Goal: Task Accomplishment & Management: Manage account settings

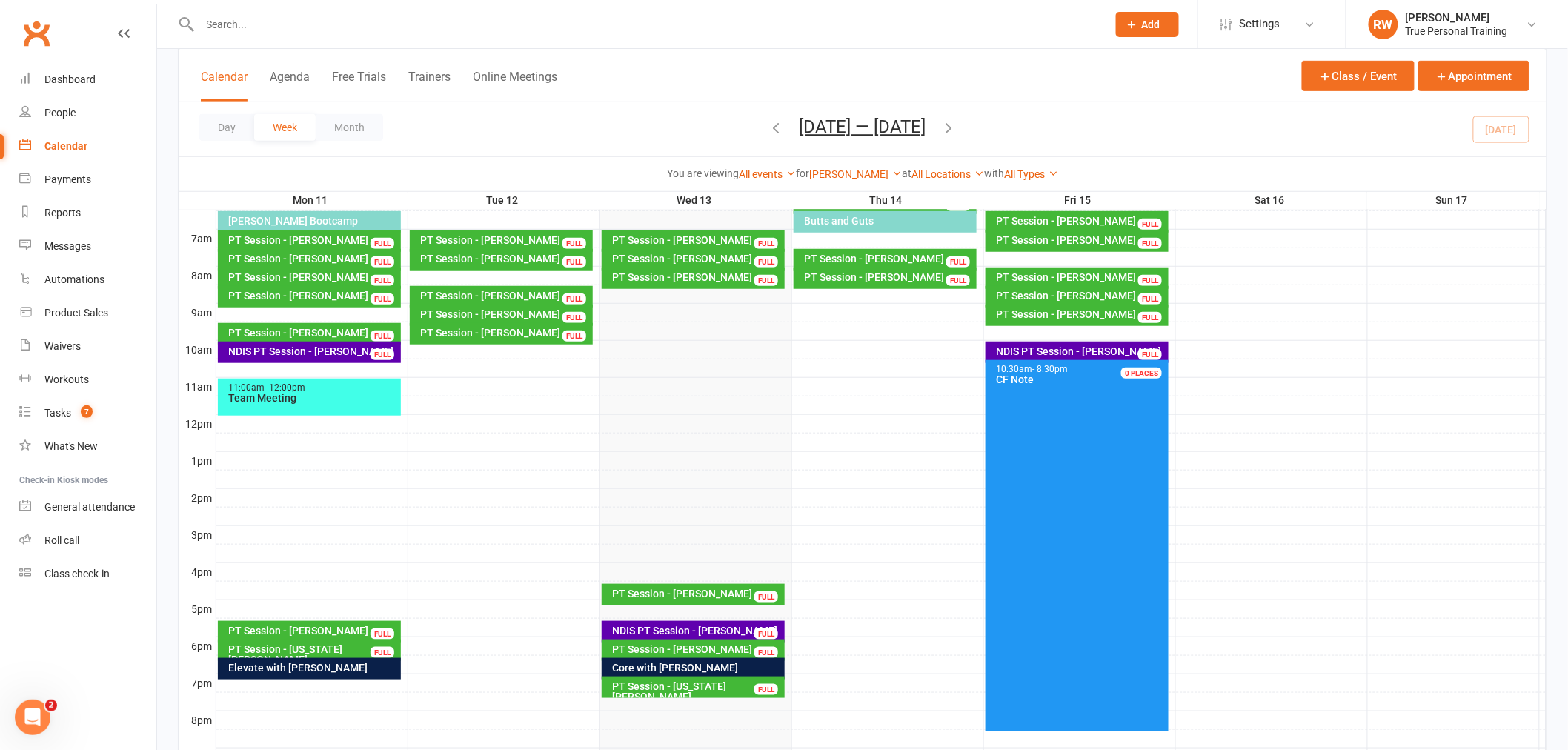
scroll to position [247, 0]
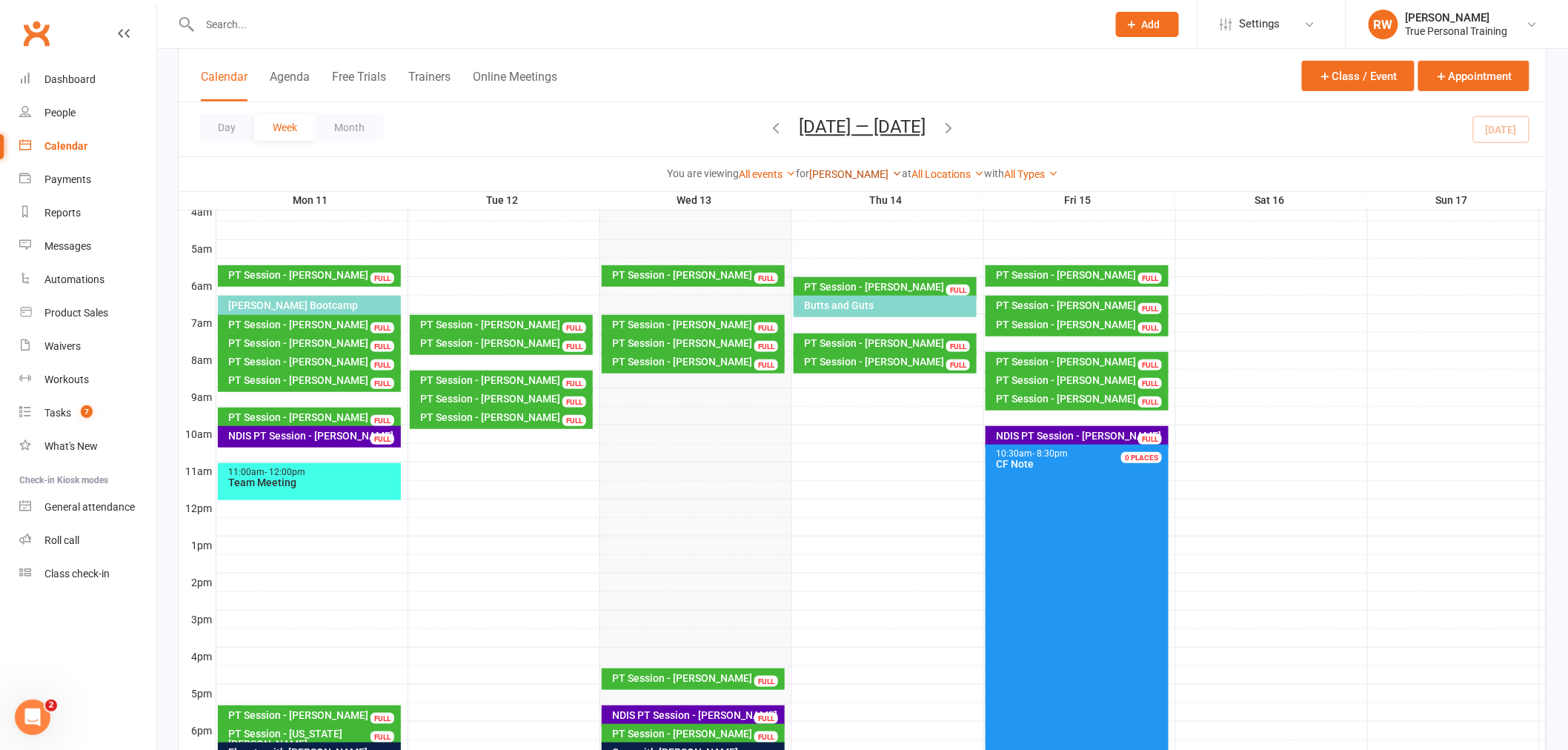
click at [892, 169] on icon at bounding box center [897, 174] width 11 height 11
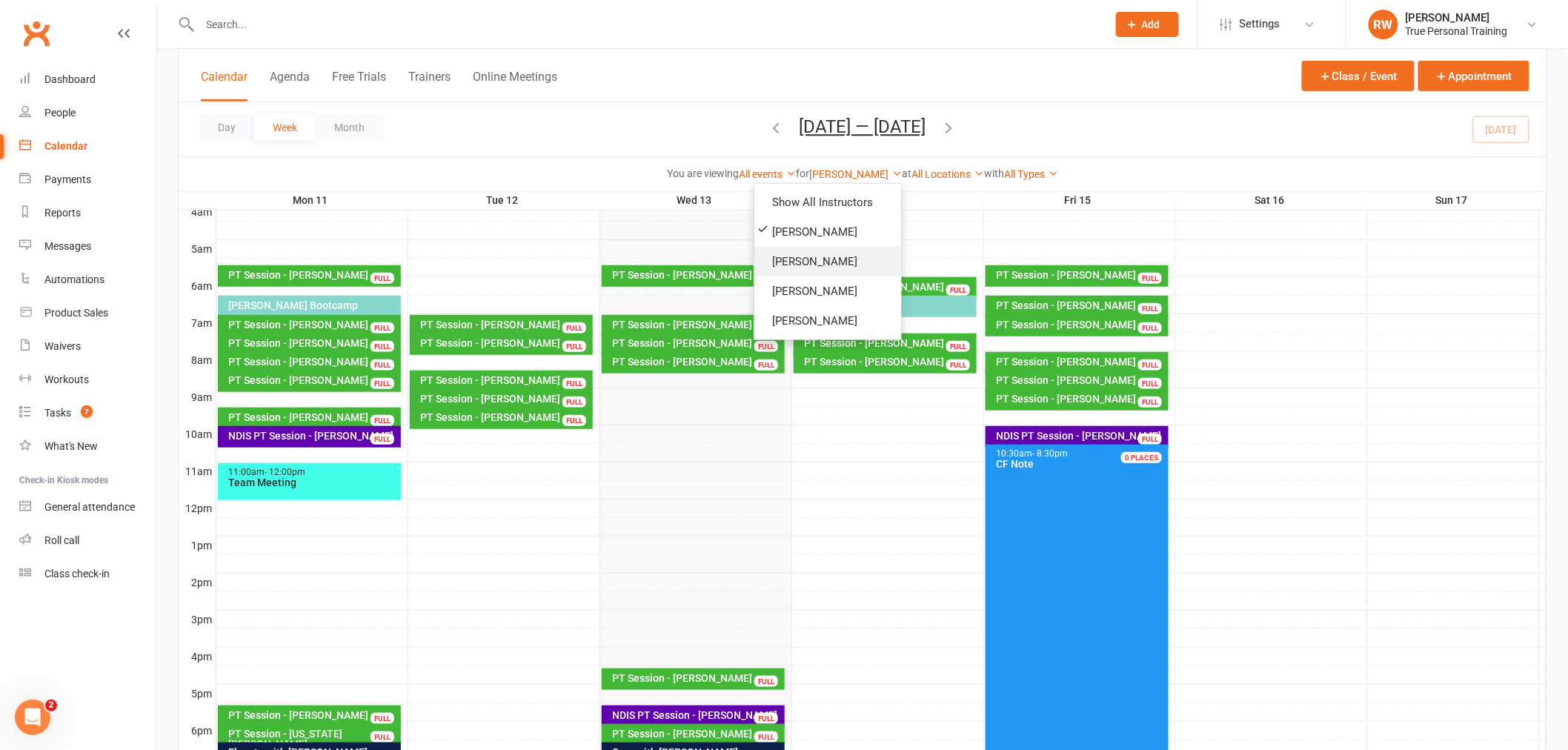
click at [843, 266] on link "[PERSON_NAME]" at bounding box center [828, 261] width 147 height 29
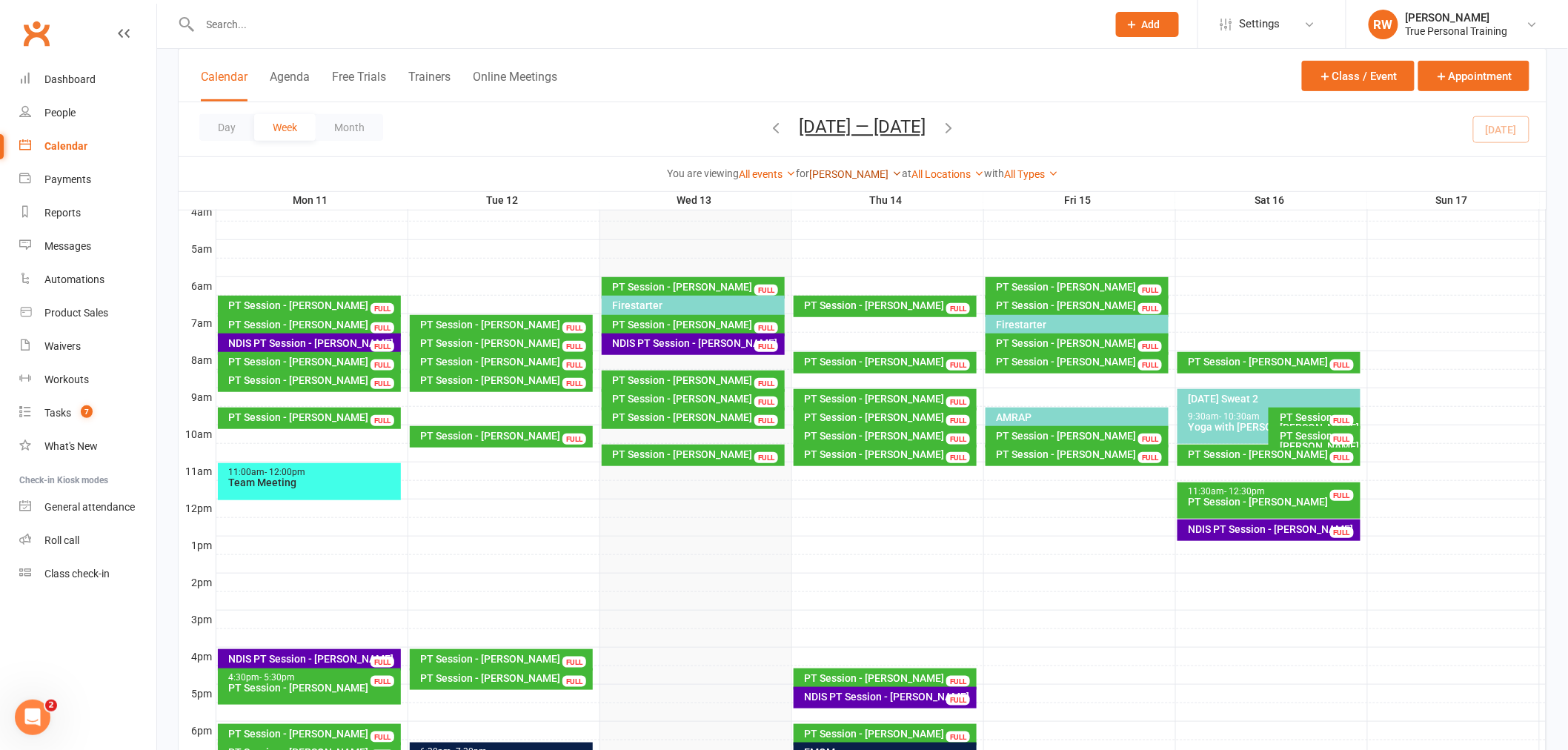
click at [858, 178] on link "[PERSON_NAME]" at bounding box center [855, 175] width 93 height 12
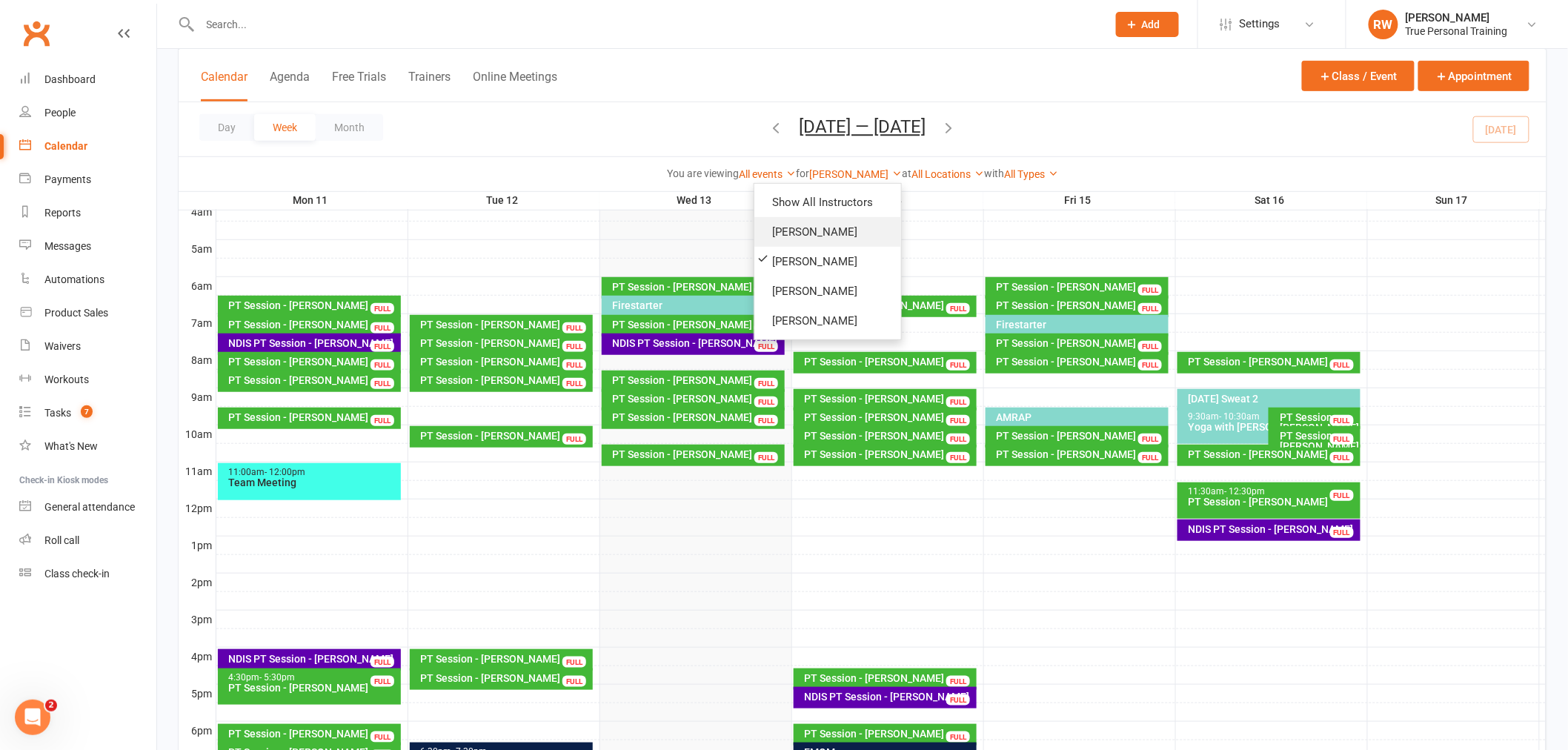
click at [837, 227] on link "[PERSON_NAME]" at bounding box center [828, 232] width 147 height 29
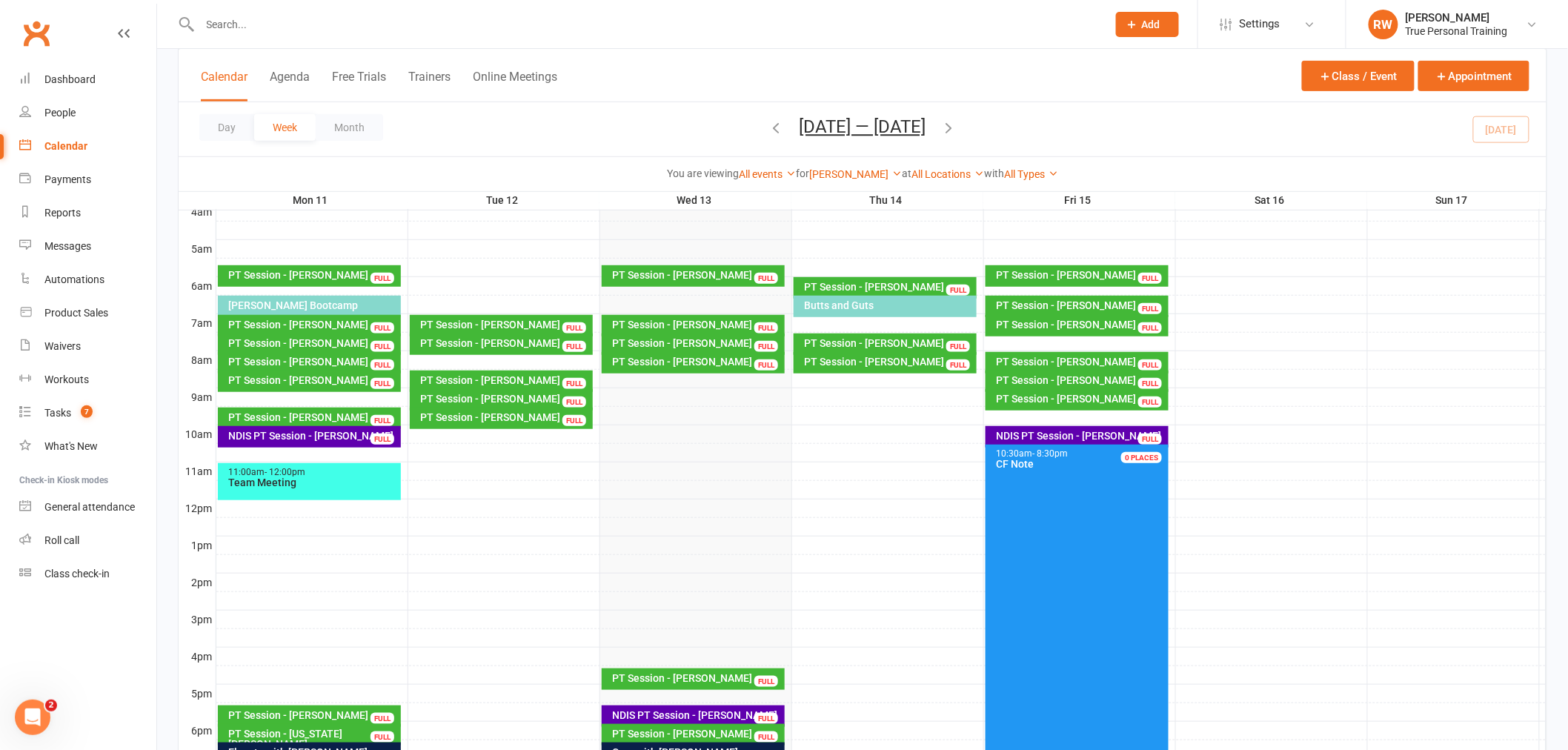
click at [953, 112] on div "Day Week Month [DATE] — [DATE] [DATE] Sun Mon Tue Wed Thu Fri Sat 27 28 29 30 3…" at bounding box center [862, 129] width 1368 height 54
click at [958, 129] on icon "button" at bounding box center [950, 128] width 17 height 17
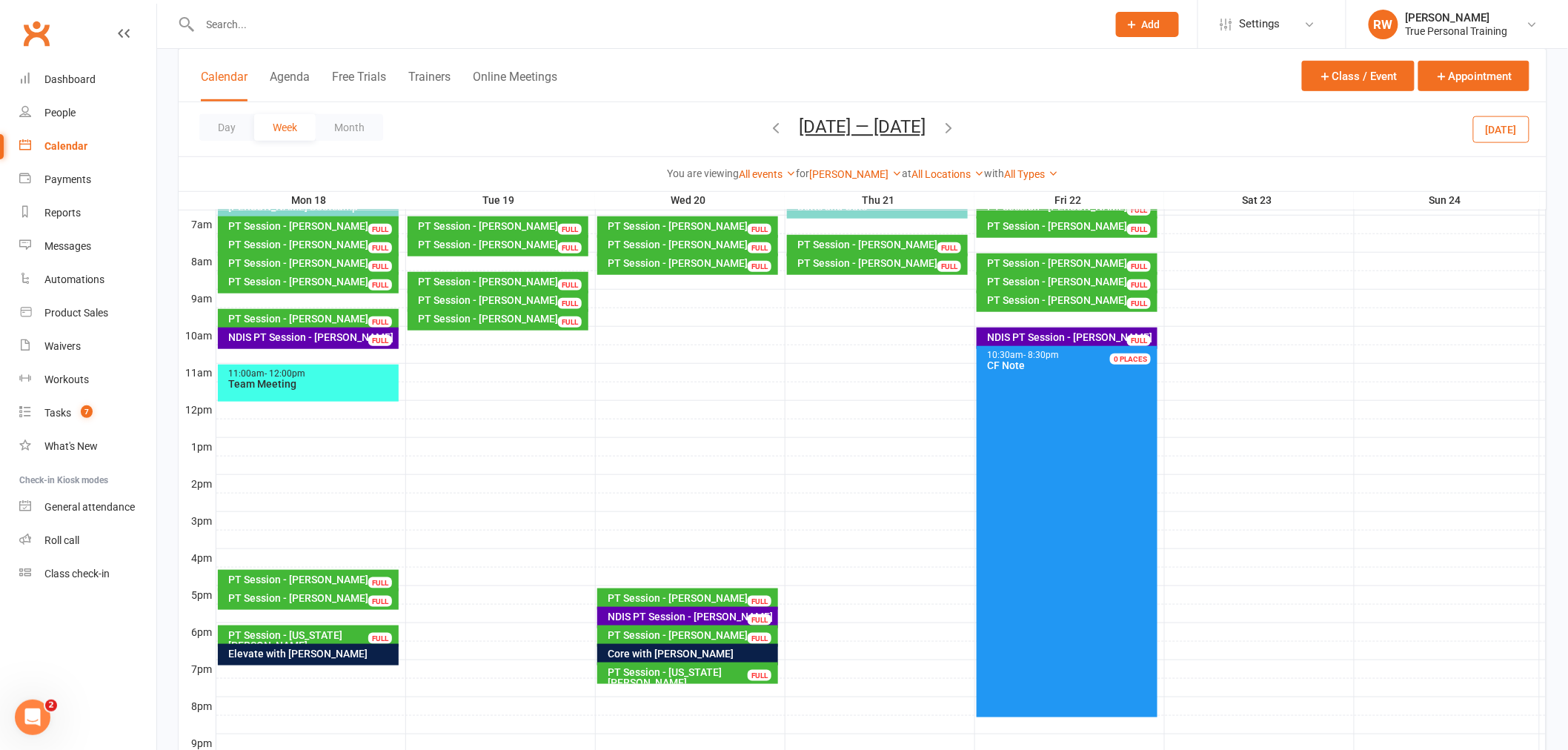
scroll to position [322, 0]
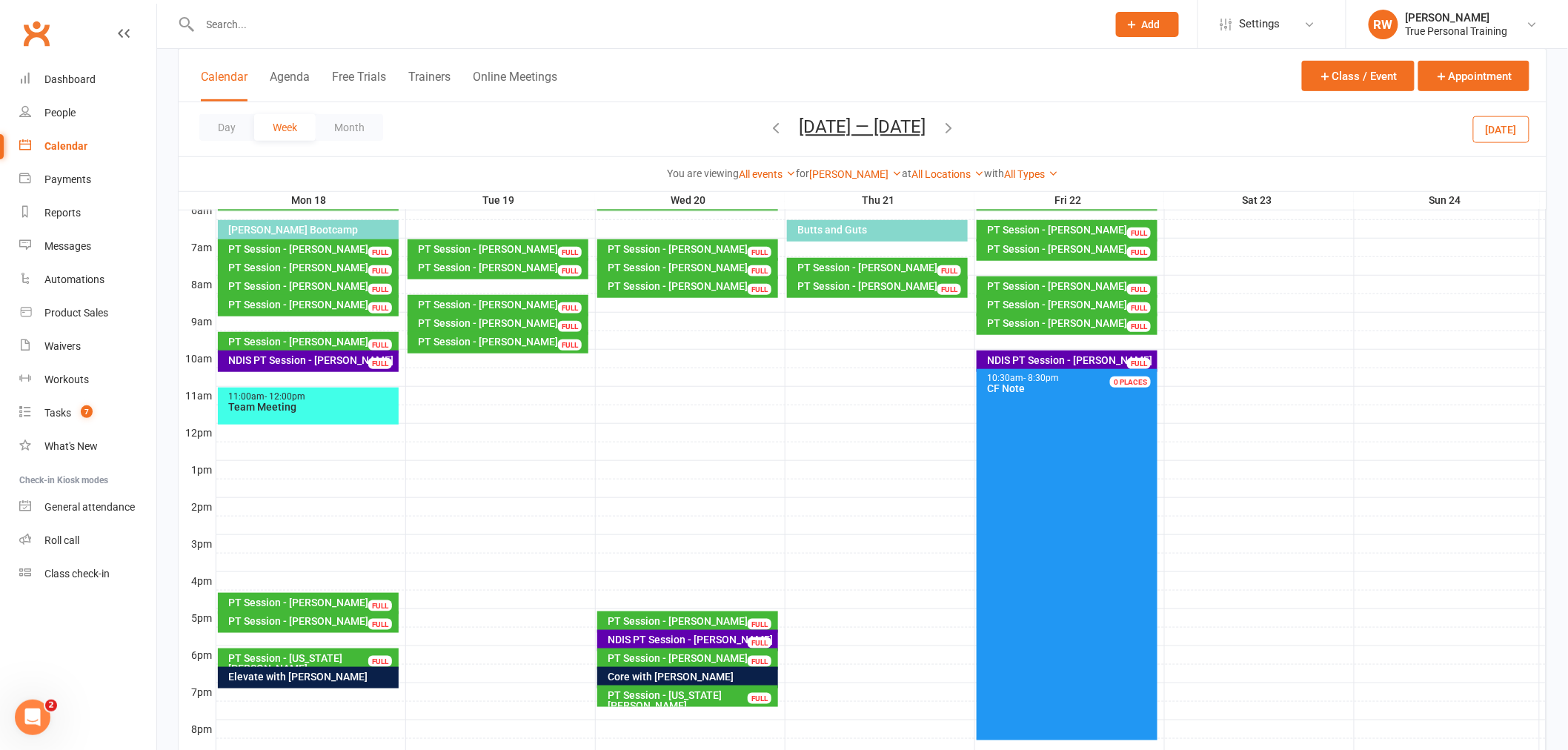
click at [957, 134] on icon "button" at bounding box center [950, 128] width 17 height 17
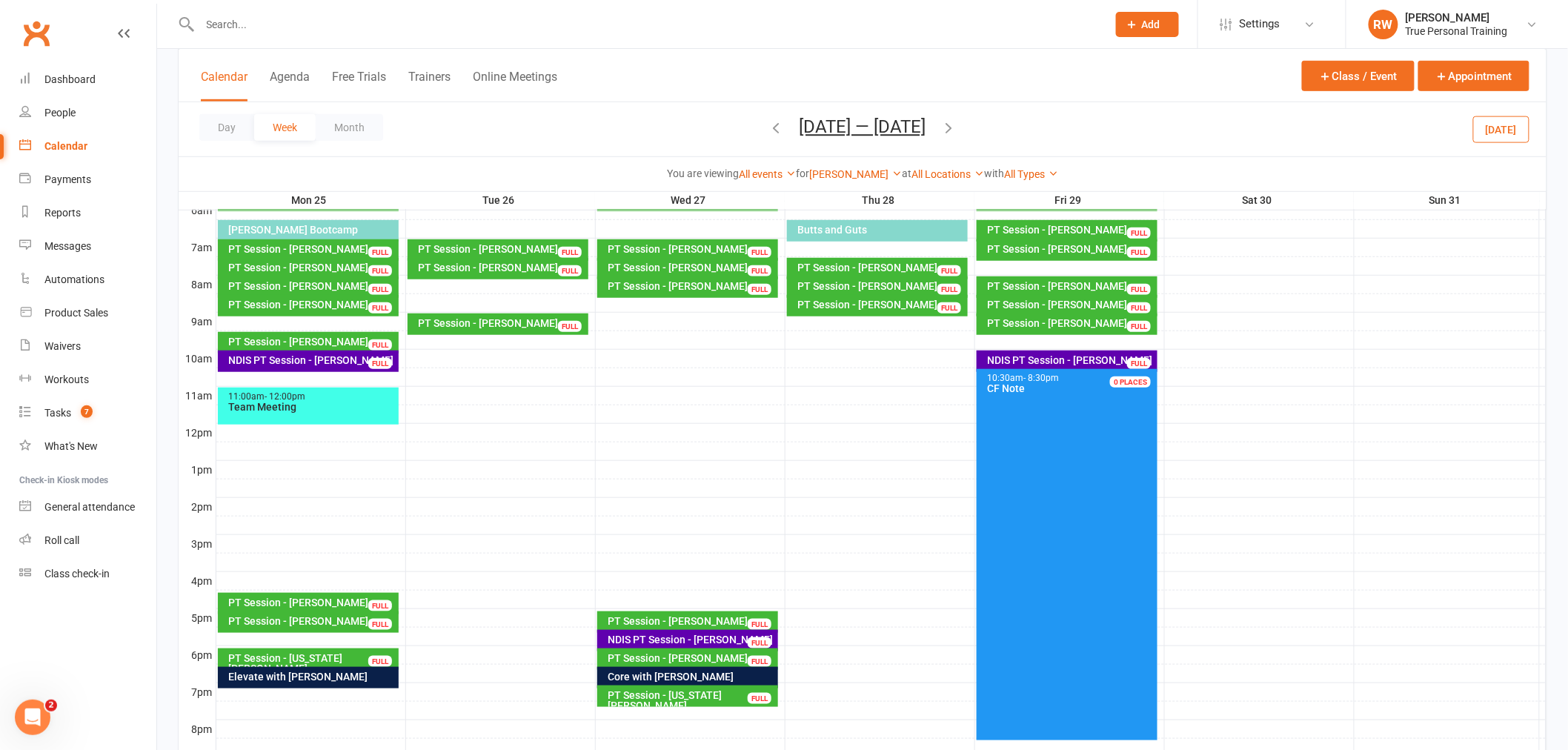
click at [958, 129] on icon "button" at bounding box center [950, 128] width 17 height 17
click at [959, 129] on div "Day Week Month [DATE] — [DATE] [DATE] Sun Mon Tue Wed Thu Fri Sat 27 28 29 30 3…" at bounding box center [862, 129] width 1368 height 54
click at [949, 123] on icon "button" at bounding box center [950, 128] width 17 height 17
click at [768, 129] on icon "button" at bounding box center [776, 128] width 17 height 17
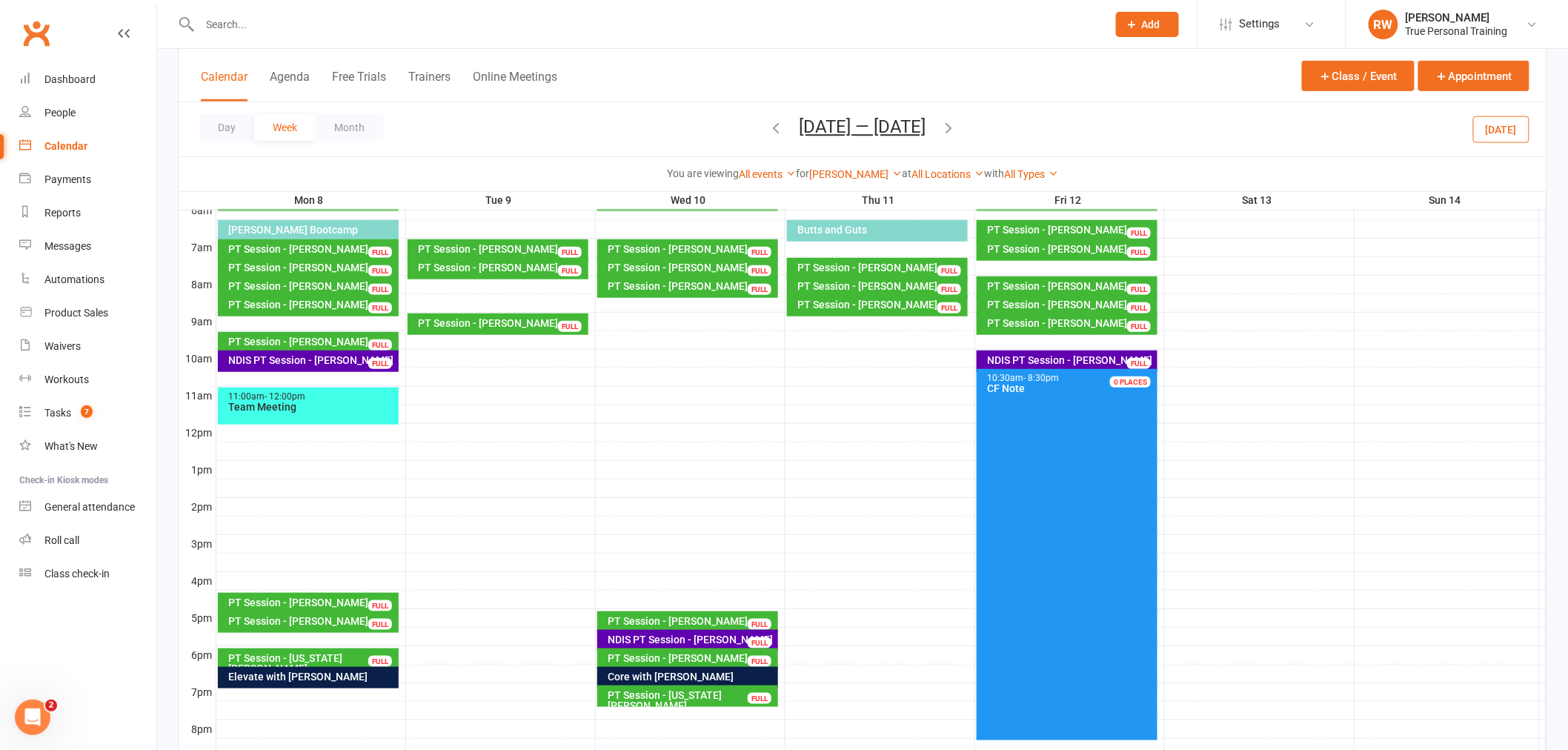
click at [951, 131] on icon "button" at bounding box center [950, 128] width 17 height 17
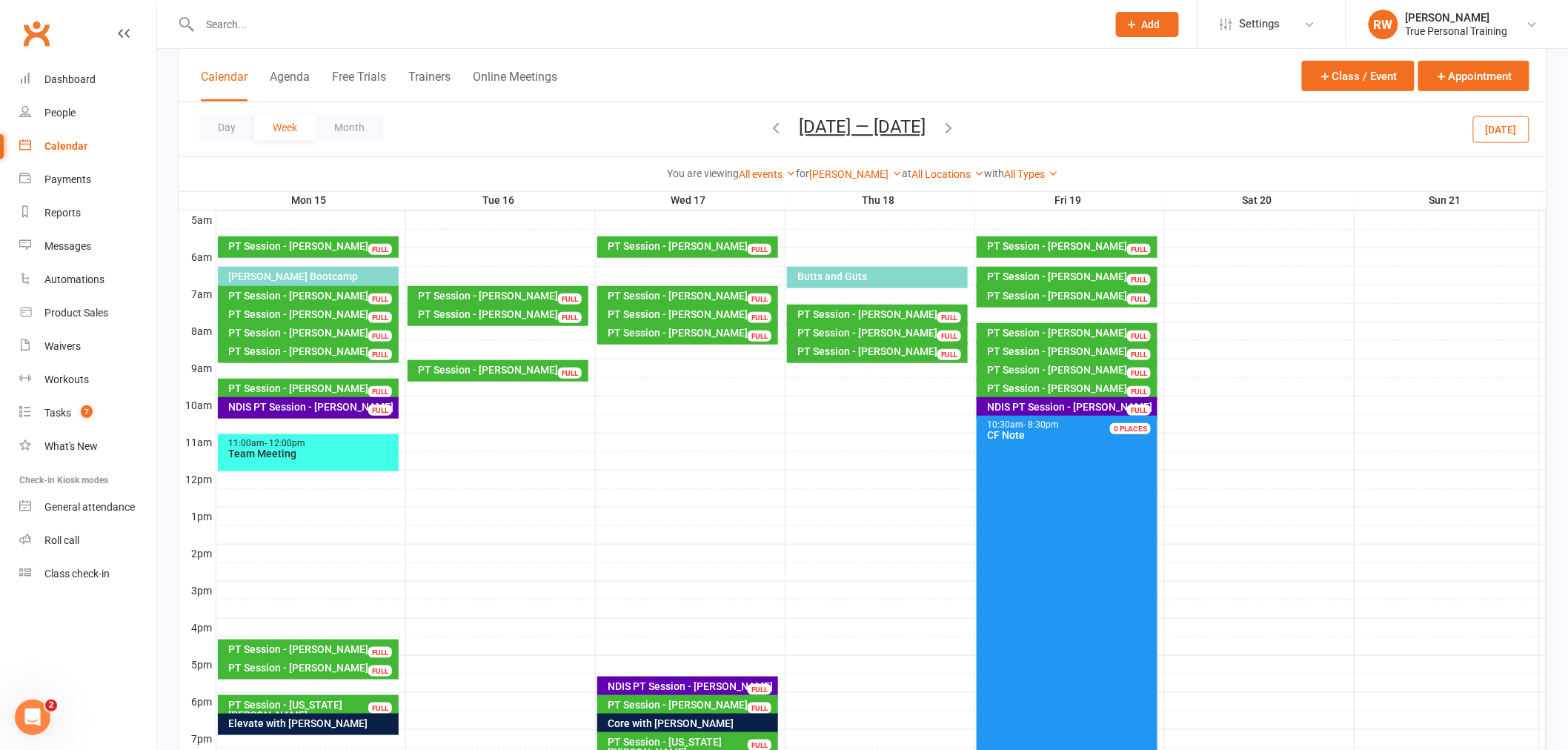
scroll to position [240, 0]
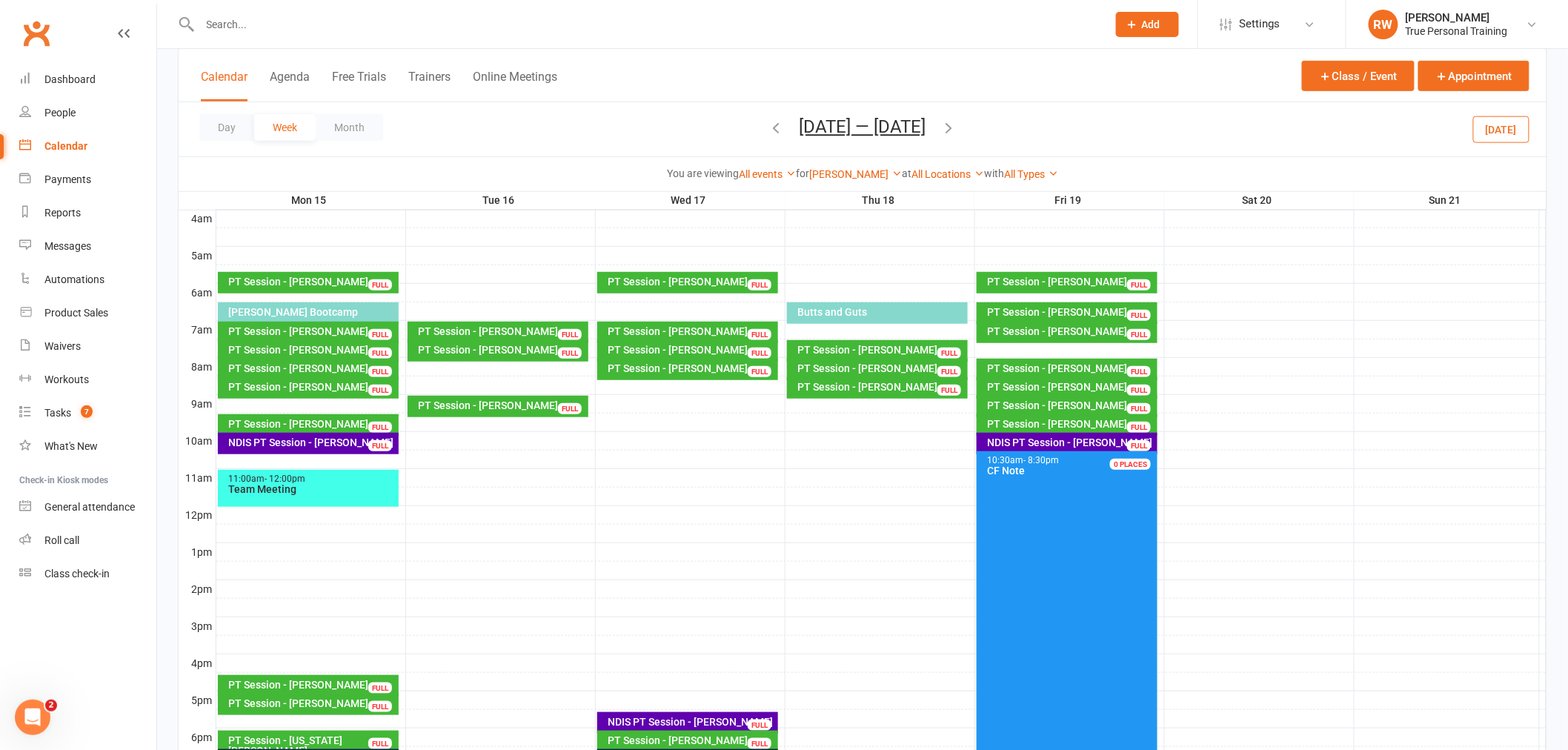
click at [958, 129] on icon "button" at bounding box center [950, 128] width 17 height 17
click at [953, 129] on icon "button" at bounding box center [950, 128] width 17 height 17
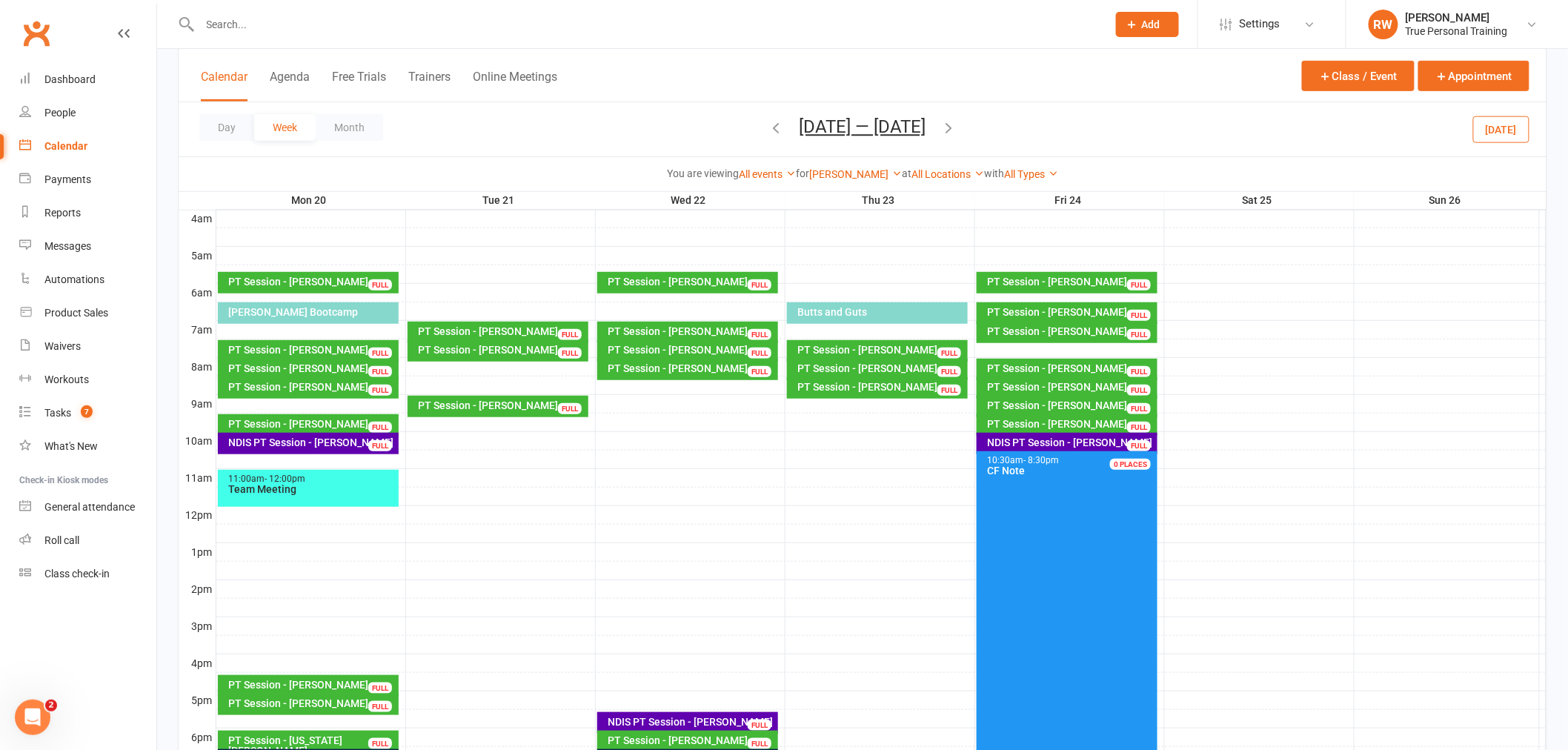
click at [963, 126] on div "Day Week Month [DATE] — [DATE] [DATE] Sun Mon Tue Wed Thu Fri Sat 27 28 29 30 3…" at bounding box center [862, 129] width 1368 height 54
click at [953, 130] on icon "button" at bounding box center [950, 128] width 17 height 17
click at [941, 130] on span "[DATE] — [DATE] [DATE] Sun Mon Tue Wed Thu Fri Sat 27 28 29 30 31 01 02 03 04 0…" at bounding box center [863, 129] width 156 height 26
click at [958, 131] on icon "button" at bounding box center [950, 128] width 17 height 17
click at [950, 128] on icon "button" at bounding box center [950, 128] width 17 height 17
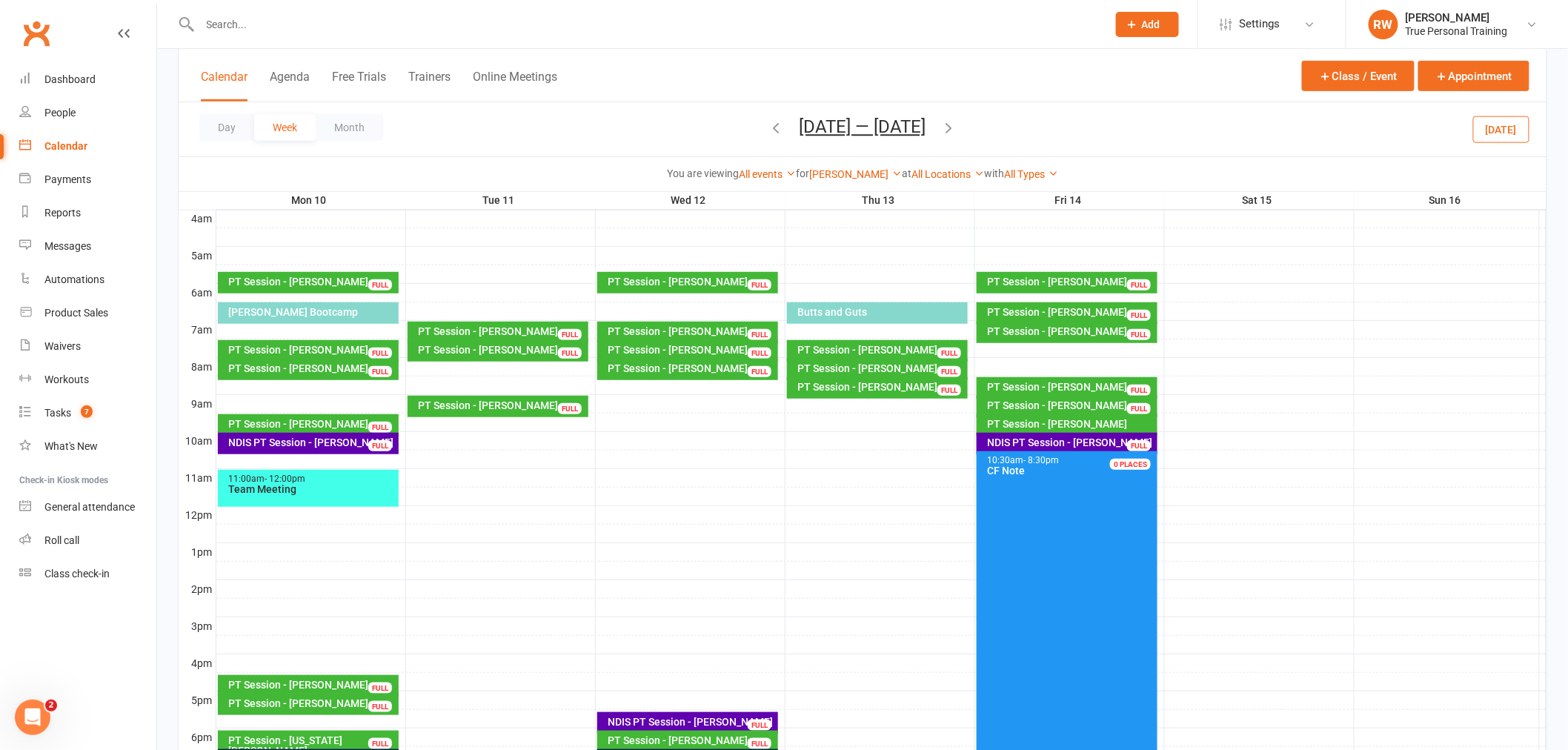
click at [950, 128] on icon "button" at bounding box center [950, 128] width 17 height 17
click at [950, 133] on icon "button" at bounding box center [950, 128] width 17 height 17
click at [771, 126] on icon "button" at bounding box center [776, 128] width 17 height 17
click at [958, 126] on icon "button" at bounding box center [950, 128] width 17 height 17
click at [768, 123] on icon "button" at bounding box center [776, 128] width 17 height 17
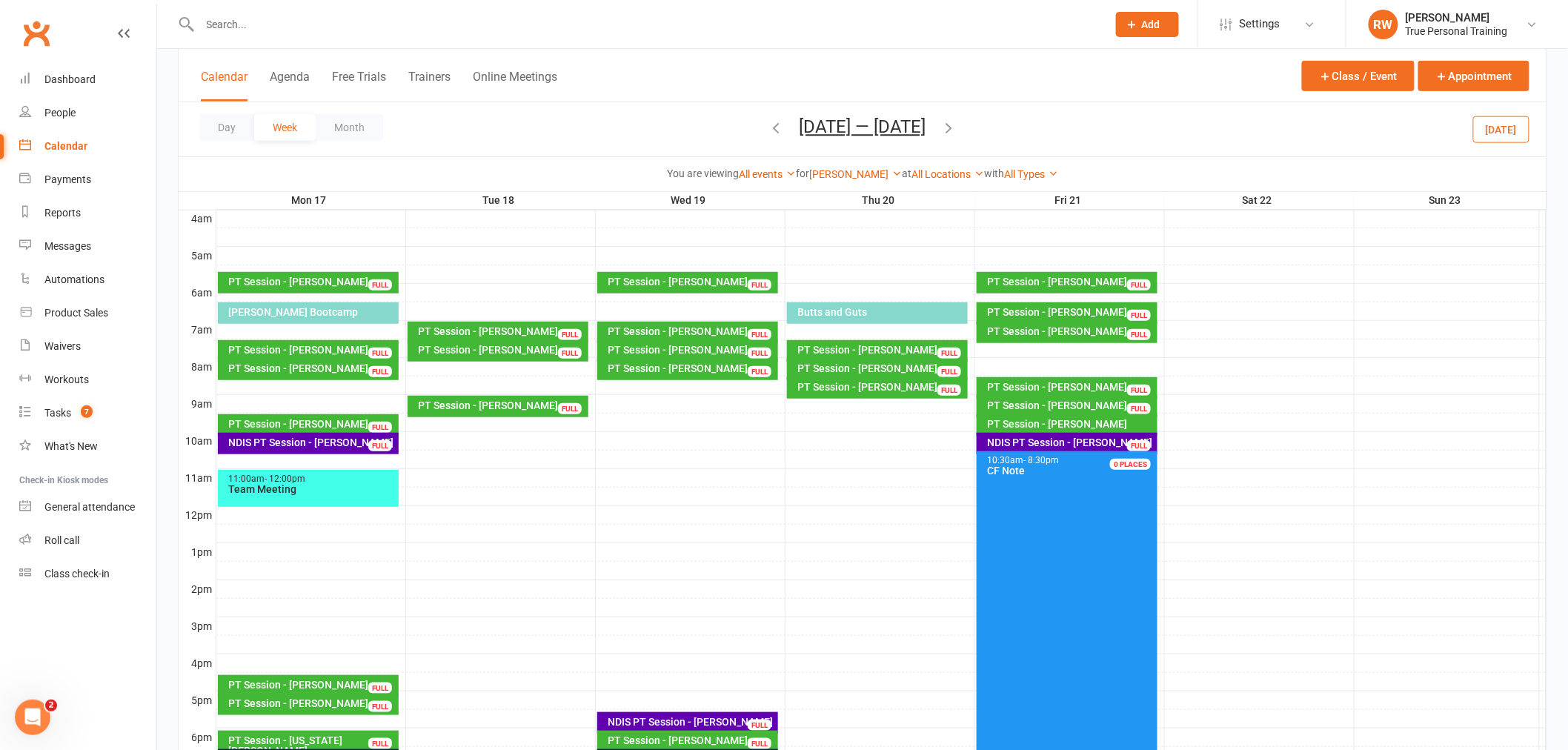
click at [858, 132] on button "[DATE] — [DATE]" at bounding box center [863, 127] width 126 height 21
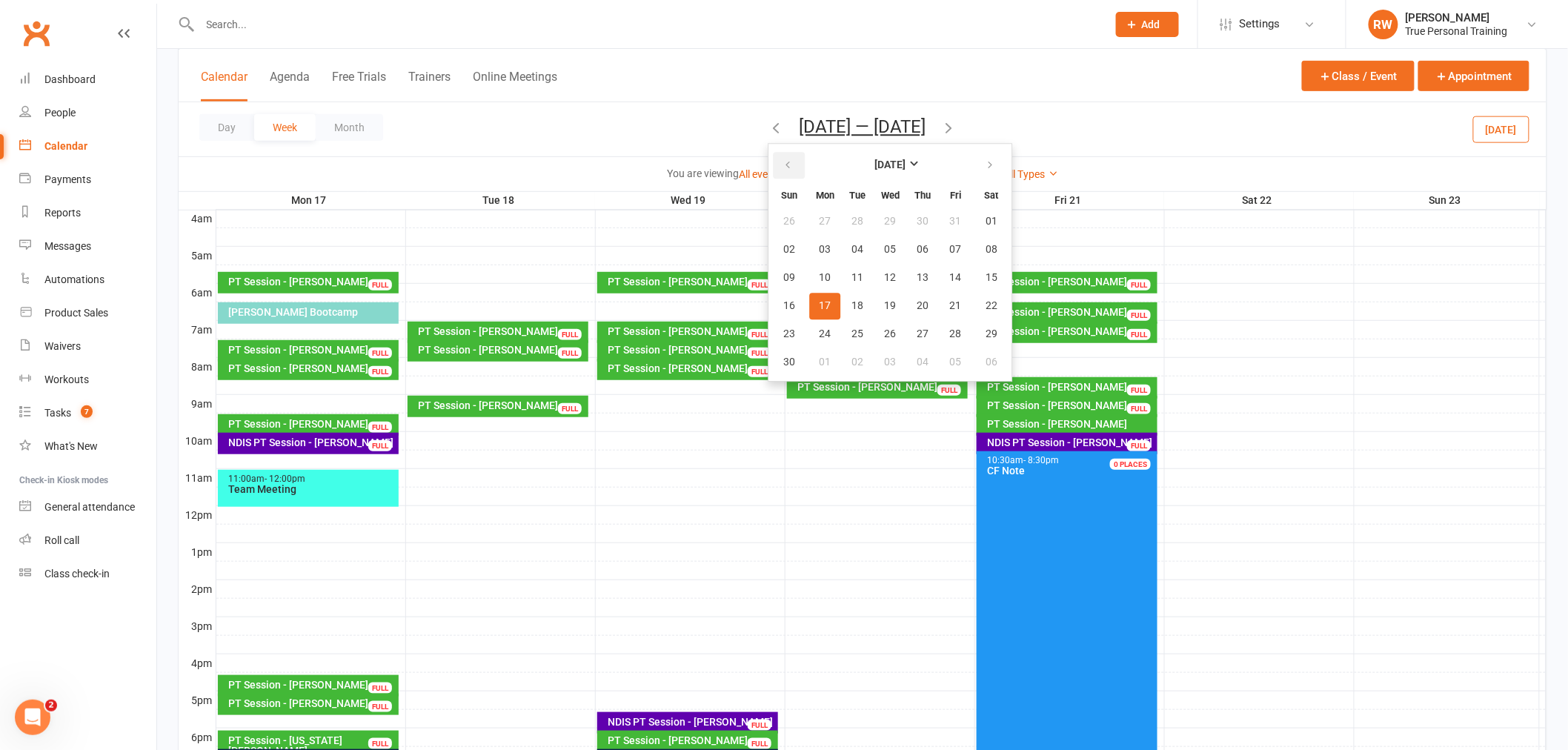
click at [784, 157] on button "button" at bounding box center [789, 165] width 32 height 26
click at [885, 272] on span "13" at bounding box center [891, 278] width 12 height 12
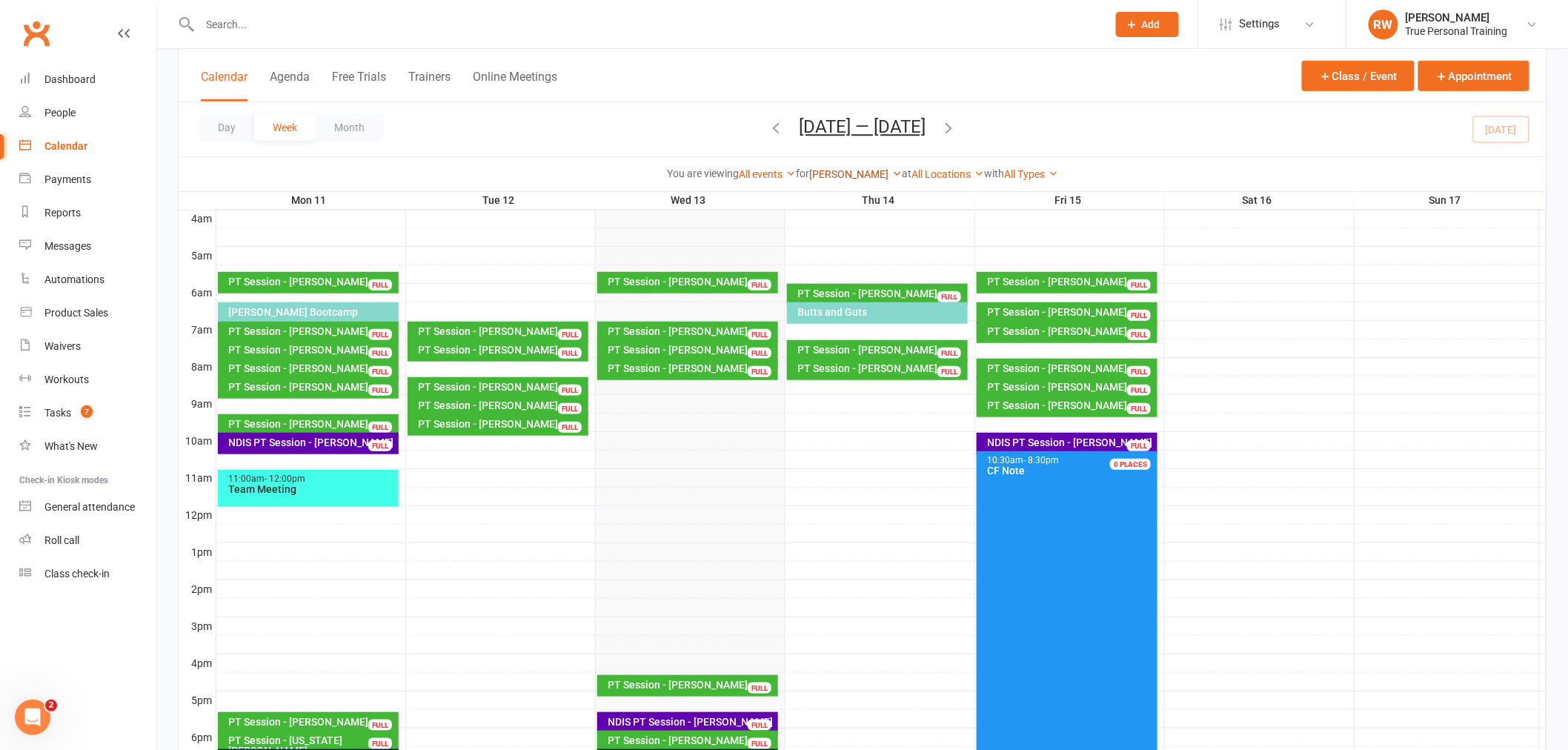
click at [850, 169] on link "[PERSON_NAME]" at bounding box center [855, 175] width 93 height 12
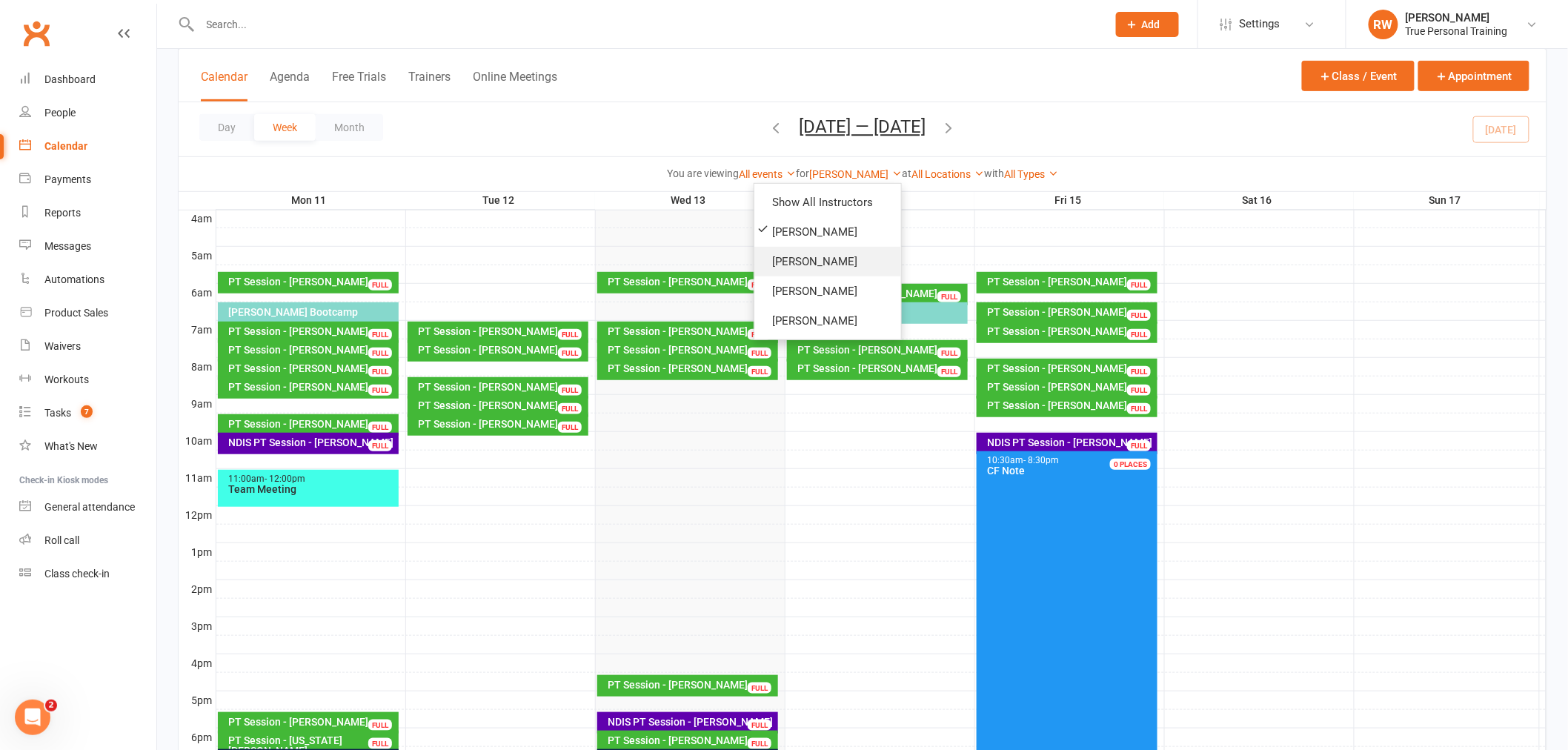
click at [845, 258] on link "[PERSON_NAME]" at bounding box center [828, 261] width 147 height 29
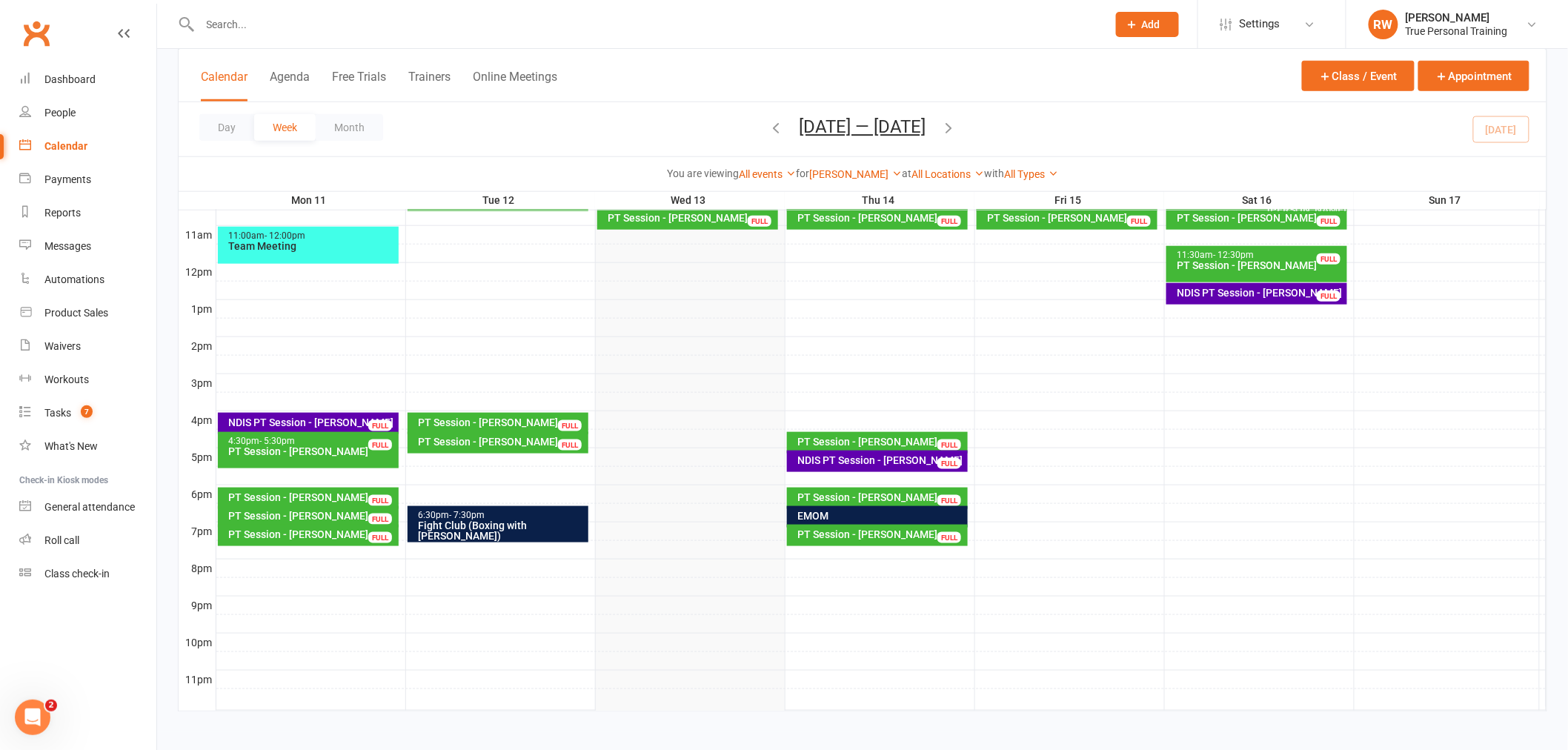
scroll to position [487, 0]
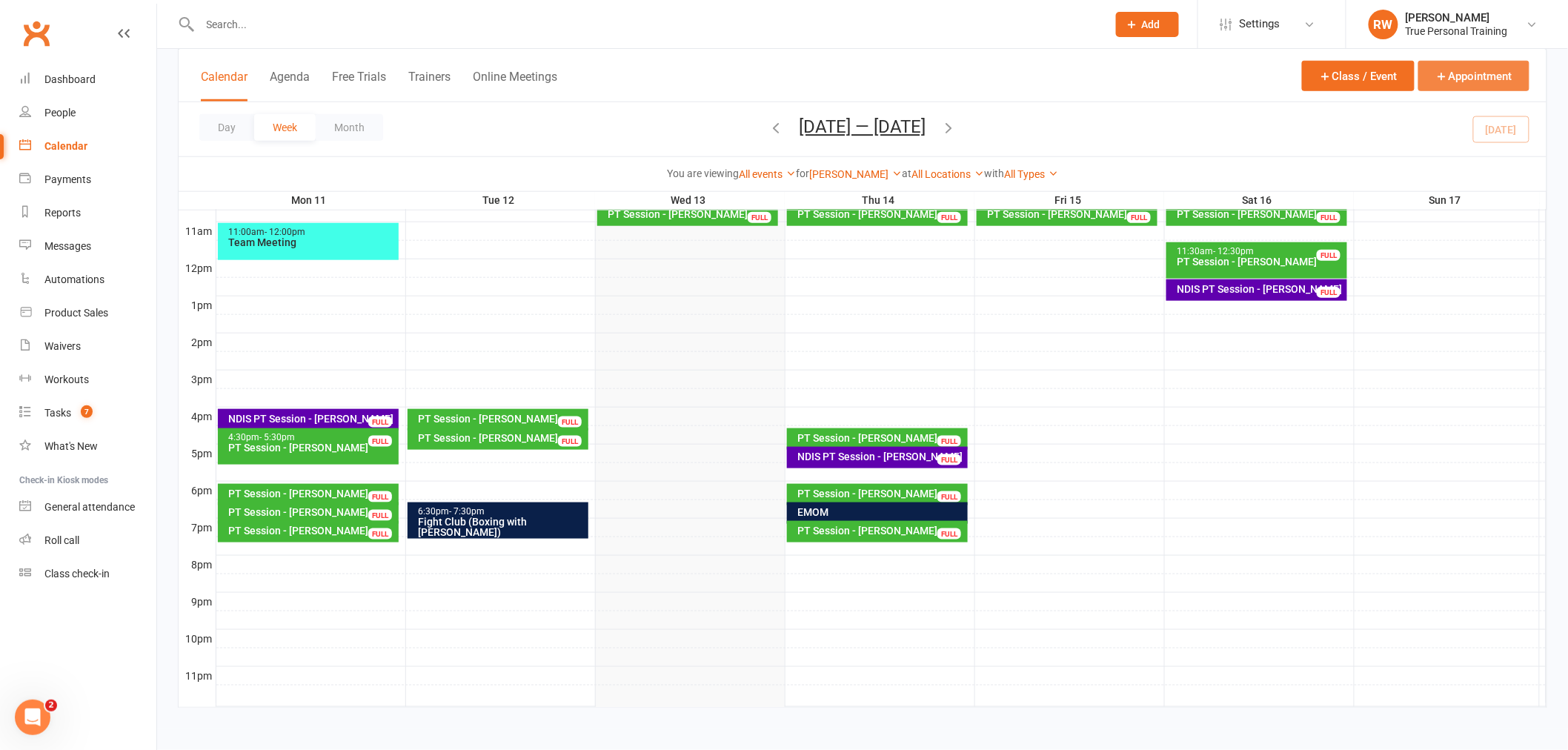
click at [1441, 71] on icon "button" at bounding box center [1442, 77] width 14 height 14
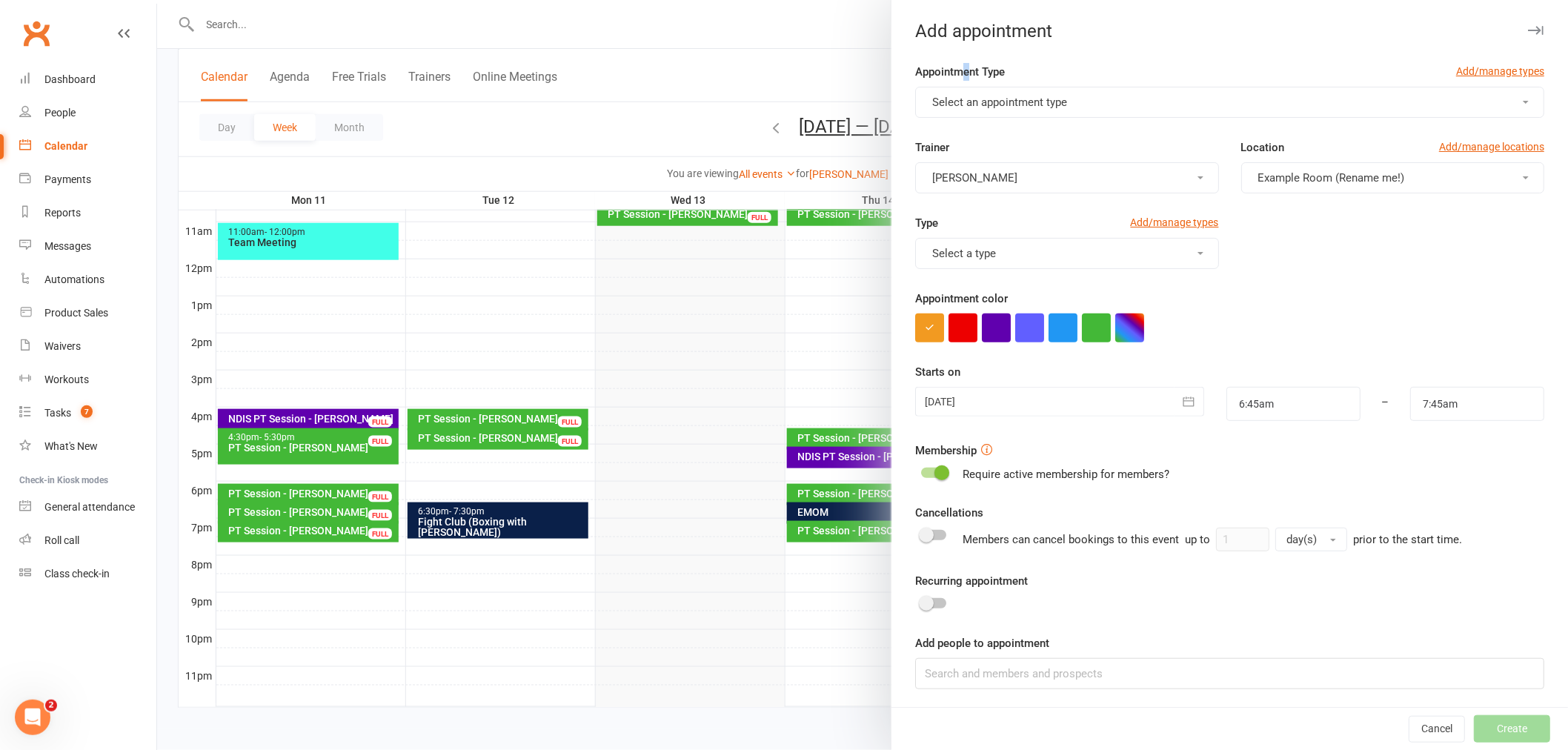
click at [961, 85] on div "Appointment Type Add/manage types" at bounding box center [1229, 75] width 629 height 24
click at [960, 101] on span "Select an appointment type" at bounding box center [999, 102] width 135 height 14
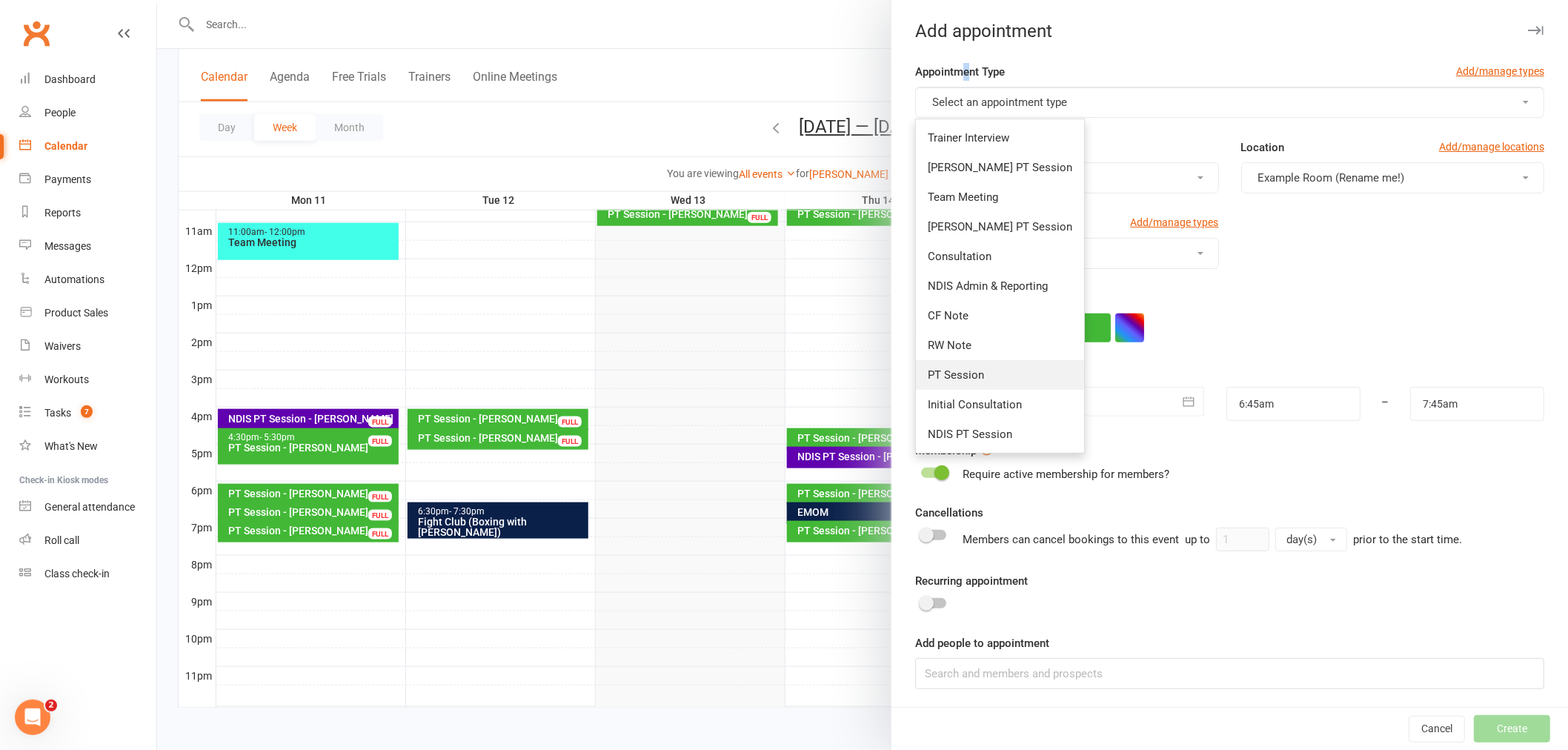
click at [968, 369] on span "PT Session" at bounding box center [956, 375] width 56 height 14
type input "7:15am"
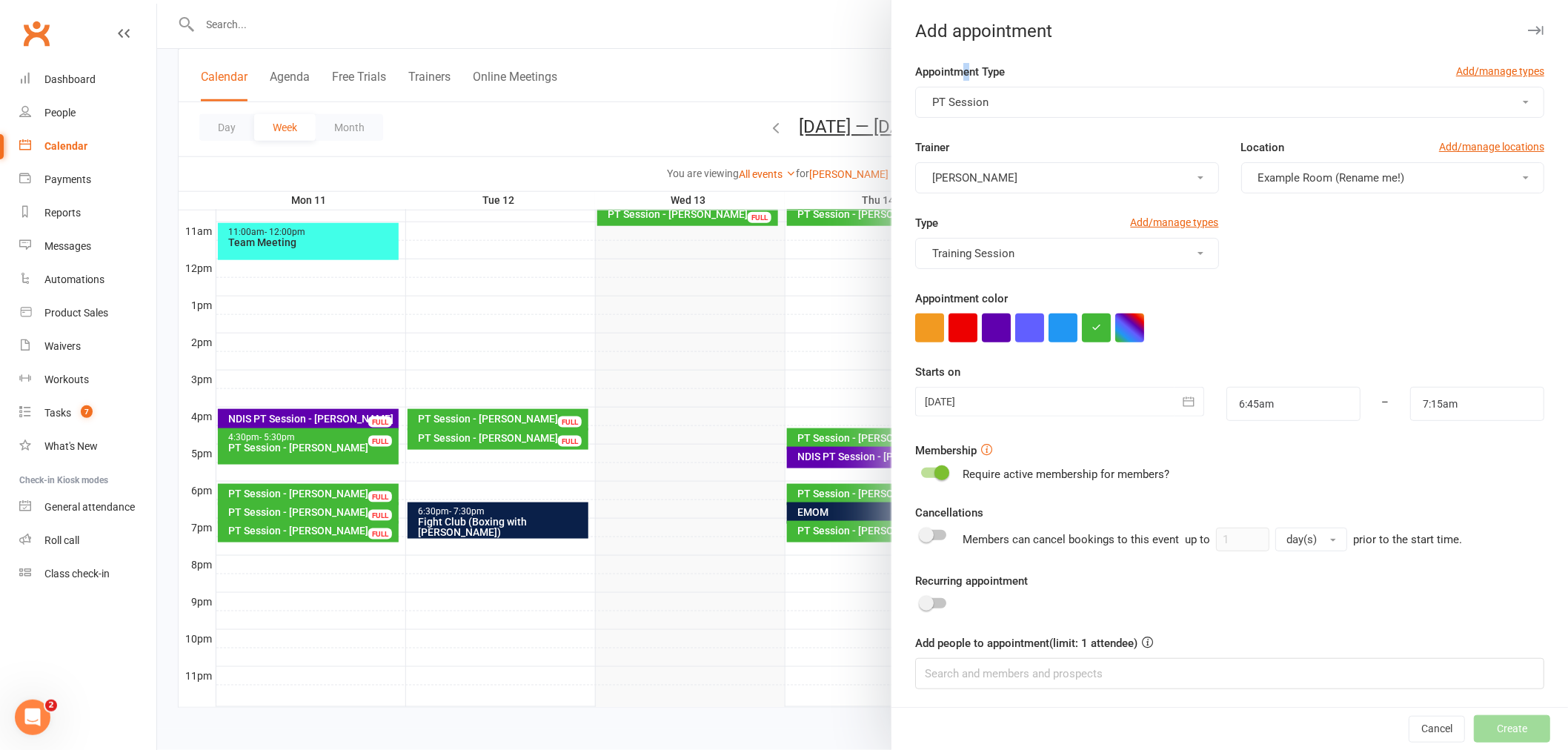
click at [1187, 181] on button "[PERSON_NAME]" at bounding box center [1066, 178] width 303 height 31
click at [1354, 191] on button "Example Room (Rename me!)" at bounding box center [1393, 178] width 303 height 31
click at [1343, 235] on link "Studio" at bounding box center [1327, 242] width 171 height 29
click at [1080, 411] on div at bounding box center [1059, 401] width 289 height 29
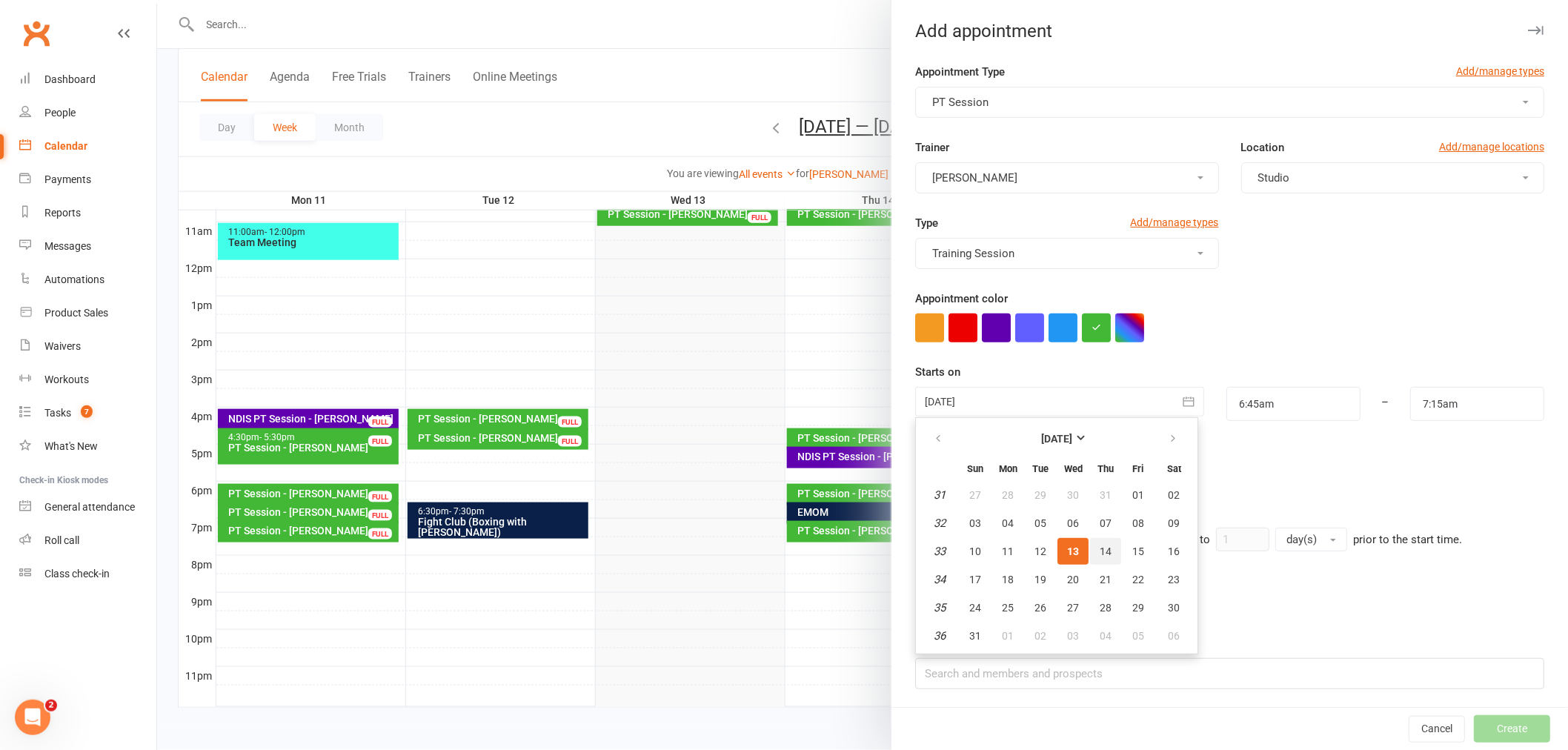
click at [1102, 545] on button "14" at bounding box center [1105, 551] width 31 height 26
type input "[DATE]"
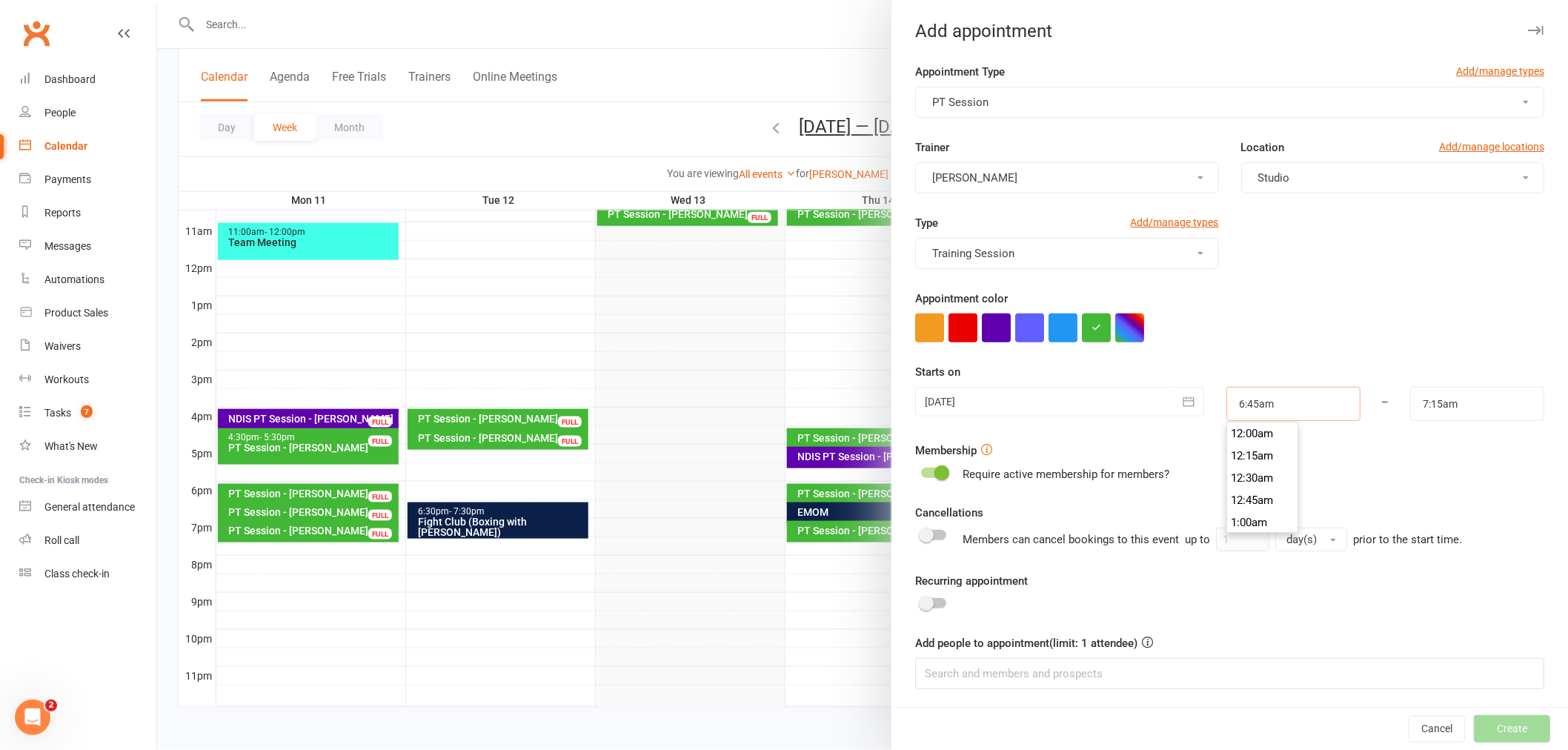
click at [1239, 408] on input "6:45am" at bounding box center [1293, 403] width 134 height 34
type input "5:30pm"
click at [1251, 499] on li "5:30pm" at bounding box center [1263, 507] width 71 height 23
click at [1424, 398] on input "7:15am" at bounding box center [1477, 403] width 134 height 34
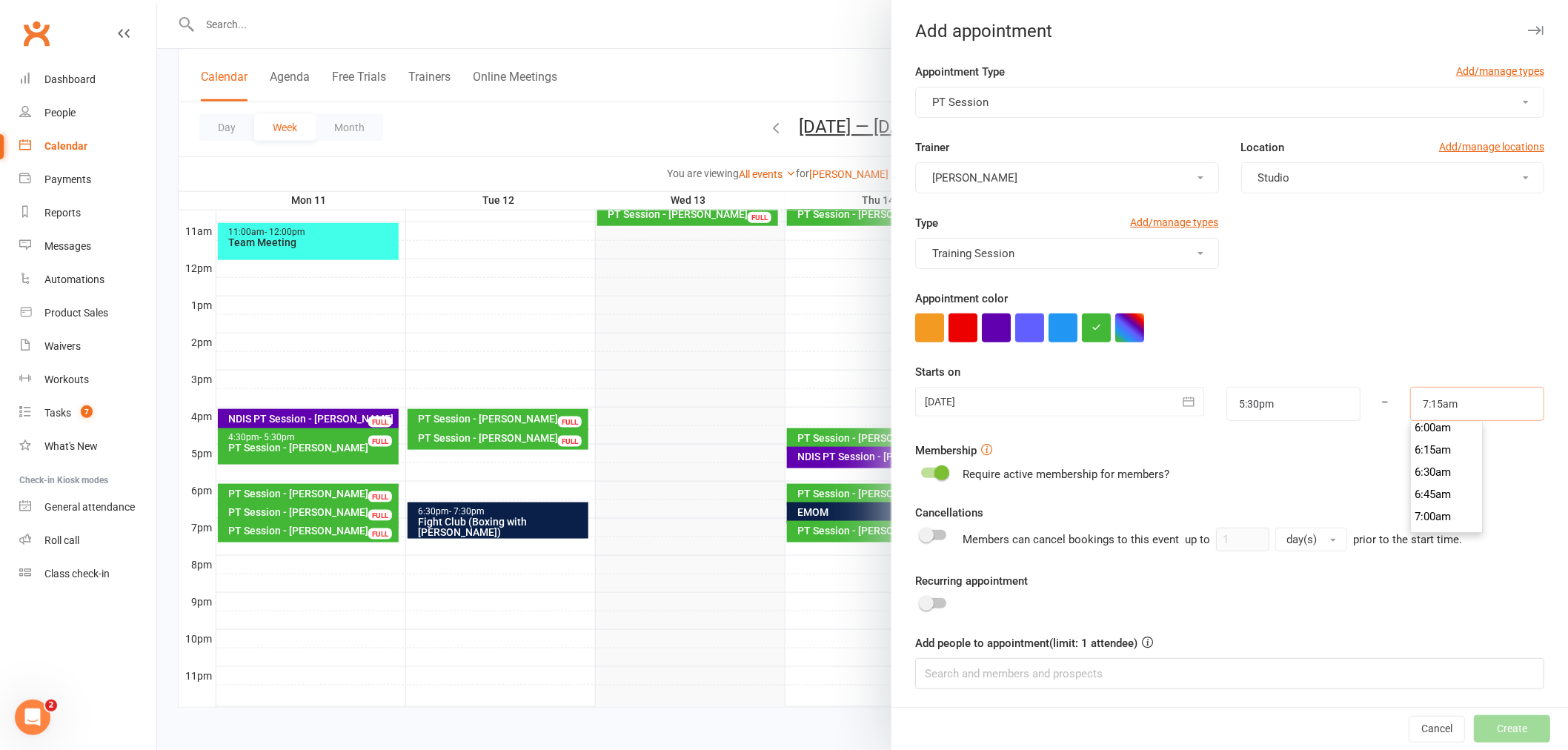
scroll to position [457, 0]
type input "6:00am"
click at [1419, 512] on li "6:00am" at bounding box center [1446, 511] width 71 height 23
click at [1109, 675] on input at bounding box center [1229, 673] width 629 height 31
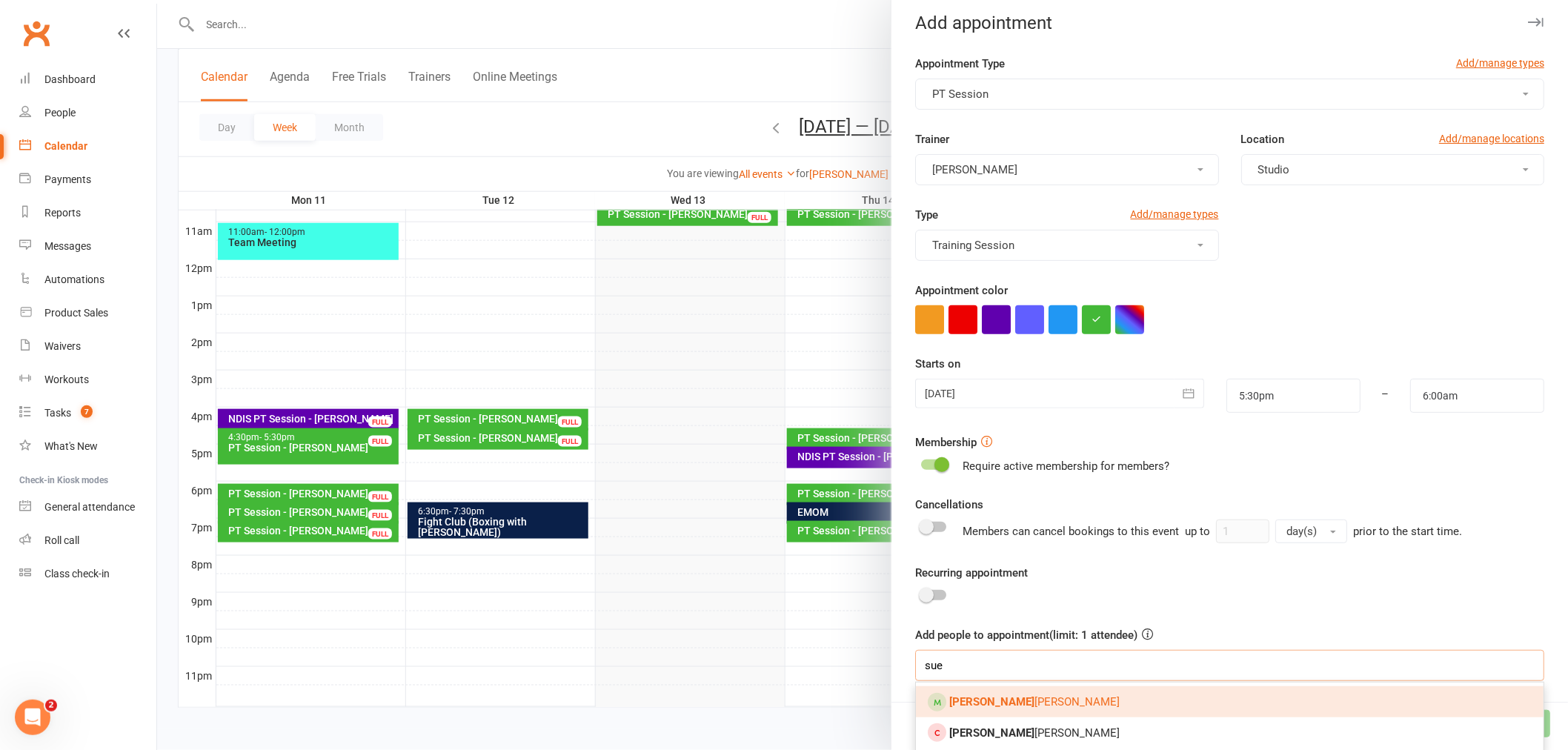
scroll to position [11, 0]
type input "sue"
click at [1086, 698] on link "[PERSON_NAME]" at bounding box center [1229, 699] width 628 height 31
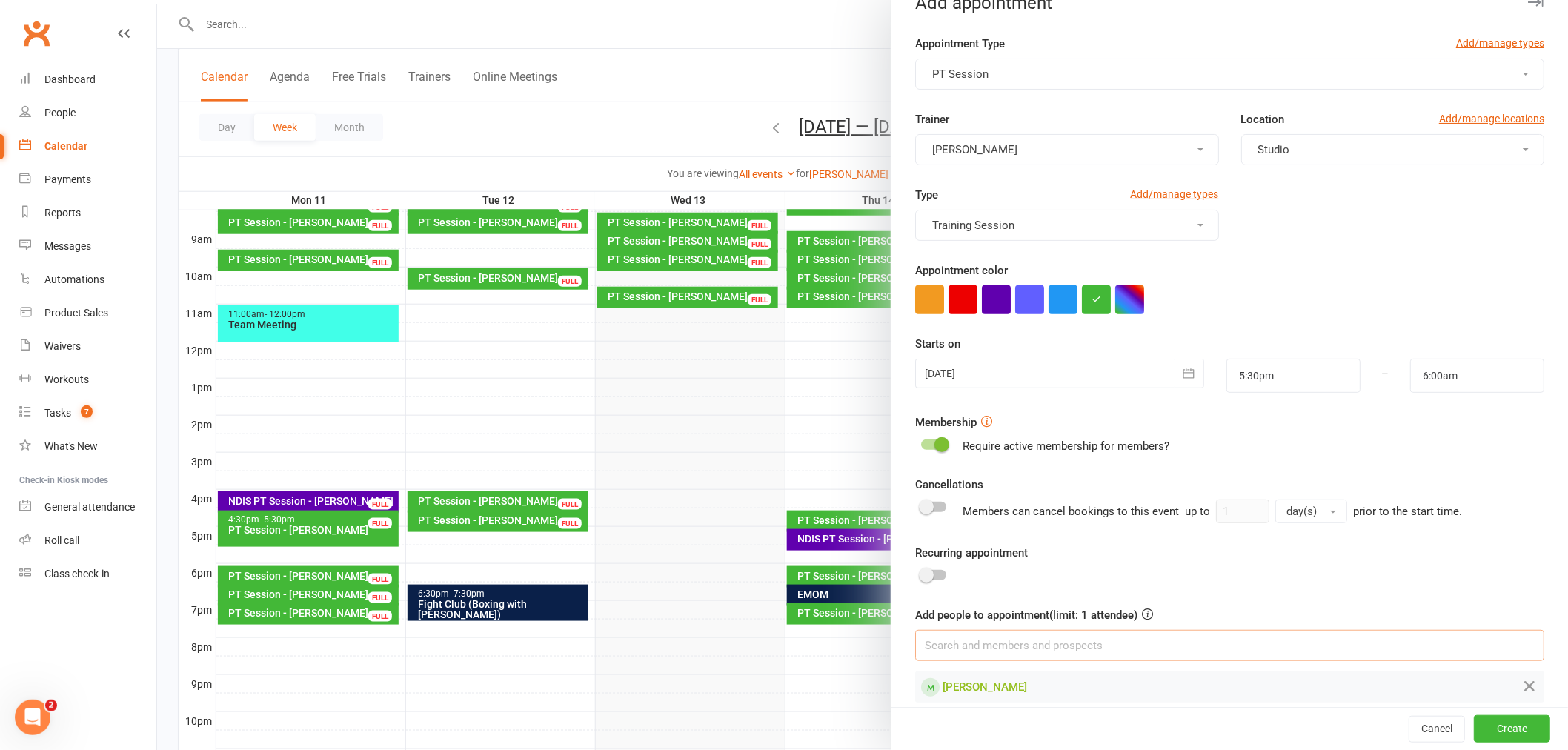
scroll to position [44, 0]
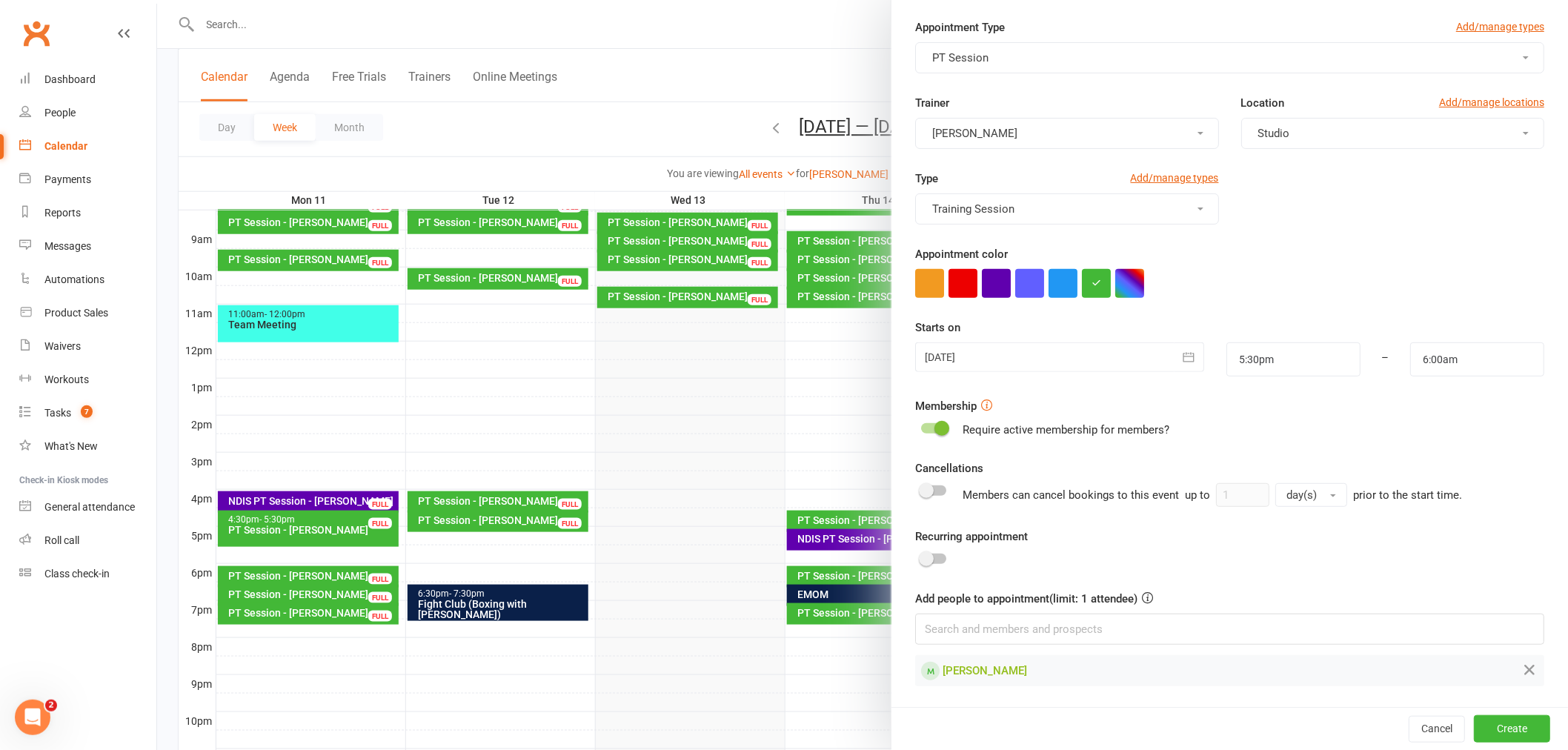
click at [1111, 359] on div at bounding box center [1059, 357] width 289 height 29
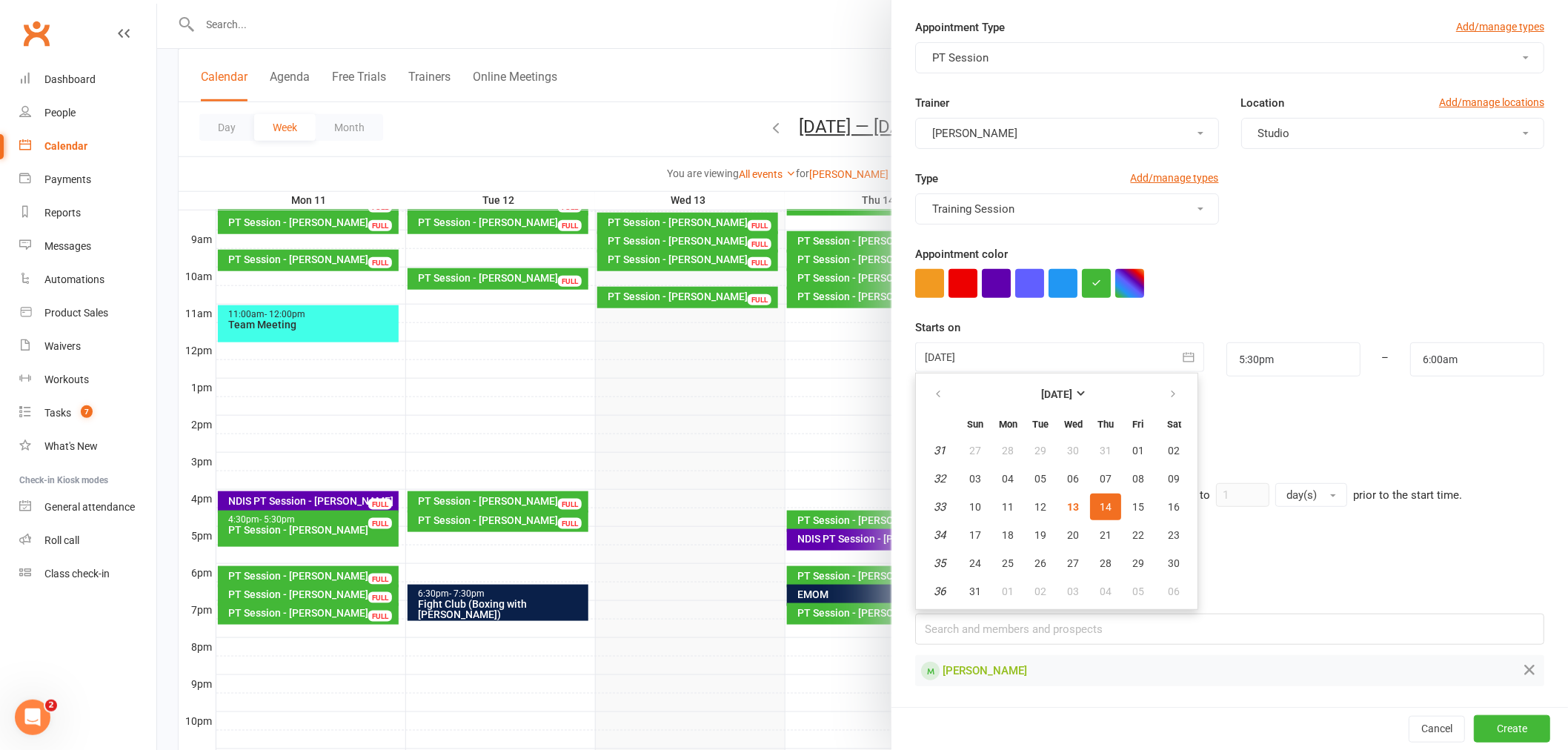
click at [1111, 359] on div at bounding box center [1059, 357] width 289 height 29
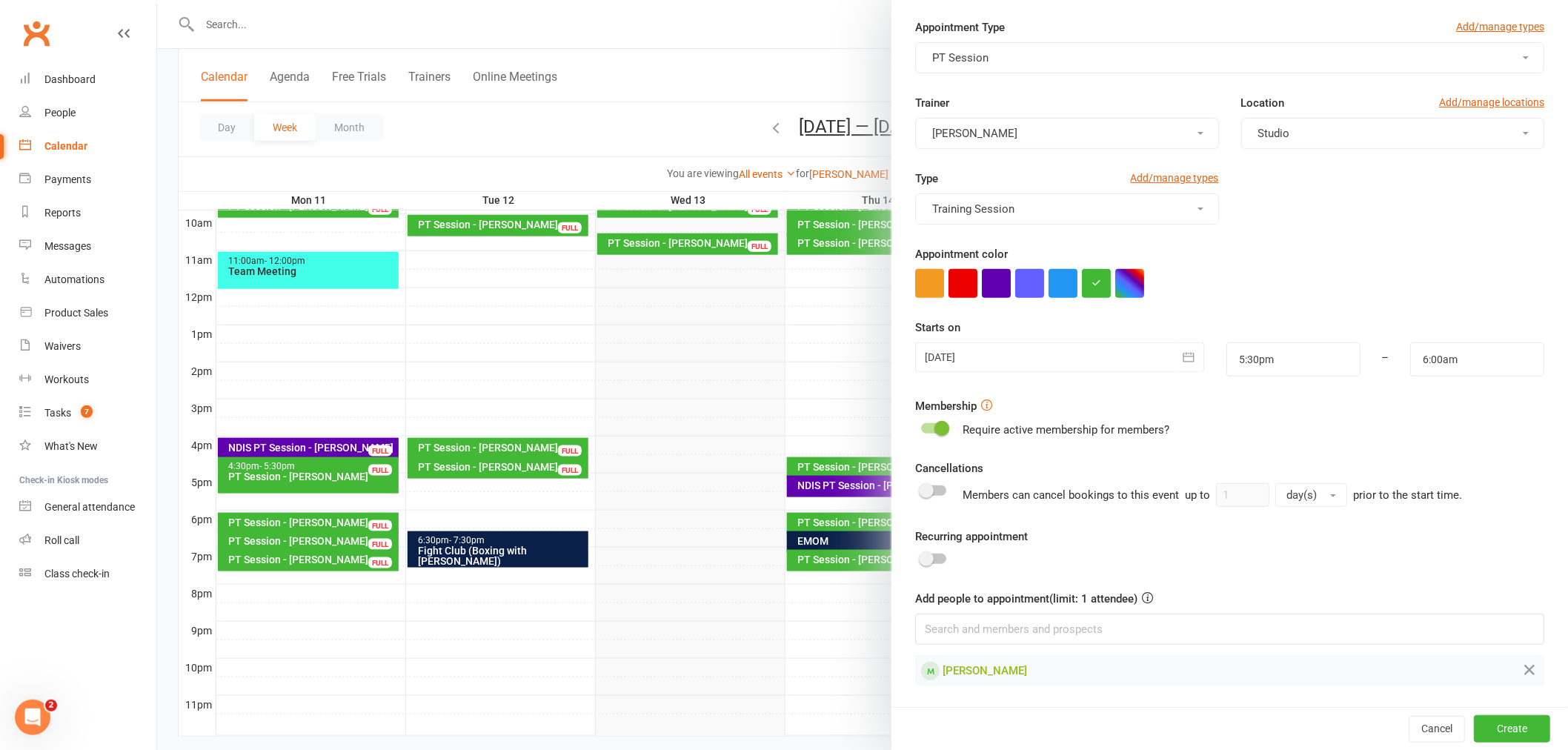
scroll to position [487, 0]
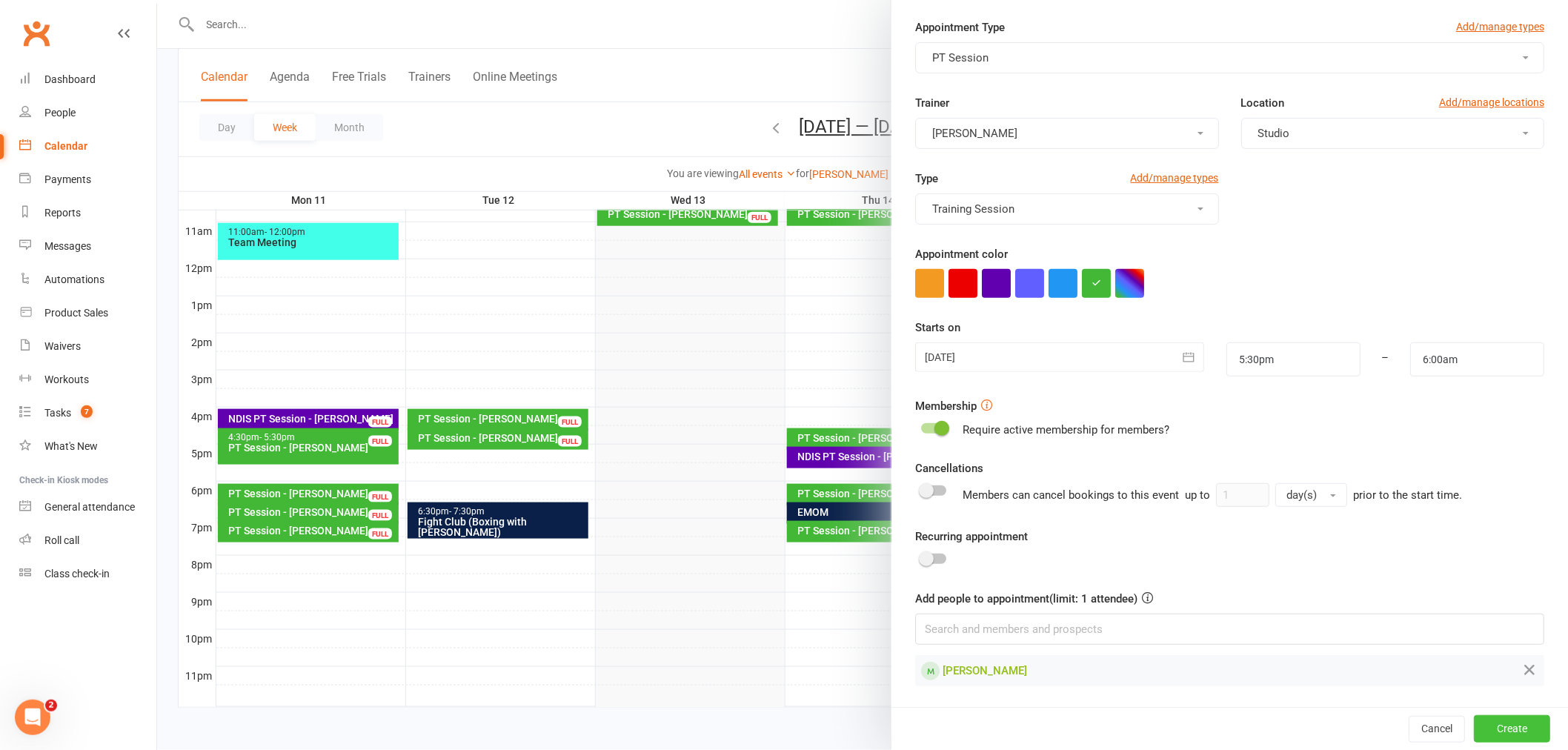
click at [1476, 723] on button "Create" at bounding box center [1512, 727] width 76 height 26
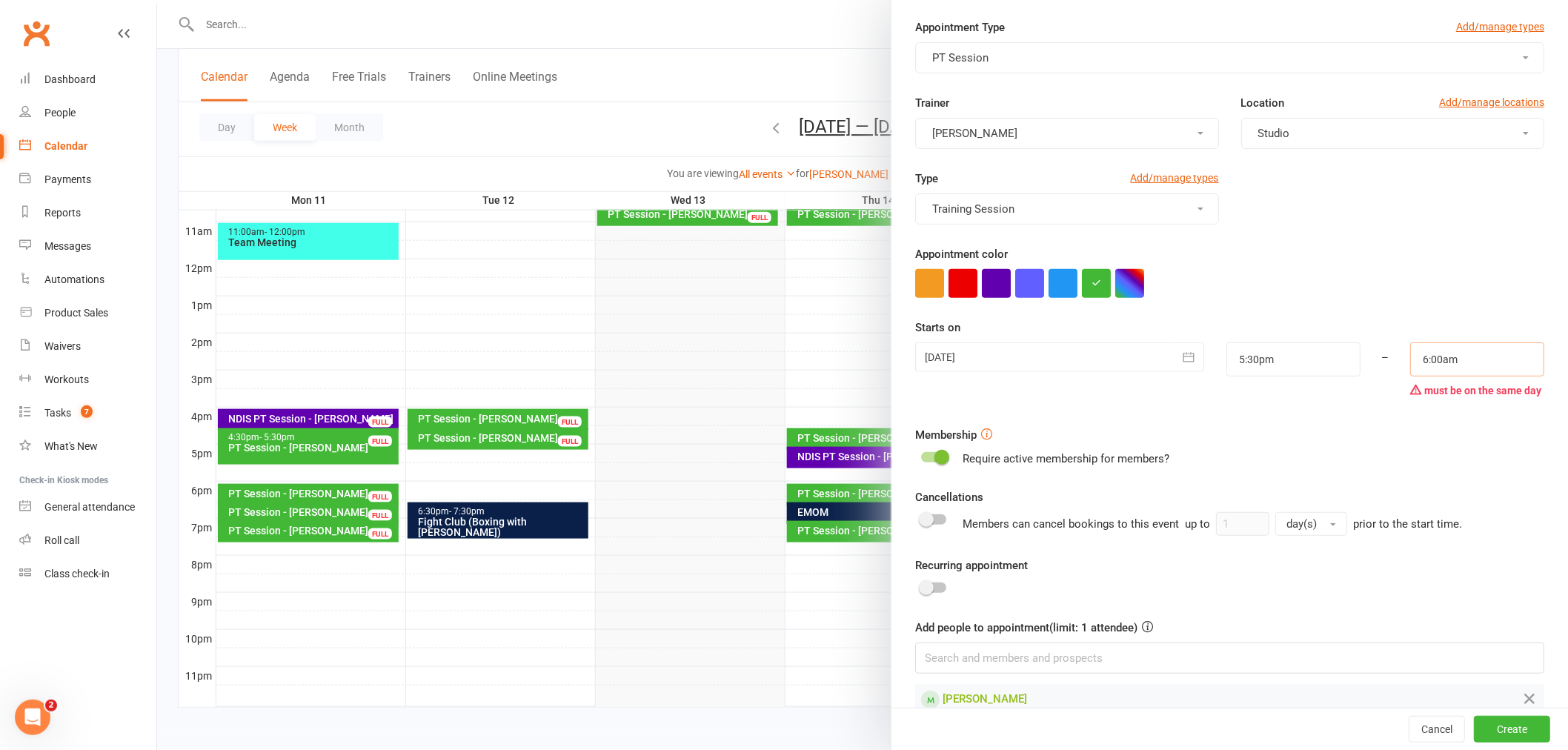
click at [1448, 373] on input "6:00am" at bounding box center [1477, 359] width 134 height 34
type input "6:00pm"
click at [1442, 411] on li "6:00pm" at bounding box center [1446, 409] width 71 height 23
click at [1504, 727] on button "Create" at bounding box center [1512, 728] width 76 height 26
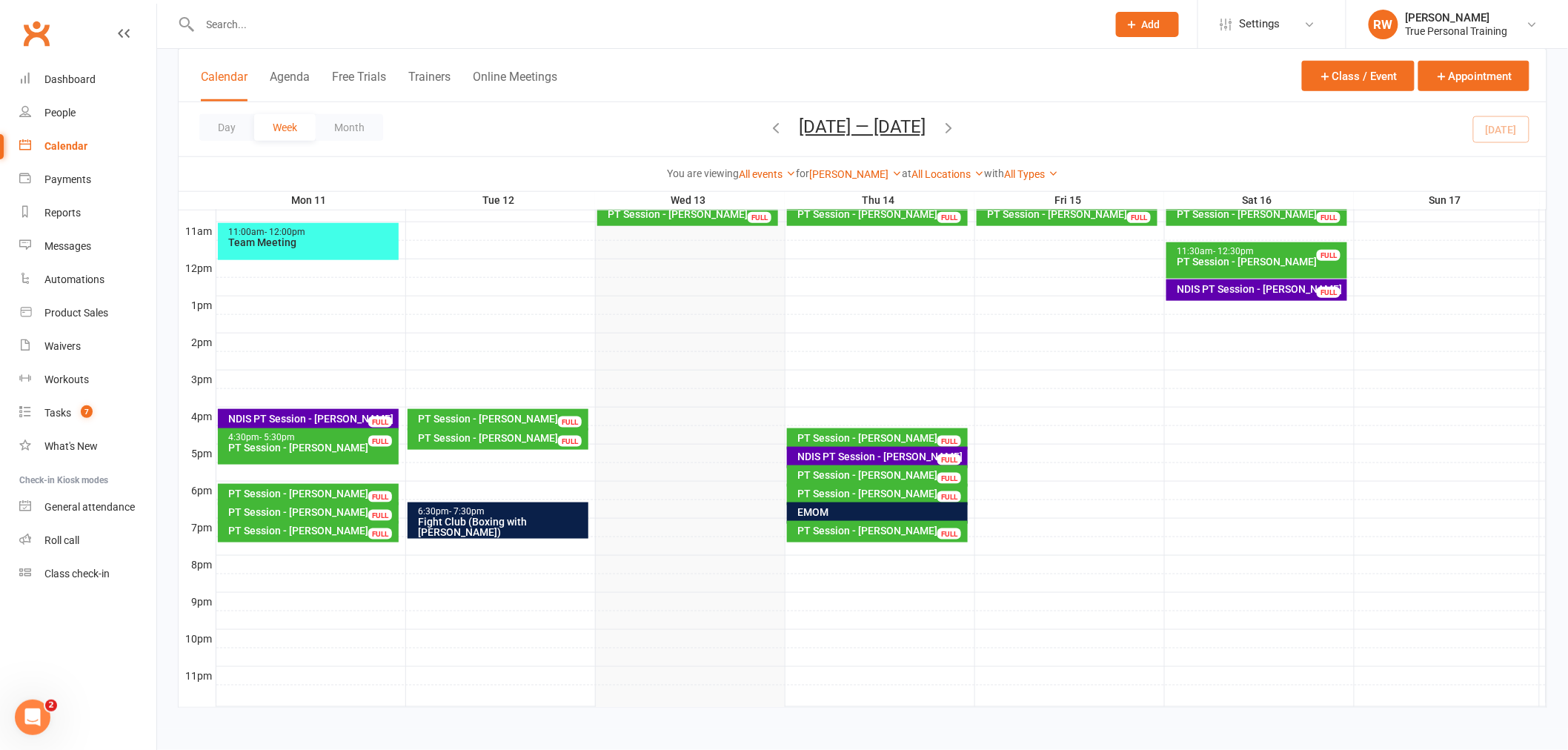
click at [818, 433] on div "PT Session - [PERSON_NAME]" at bounding box center [882, 438] width 169 height 11
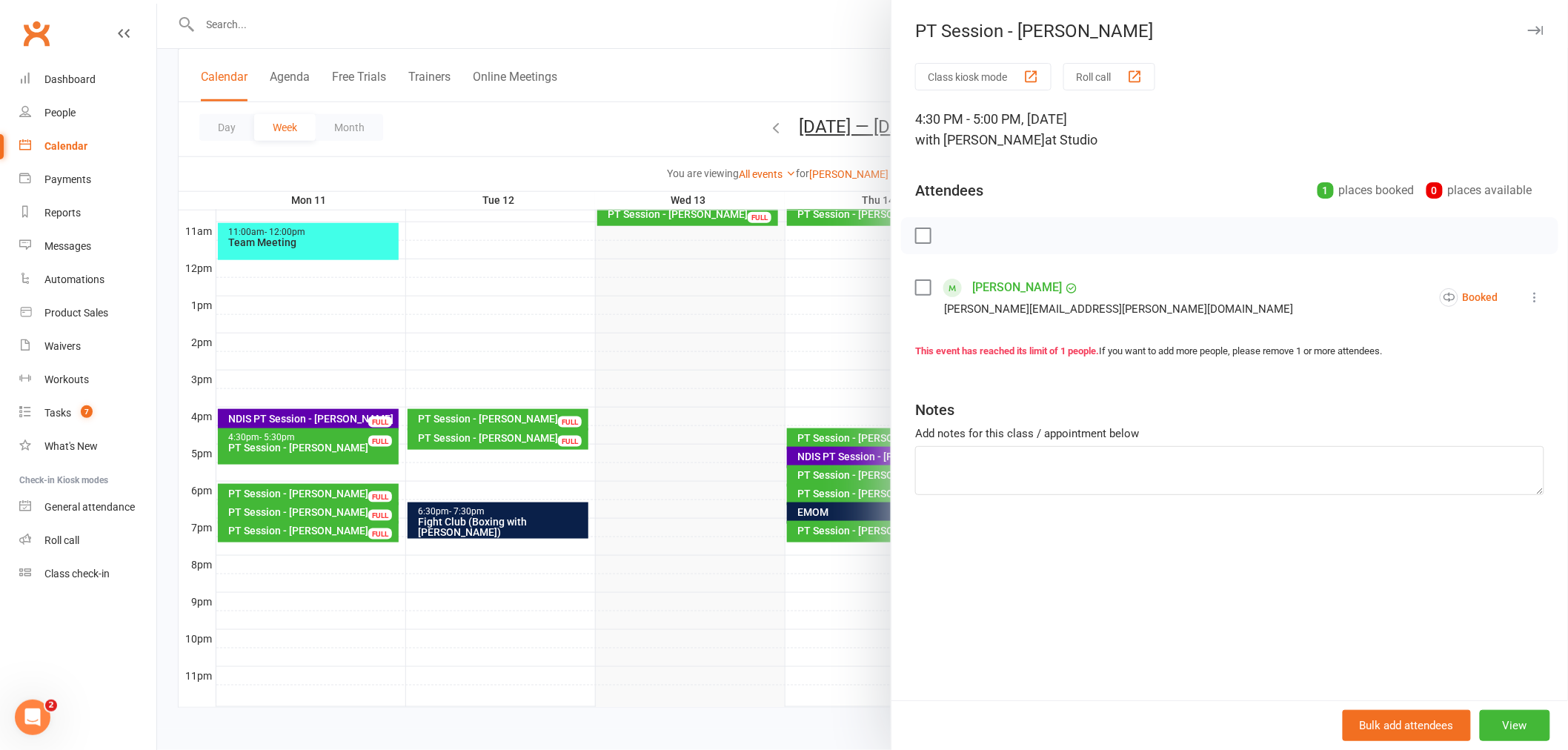
click at [757, 21] on div at bounding box center [862, 375] width 1411 height 750
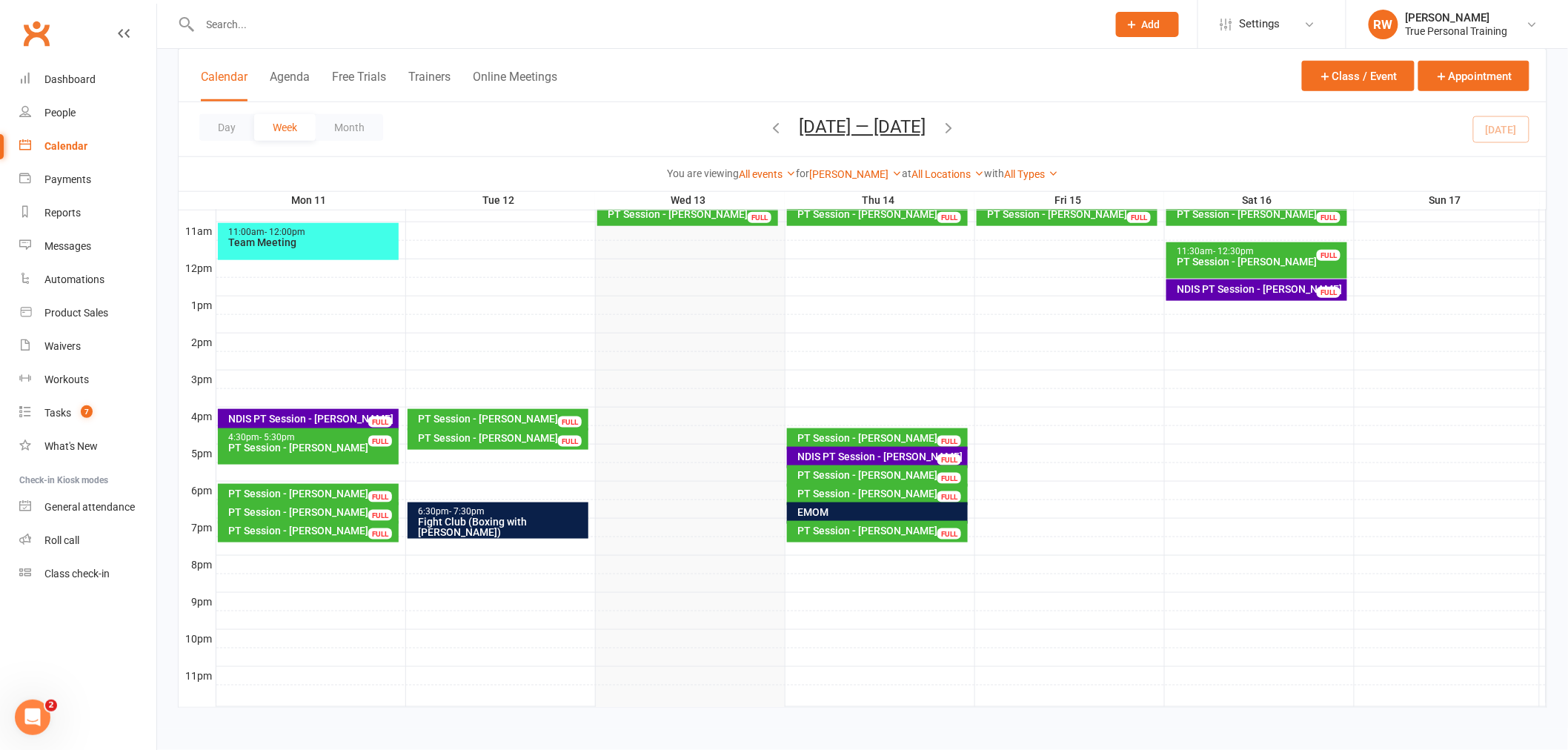
click at [808, 433] on div "PT Session - [PERSON_NAME]" at bounding box center [882, 438] width 169 height 11
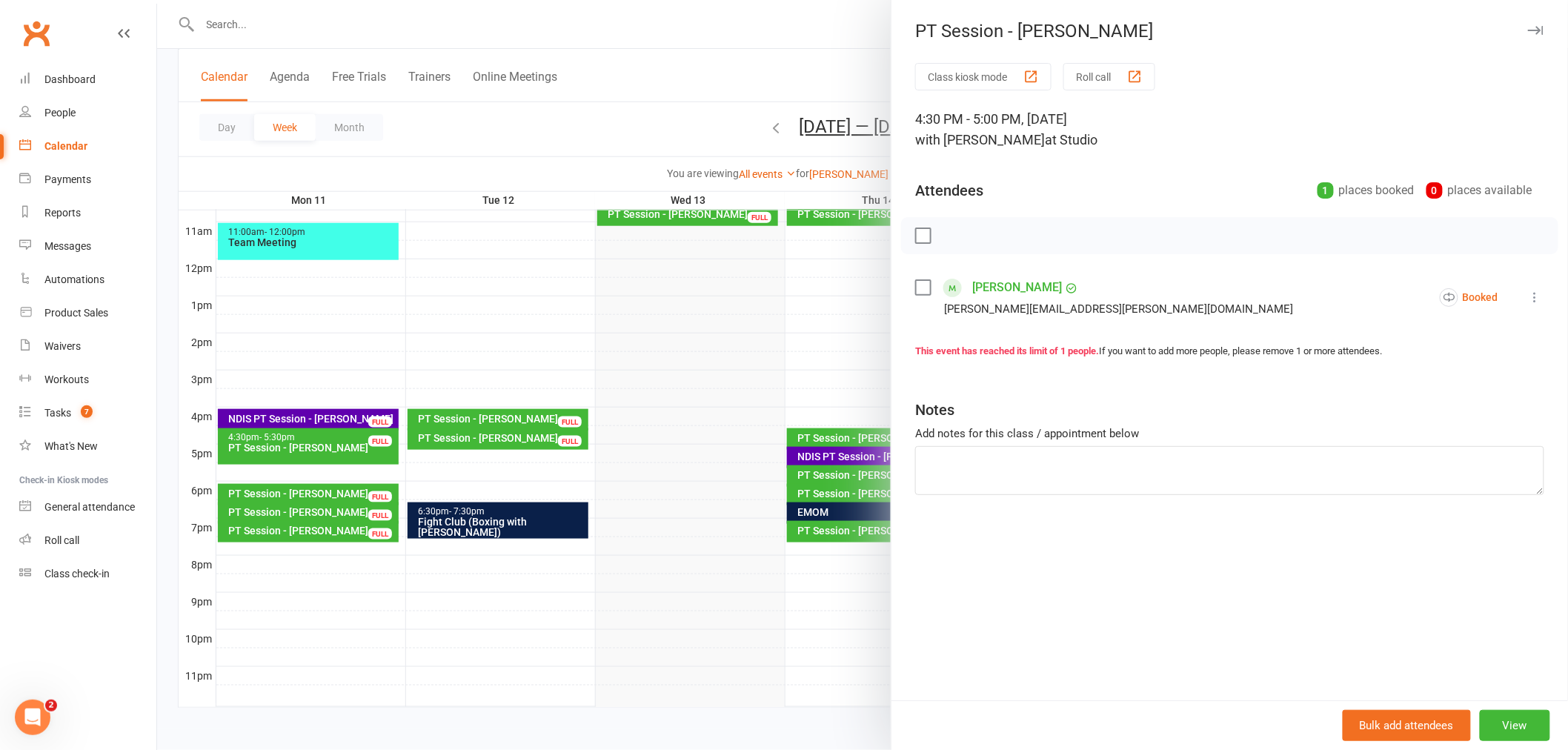
click at [825, 386] on div at bounding box center [862, 375] width 1411 height 750
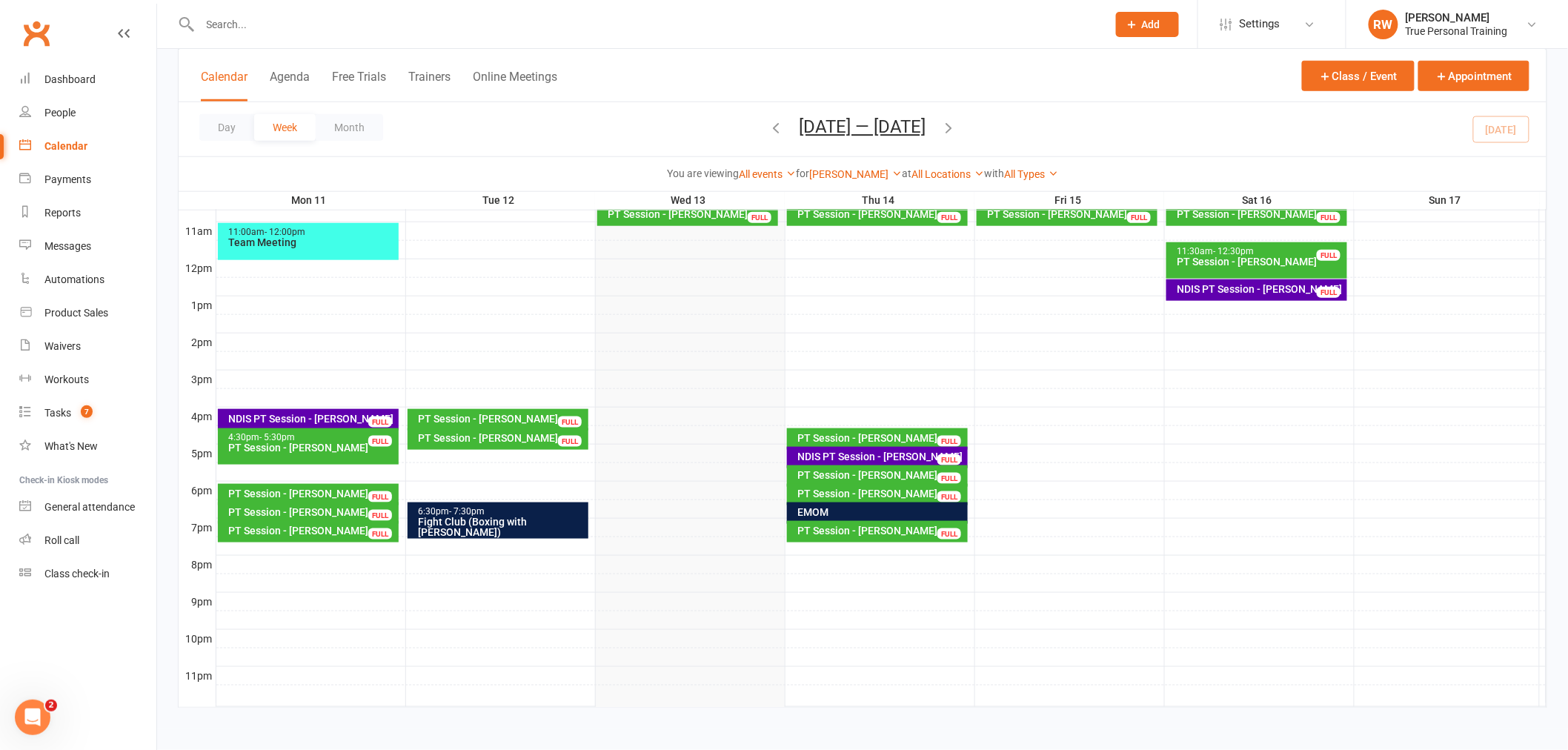
click at [827, 417] on div at bounding box center [882, 417] width 1330 height 18
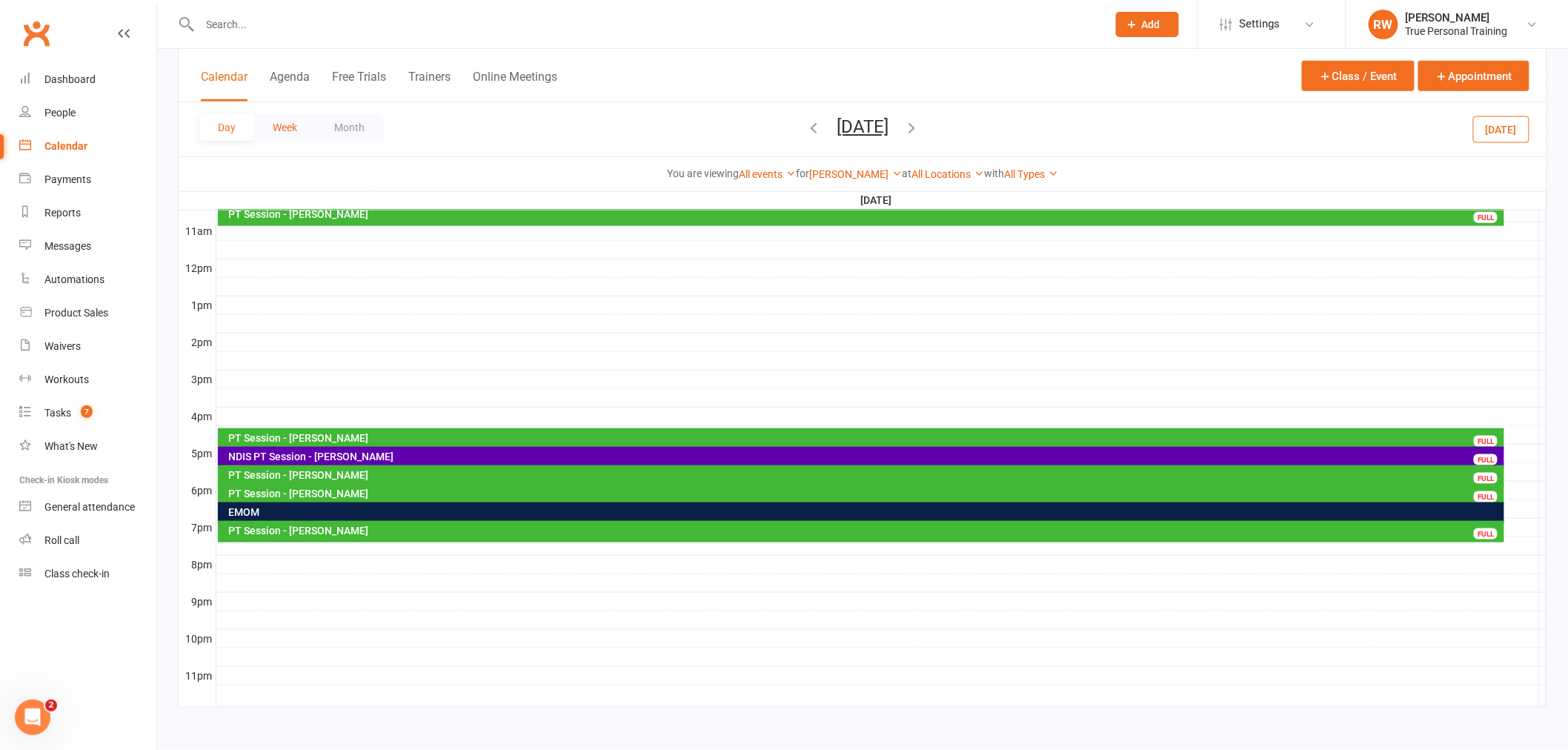
drag, startPoint x: 299, startPoint y: 131, endPoint x: 305, endPoint y: 137, distance: 8.5
click at [305, 138] on button "Week" at bounding box center [285, 127] width 62 height 26
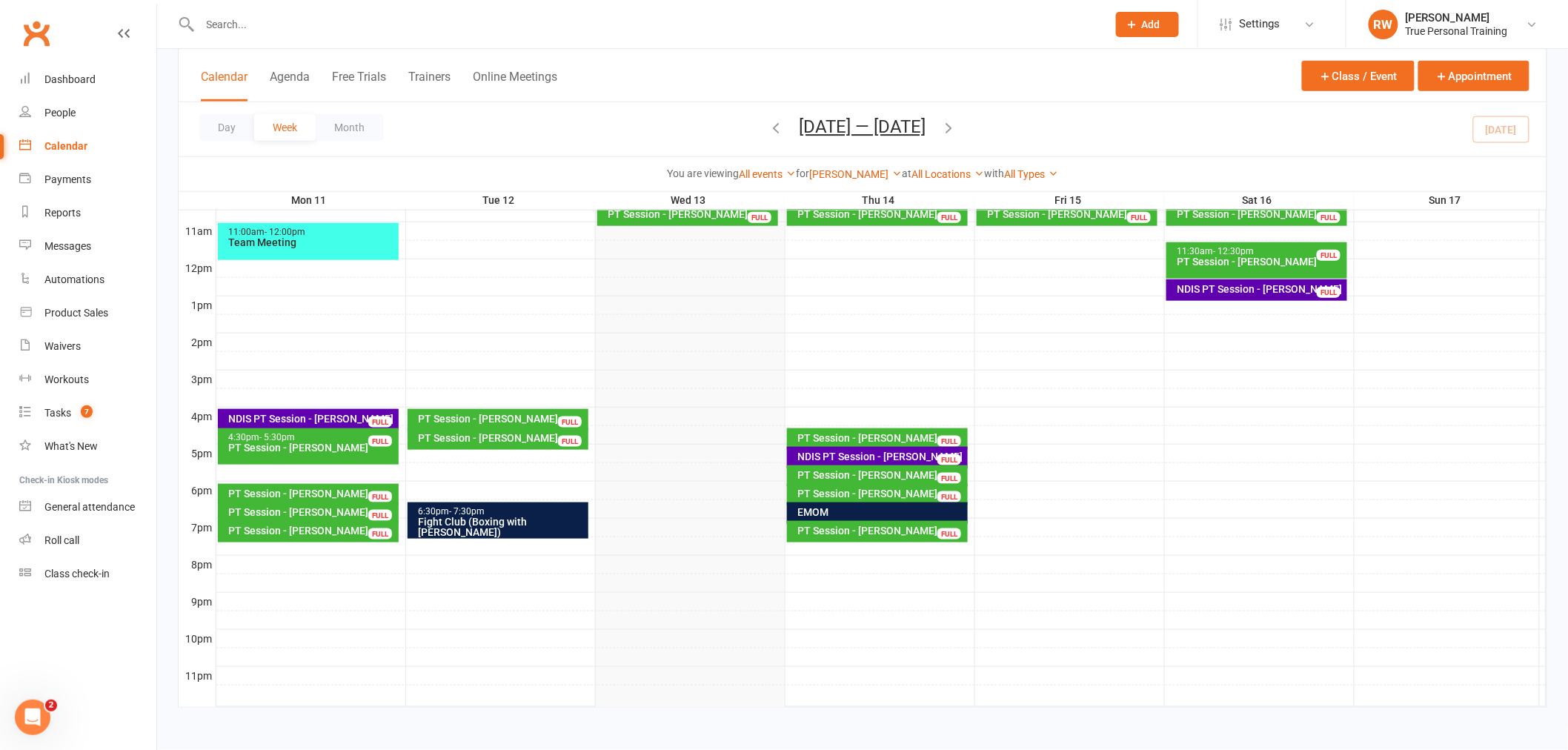
click at [838, 433] on div "PT Session - [PERSON_NAME]" at bounding box center [882, 438] width 169 height 11
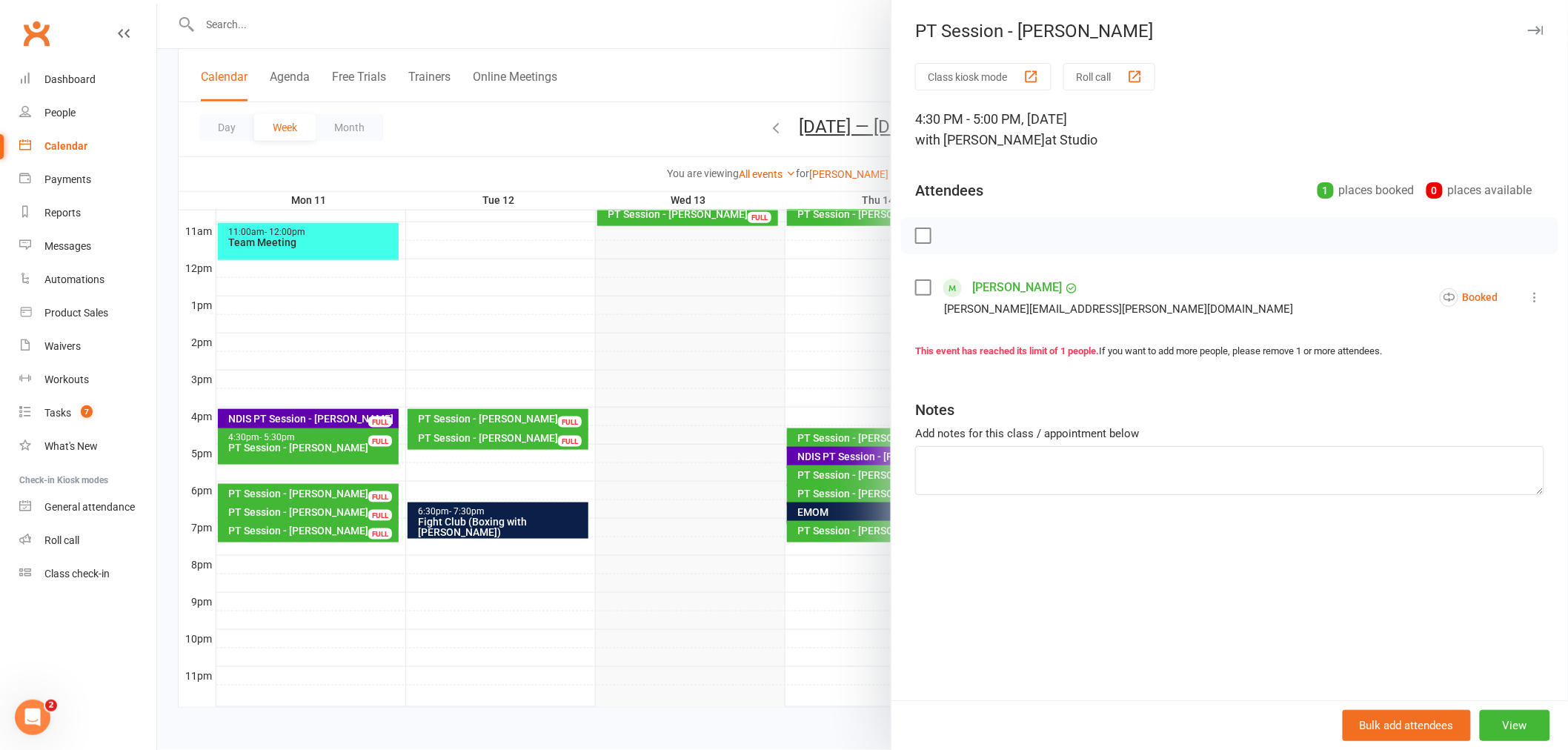
click at [702, 367] on div at bounding box center [862, 375] width 1411 height 750
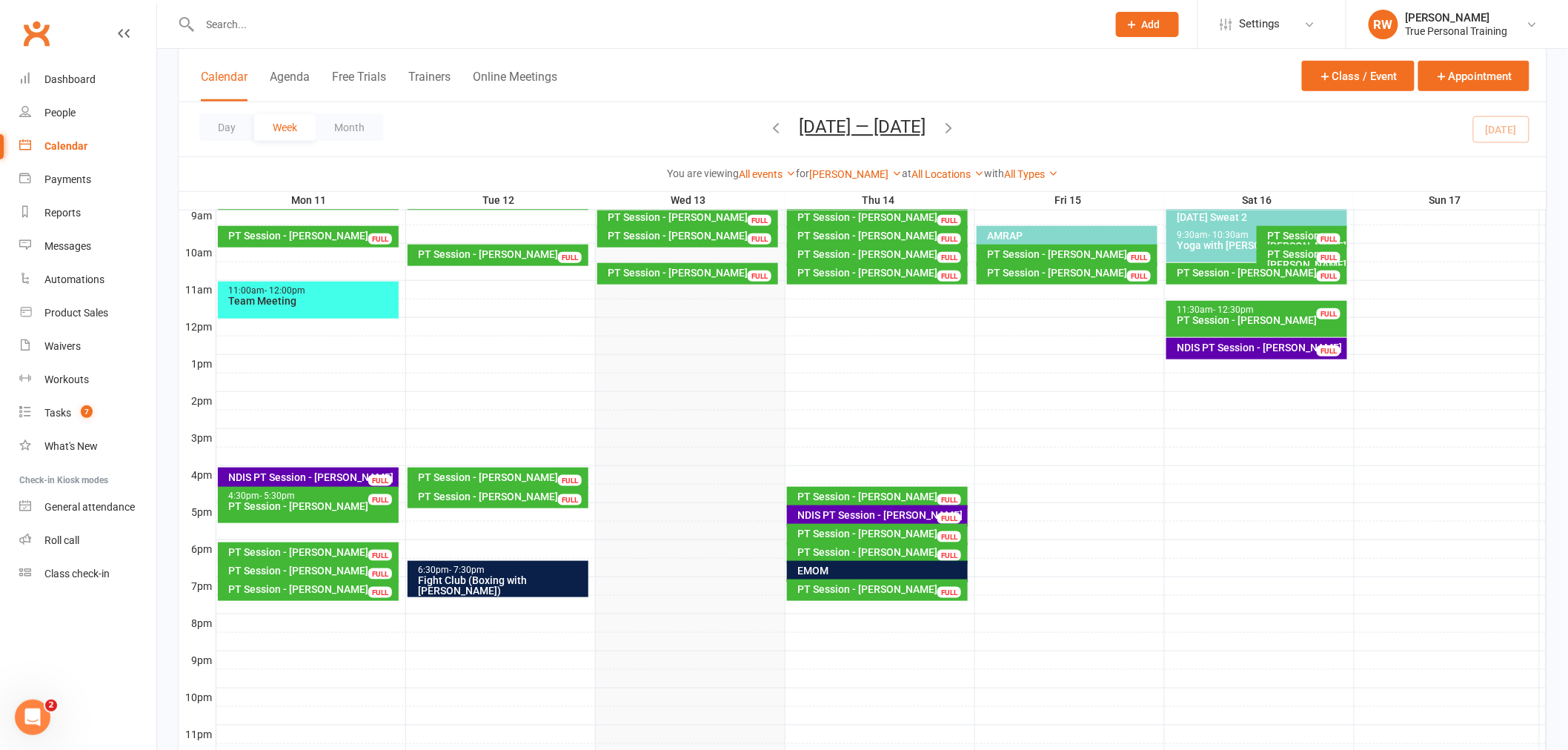
scroll to position [405, 0]
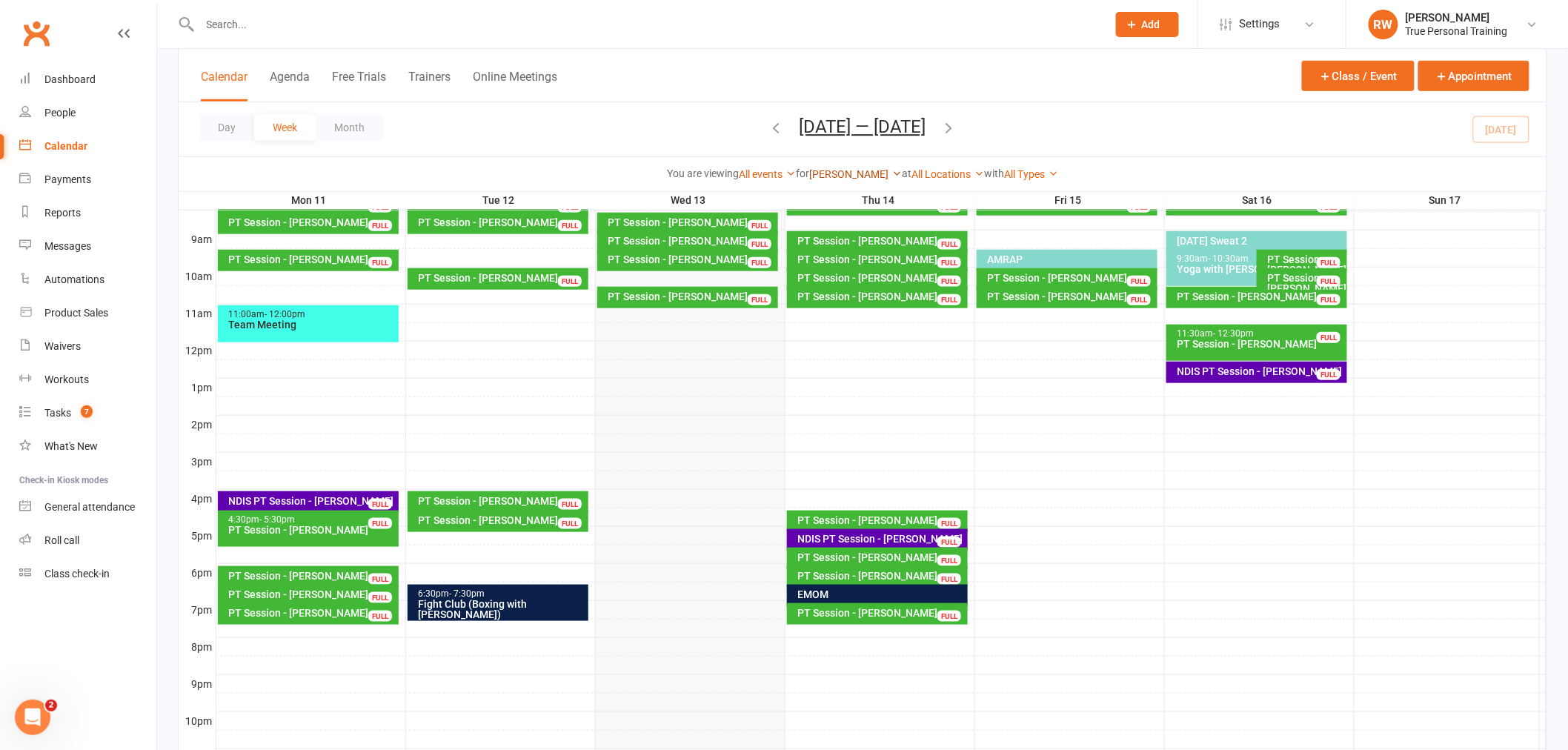
click at [863, 174] on link "[PERSON_NAME]" at bounding box center [855, 175] width 93 height 12
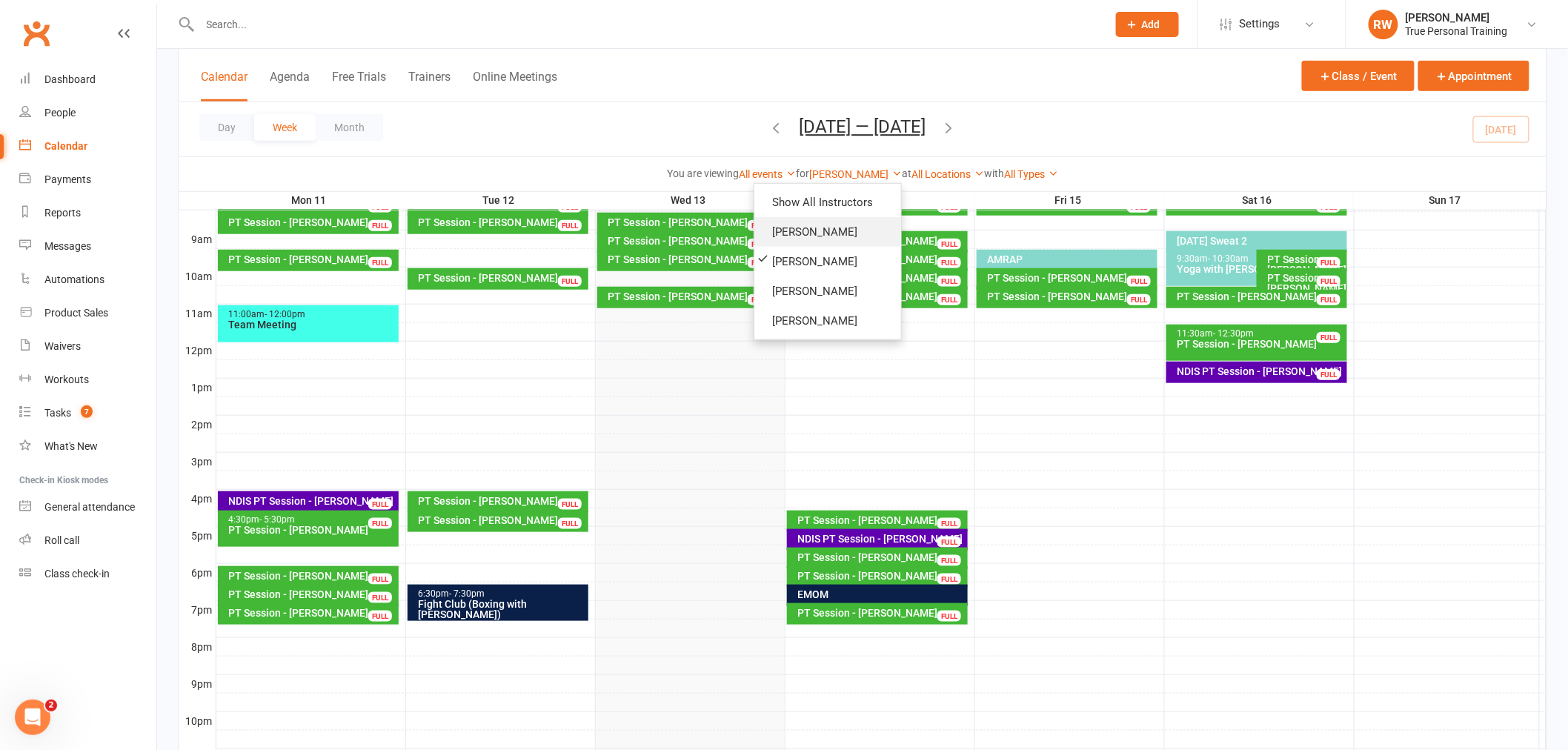
click at [856, 232] on link "[PERSON_NAME]" at bounding box center [828, 232] width 147 height 29
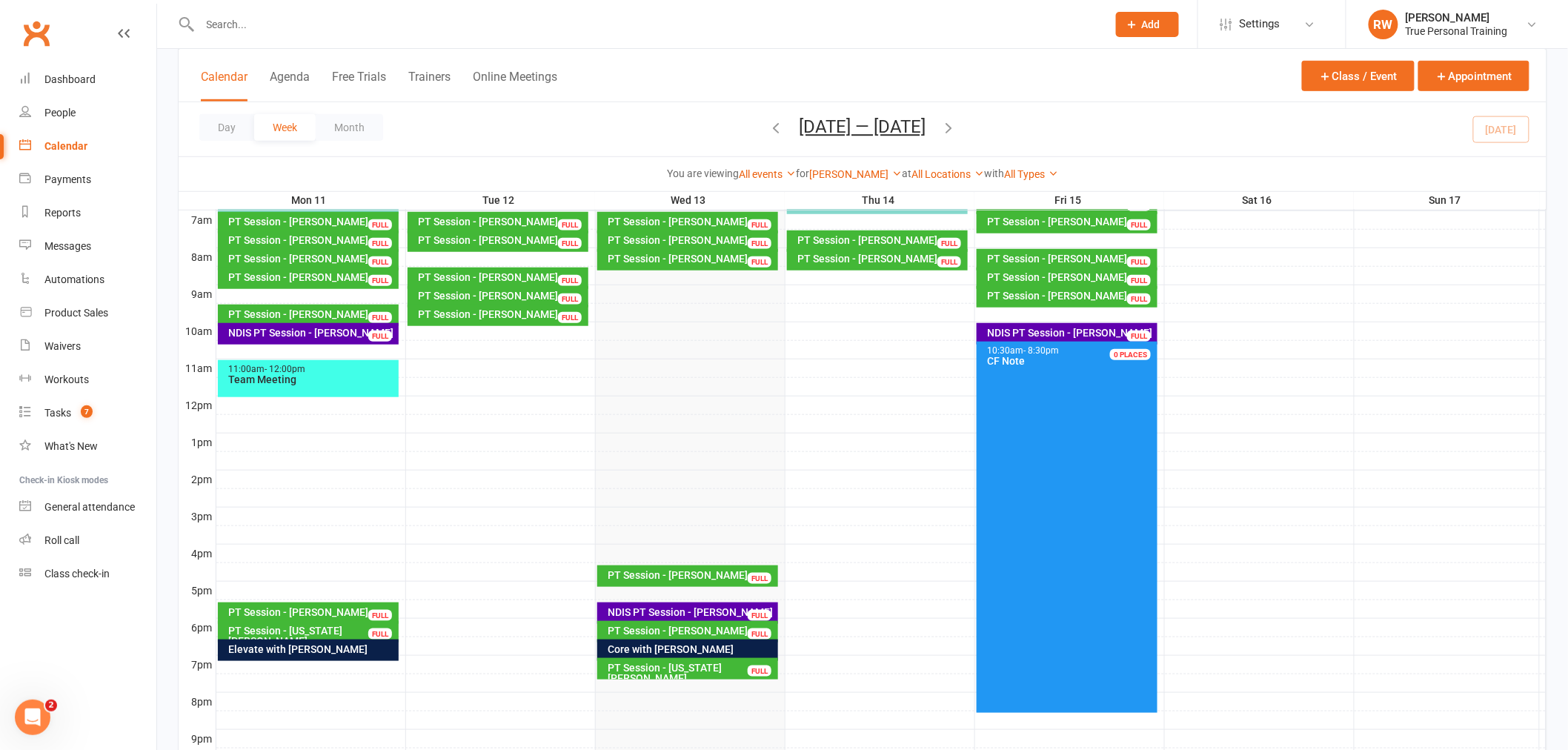
scroll to position [322, 0]
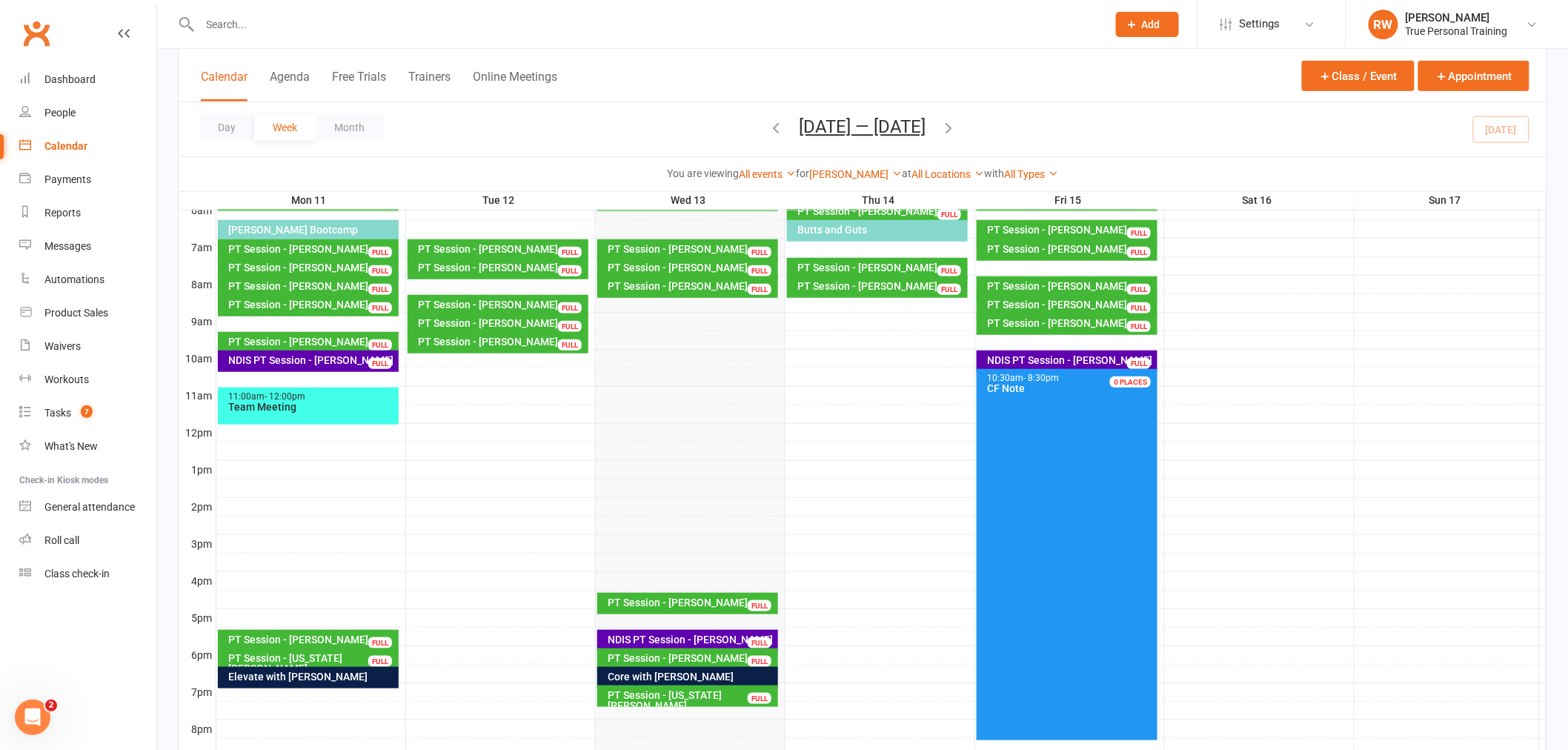
click at [263, 25] on input "text" at bounding box center [646, 25] width 901 height 21
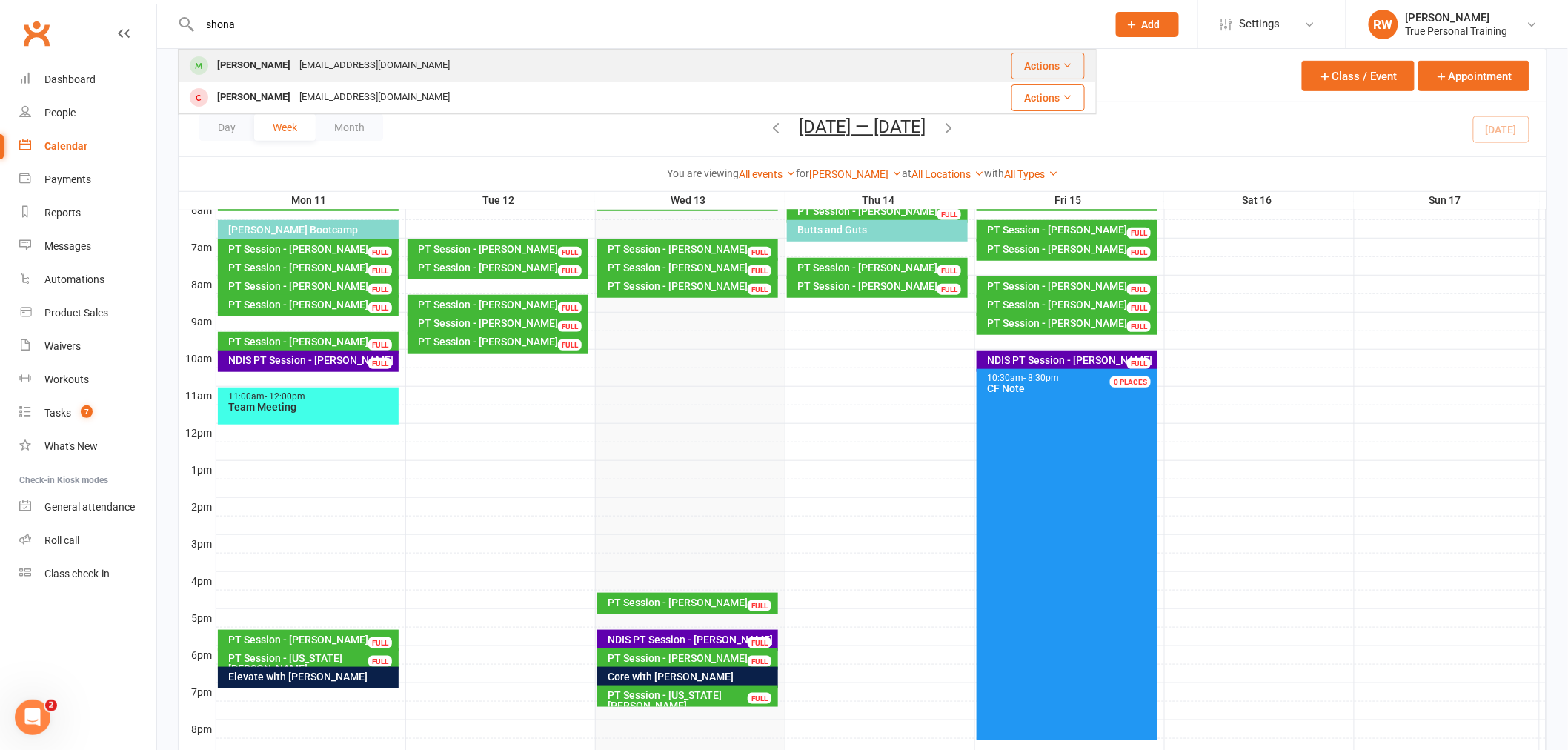
type input "shona"
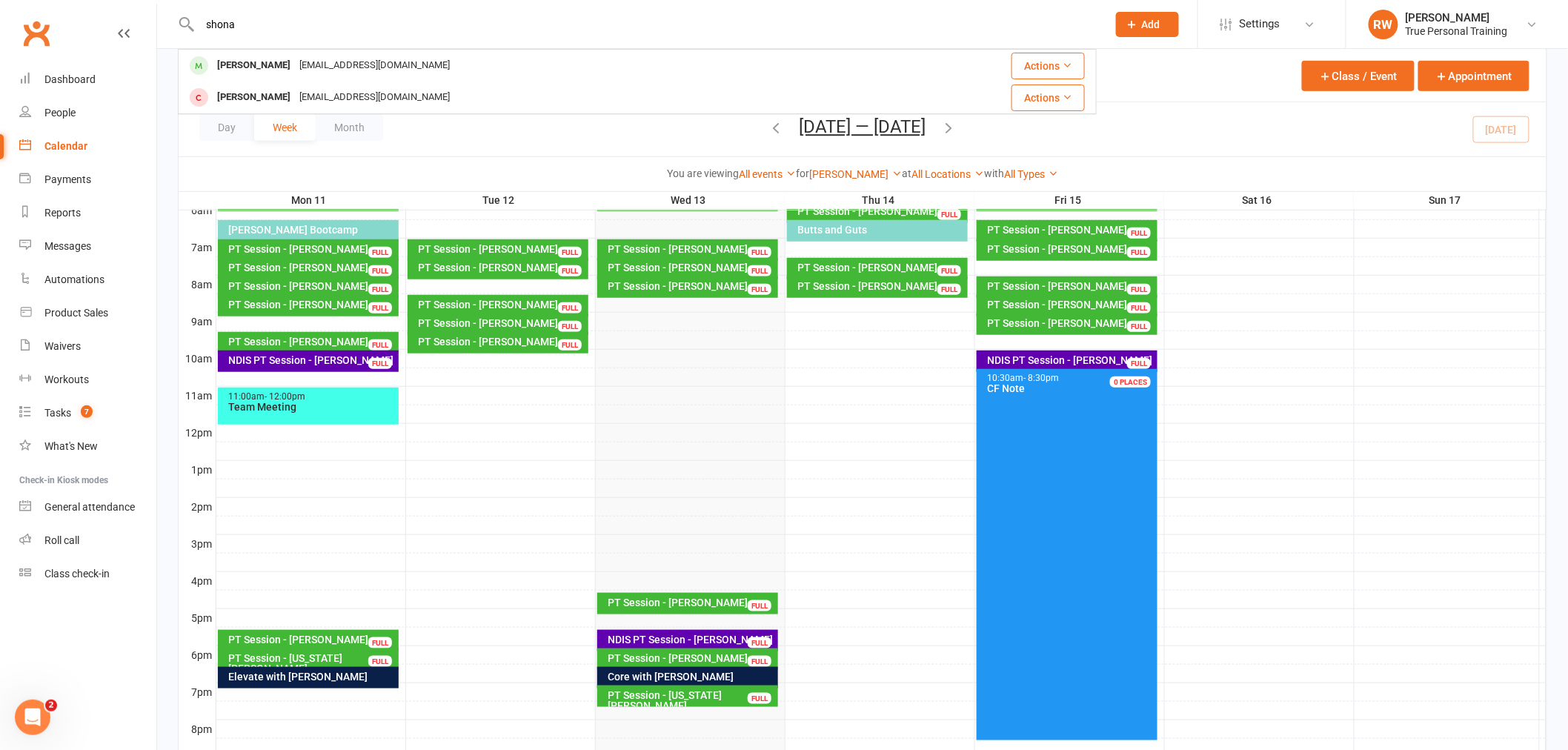
click at [339, 63] on div "[EMAIL_ADDRESS][DOMAIN_NAME]" at bounding box center [375, 65] width 160 height 22
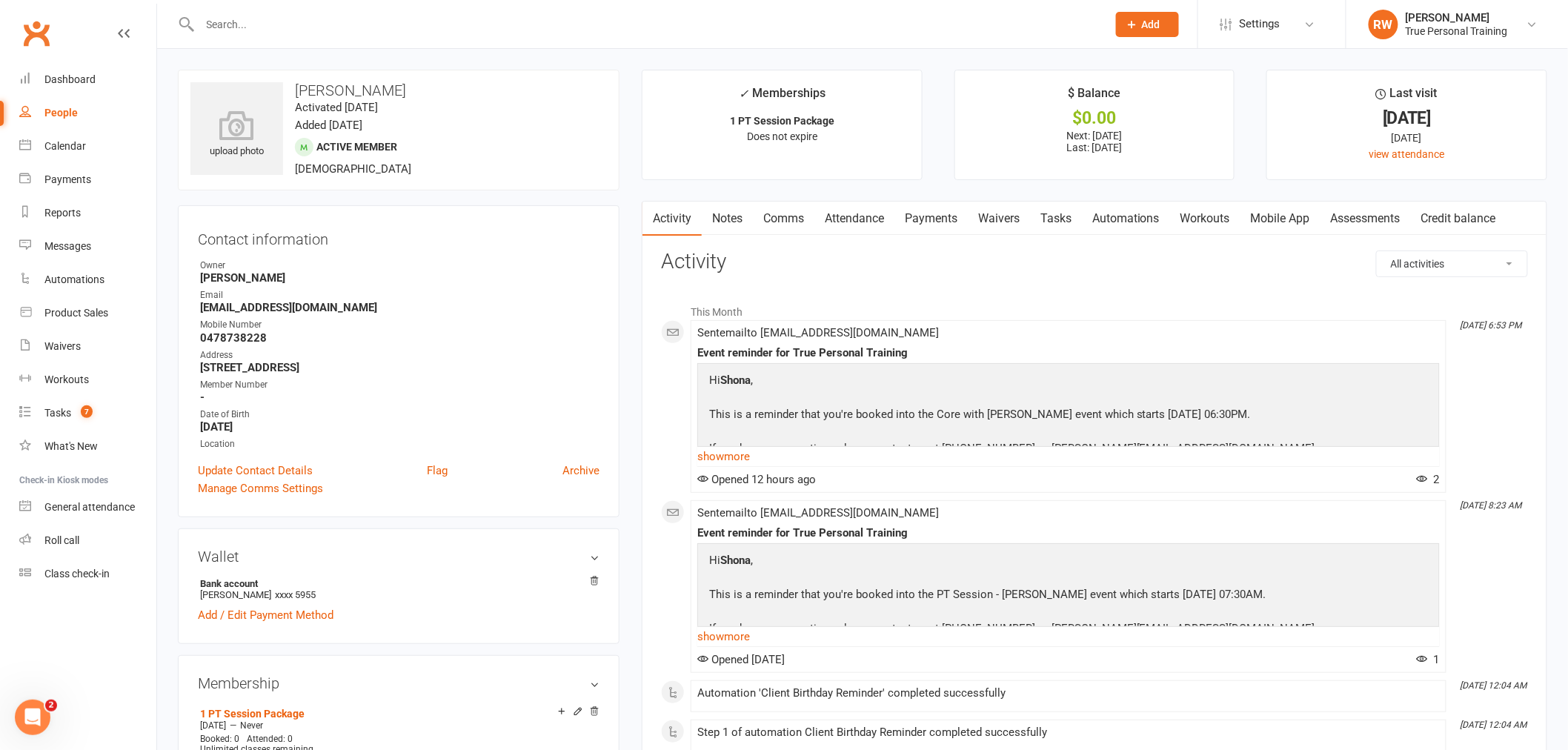
click at [263, 25] on input "text" at bounding box center [646, 25] width 901 height 21
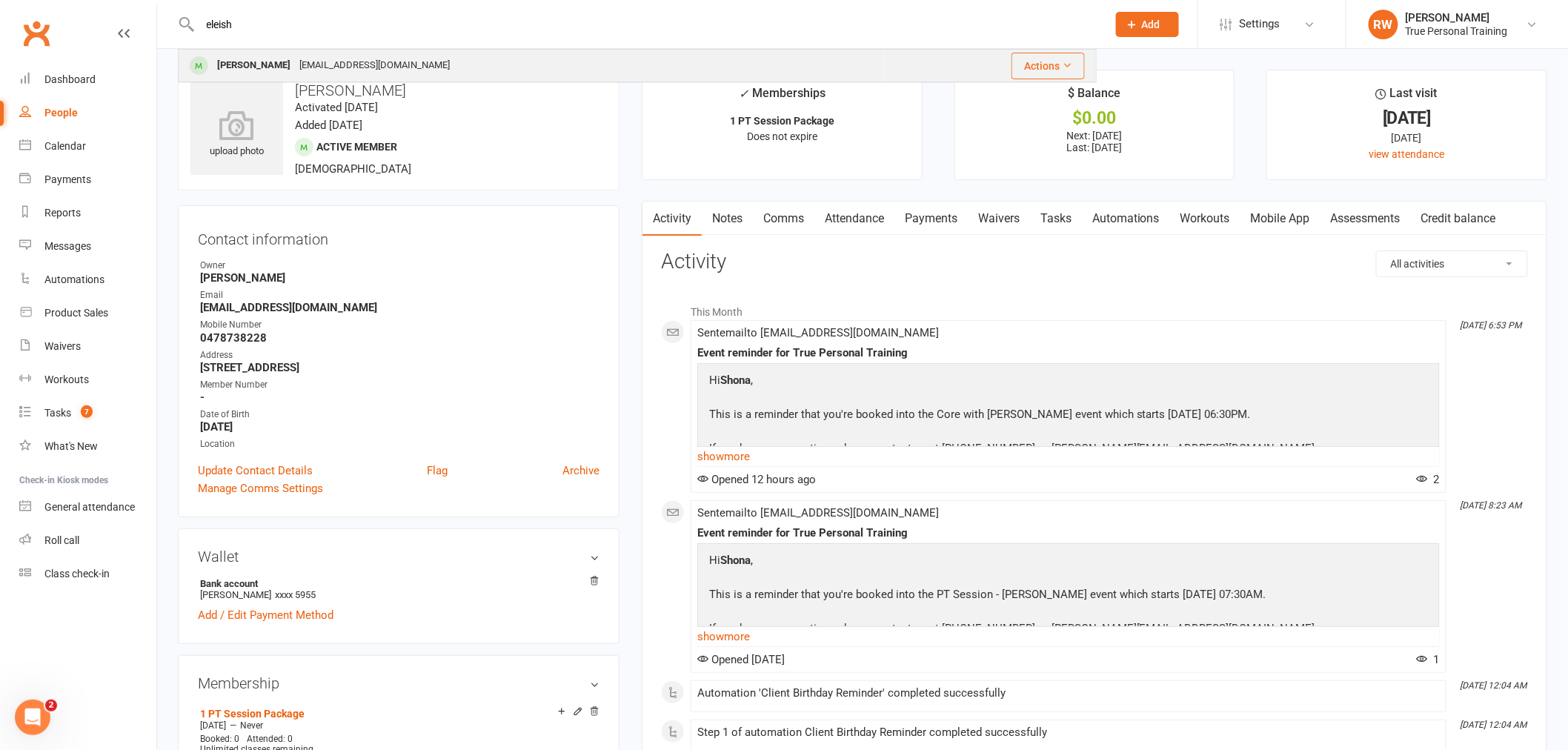
type input "eleish"
click at [332, 71] on div "[EMAIL_ADDRESS][DOMAIN_NAME]" at bounding box center [375, 65] width 160 height 22
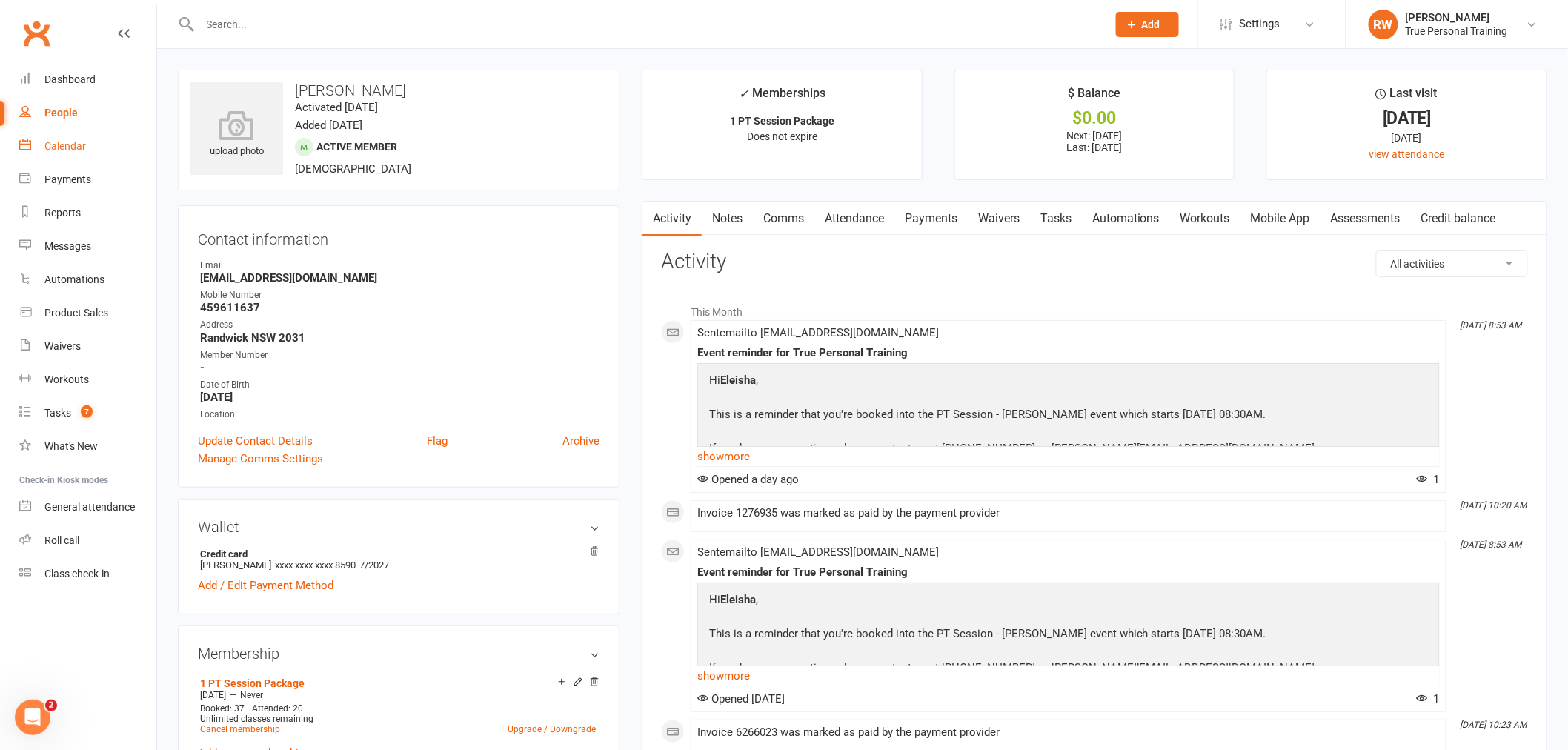
click at [70, 145] on div "Calendar" at bounding box center [65, 146] width 41 height 12
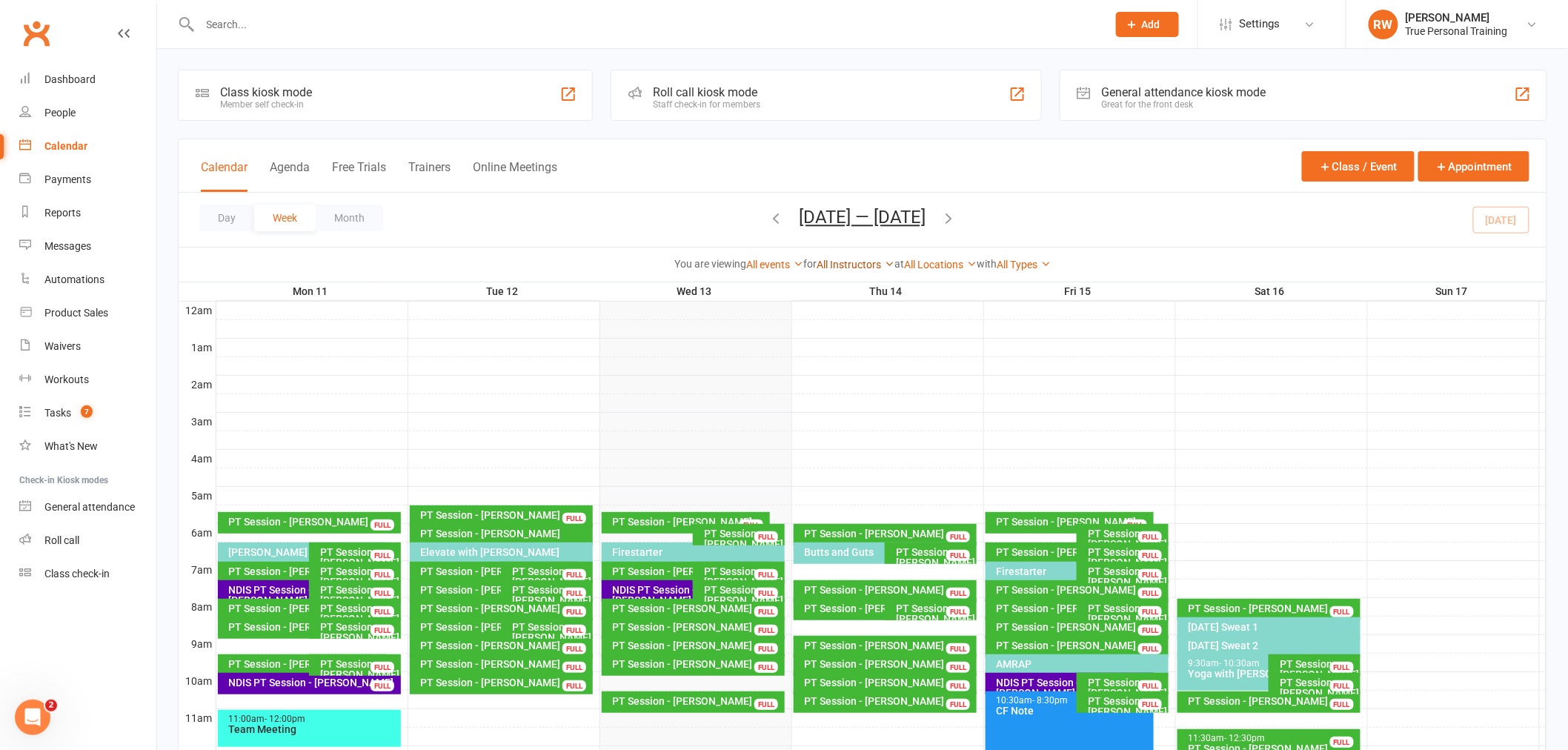
click at [861, 267] on link "All Instructors" at bounding box center [855, 265] width 77 height 12
click at [865, 301] on link "[PERSON_NAME]" at bounding box center [820, 292] width 147 height 29
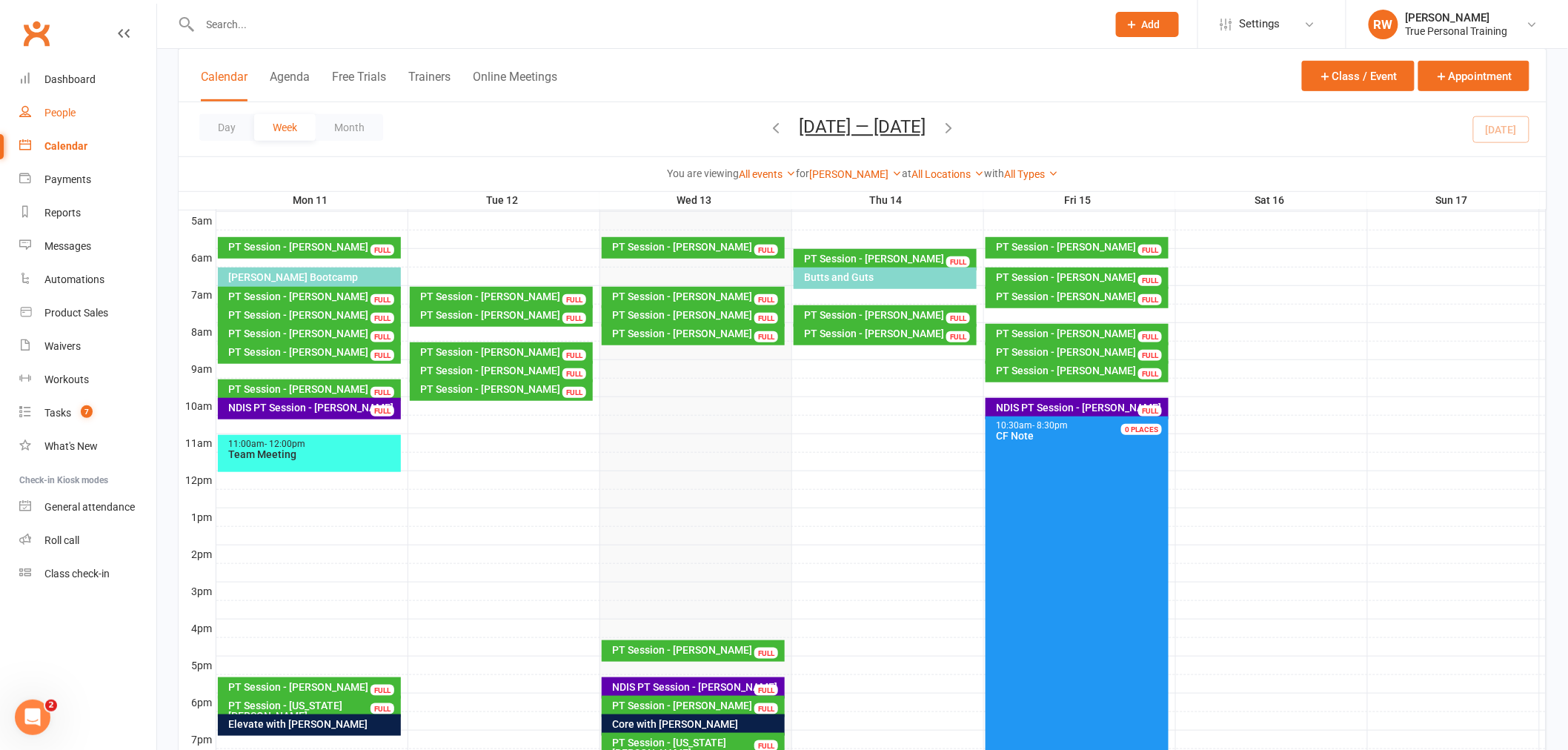
scroll to position [247, 0]
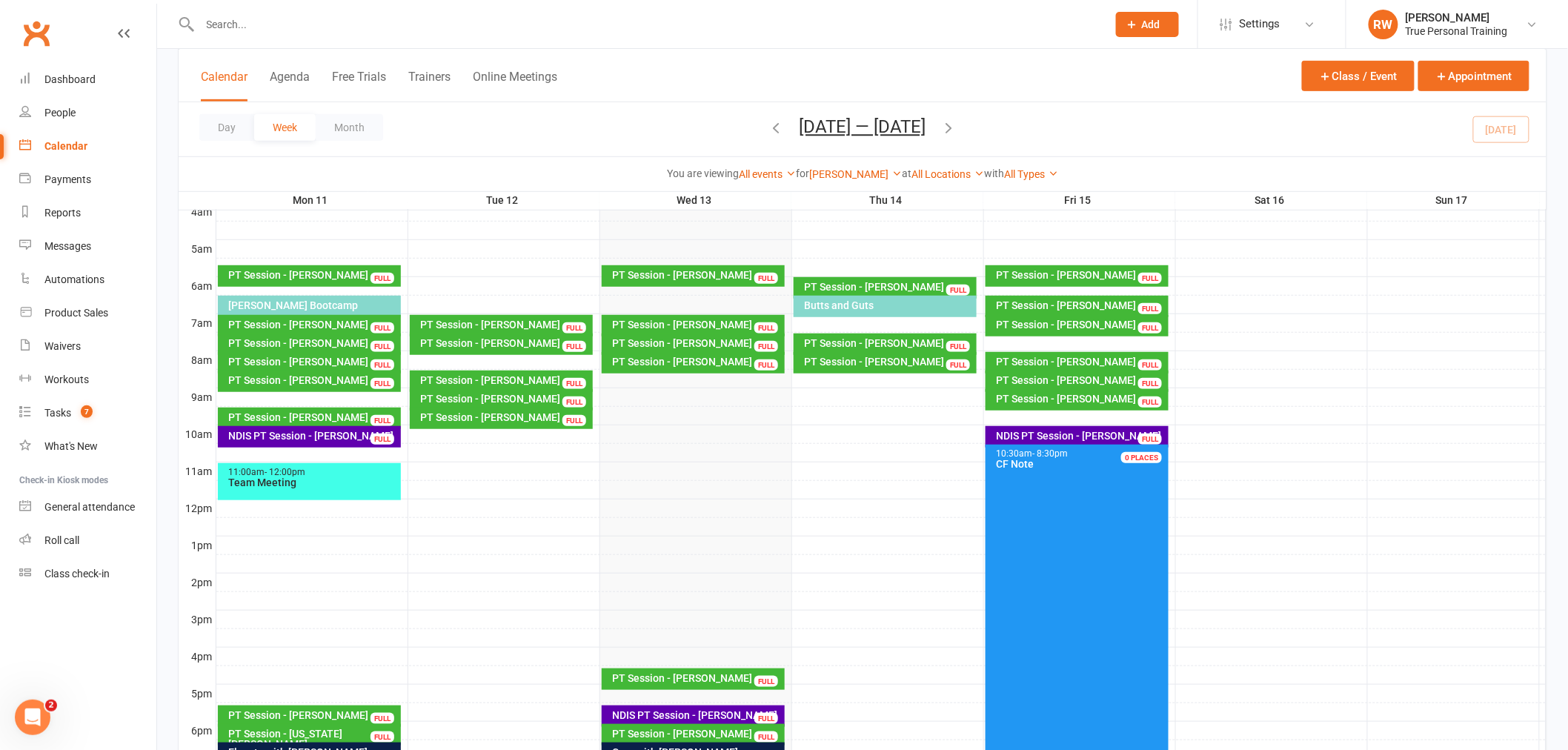
click at [334, 34] on div at bounding box center [637, 24] width 919 height 48
click at [335, 18] on input "text" at bounding box center [646, 25] width 901 height 21
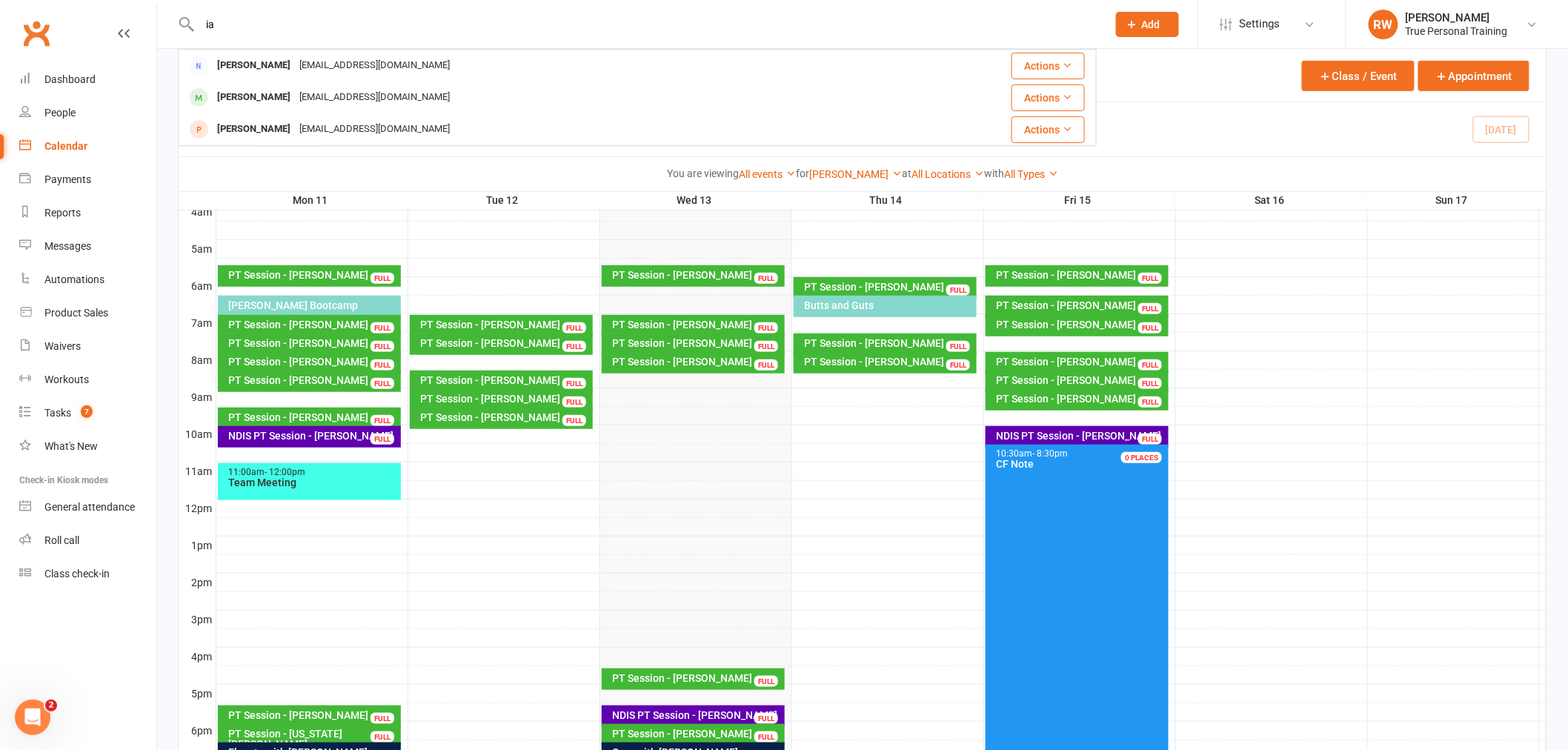
type input "i"
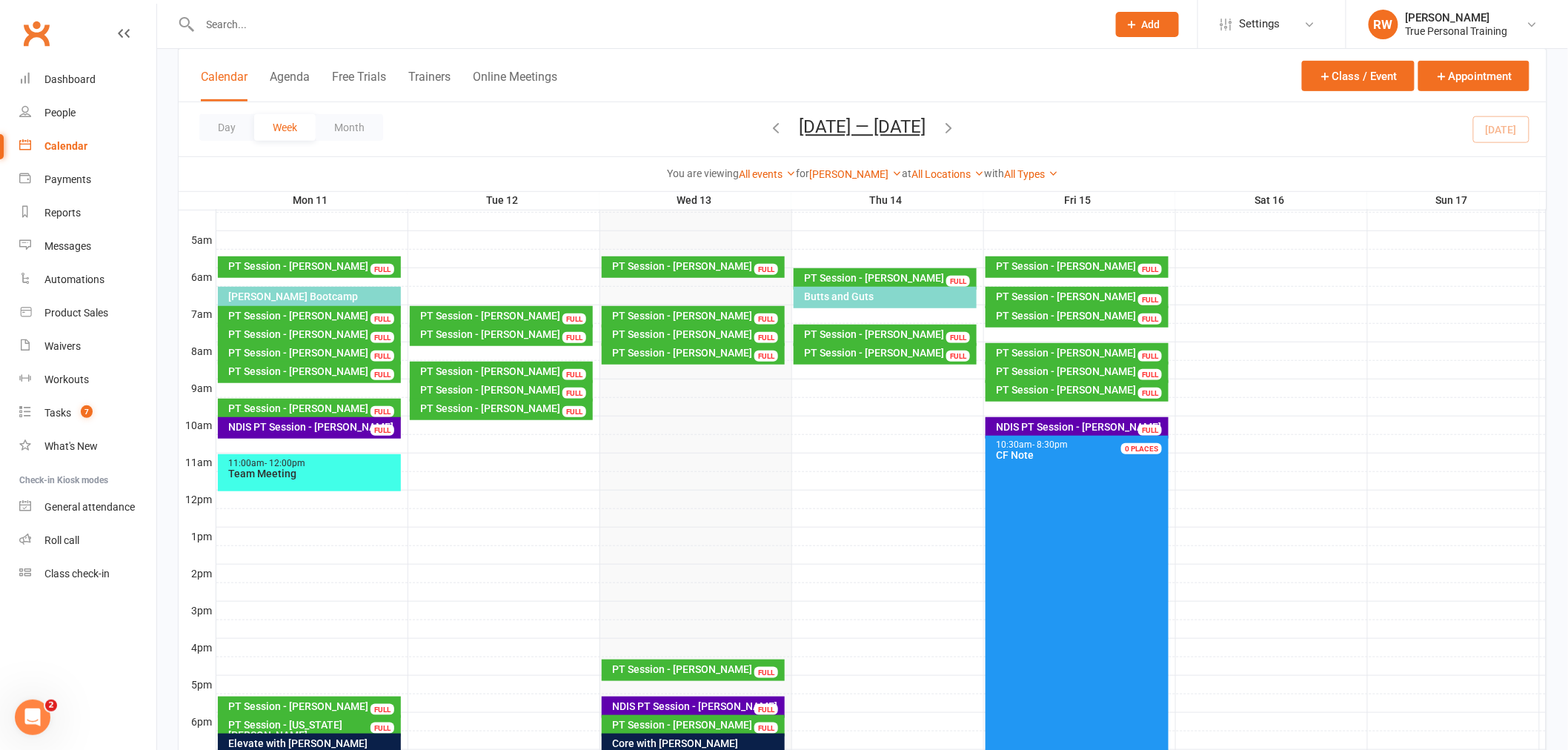
scroll to position [165, 0]
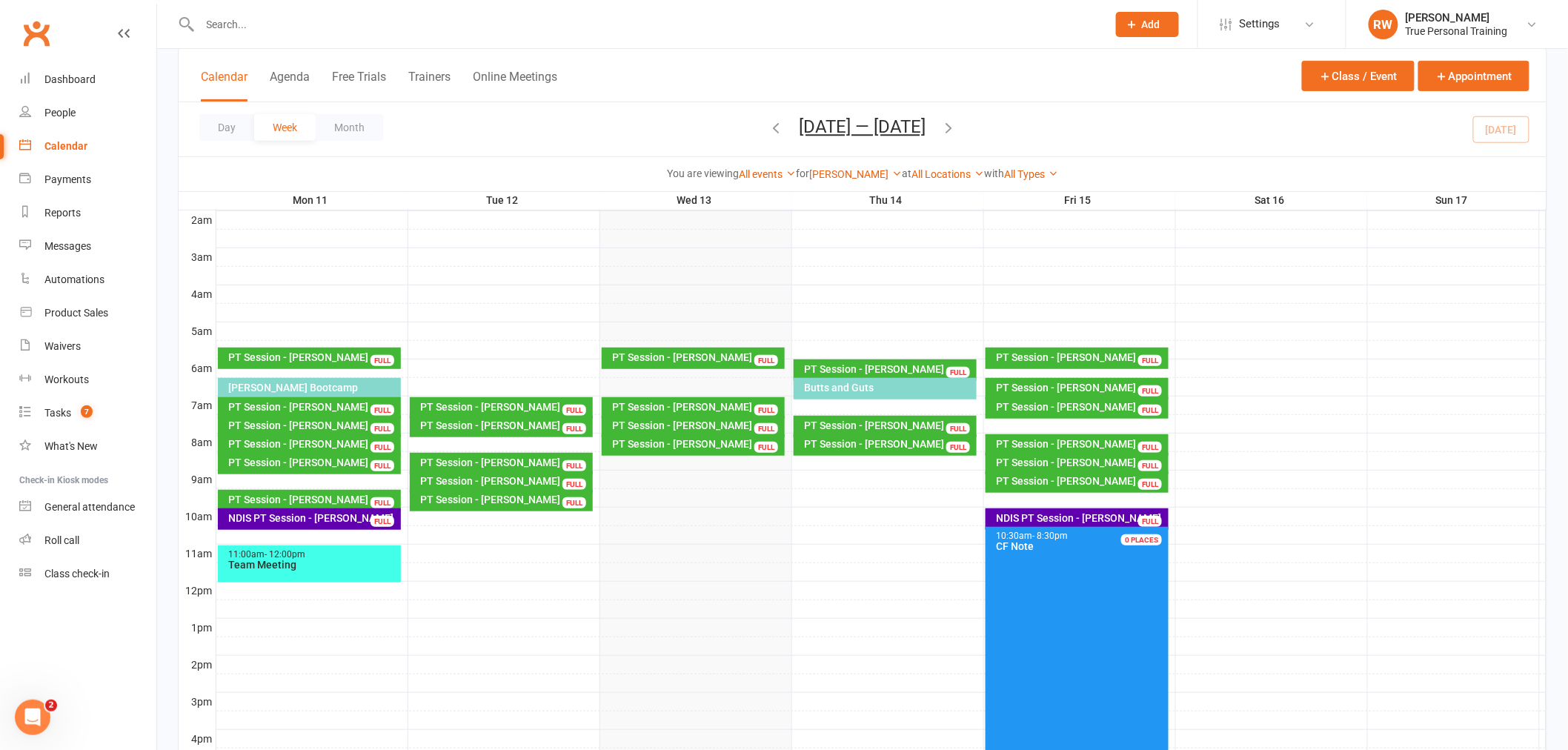
click at [539, 428] on div "PT Session - [PERSON_NAME]" at bounding box center [505, 425] width 171 height 11
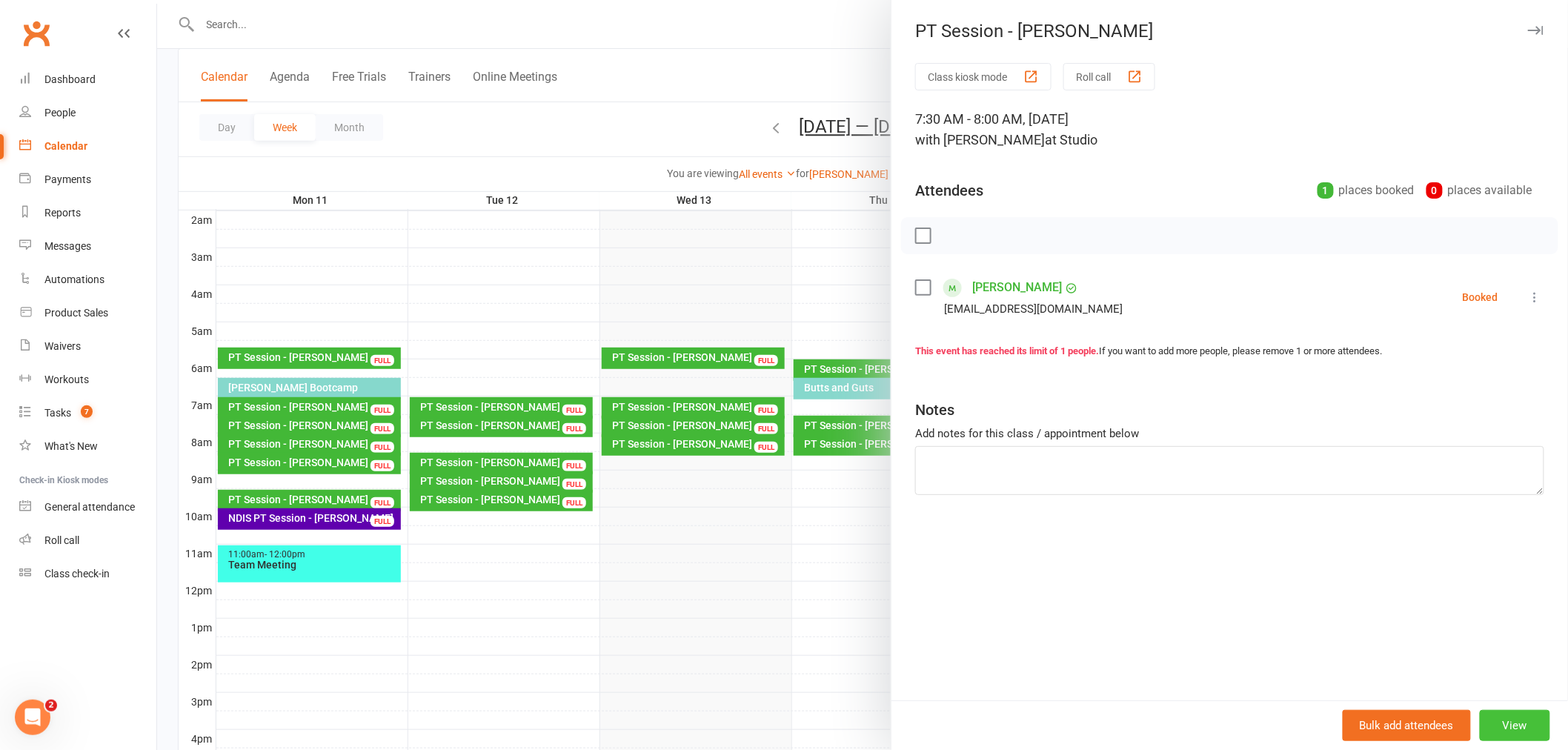
click at [1515, 728] on button "View" at bounding box center [1515, 725] width 71 height 31
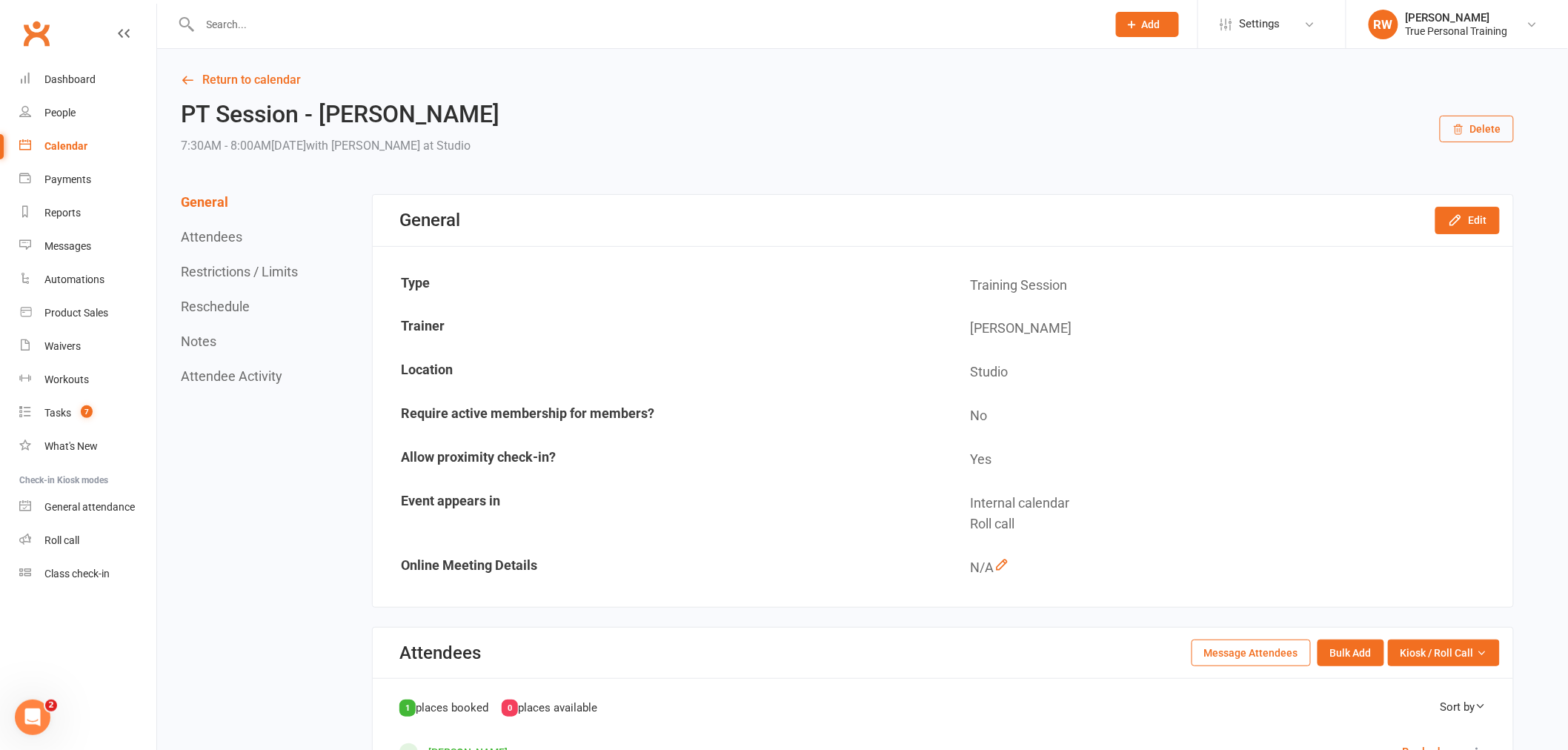
click at [230, 302] on button "Reschedule" at bounding box center [215, 306] width 69 height 16
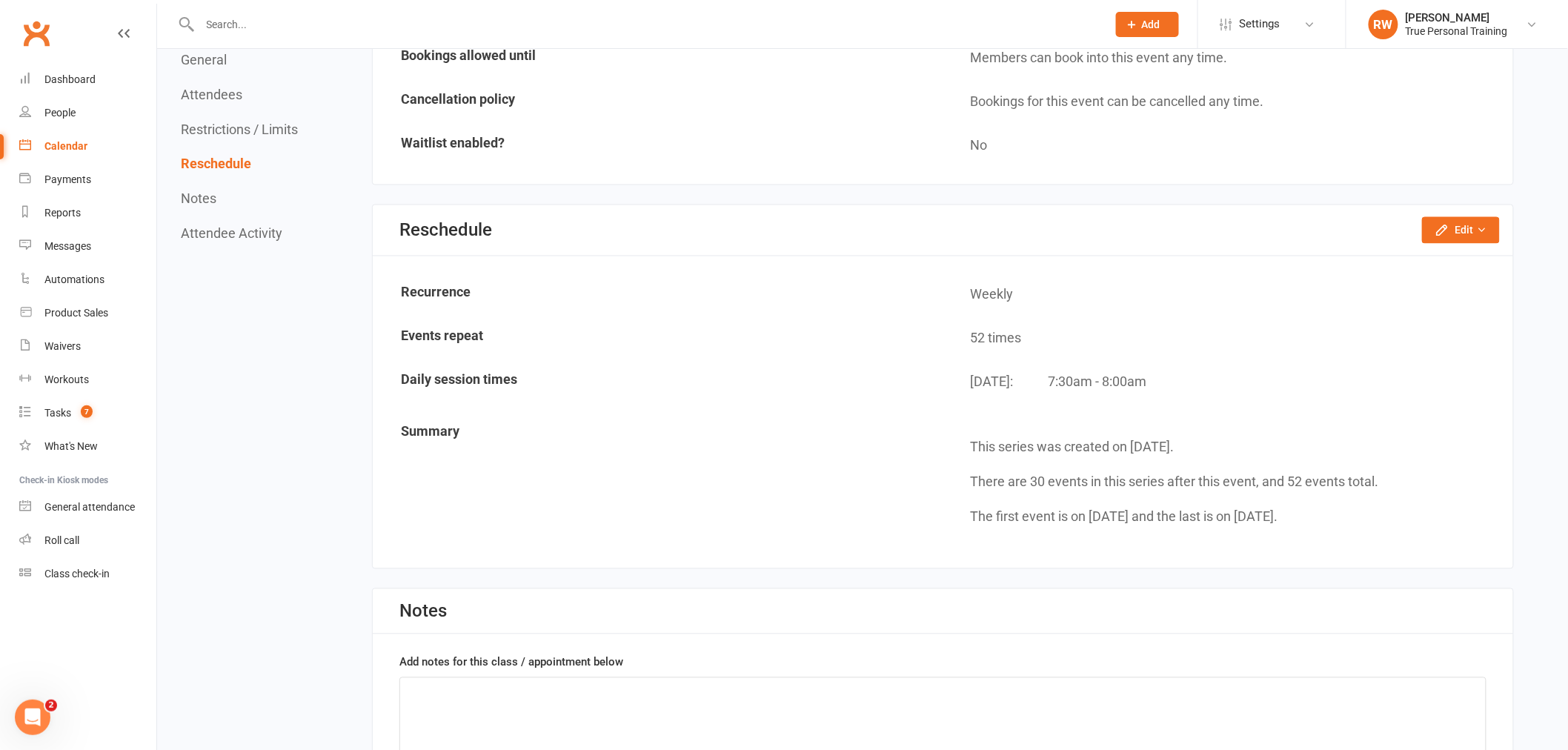
scroll to position [1013, 0]
click at [1471, 217] on button "Edit" at bounding box center [1460, 229] width 77 height 26
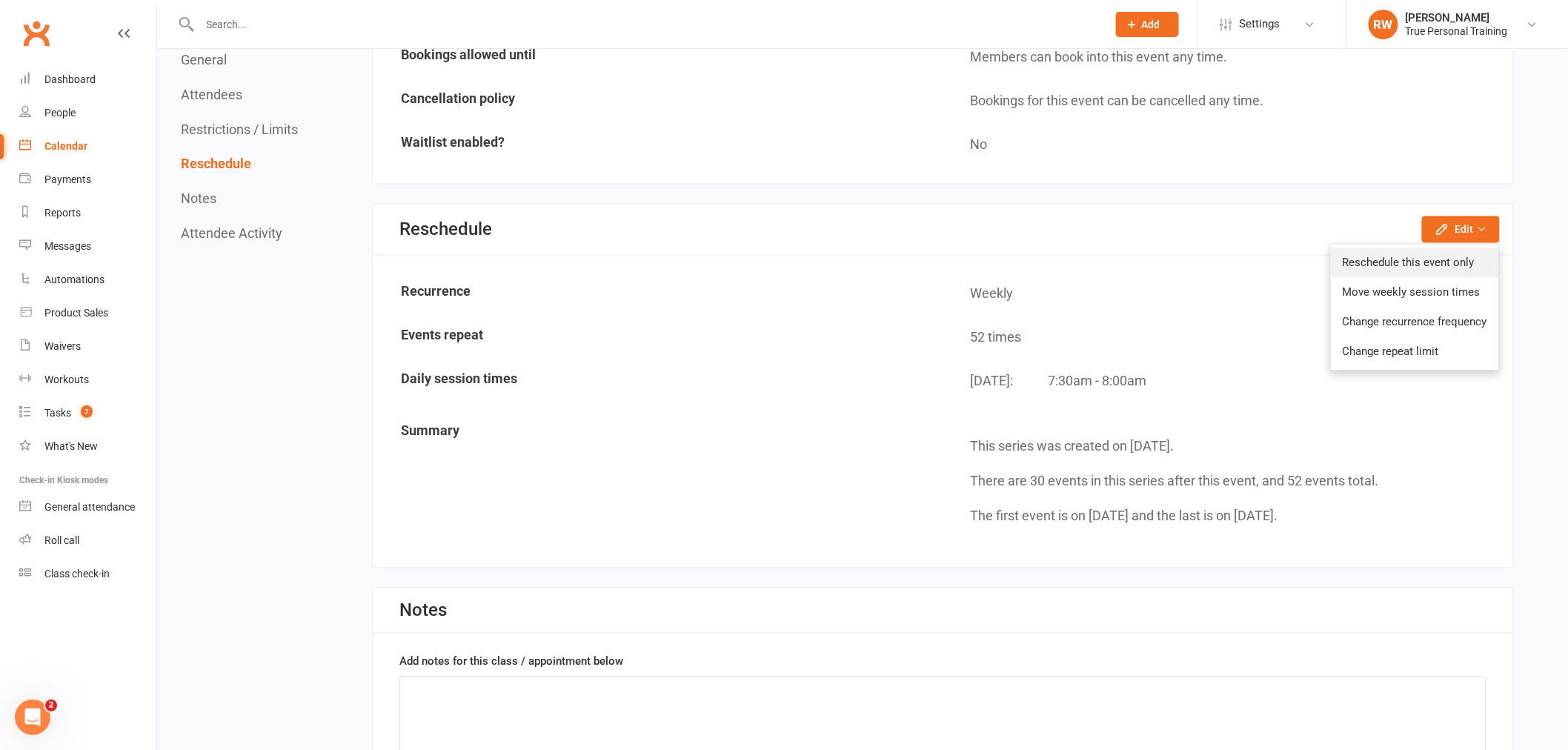
click at [1473, 249] on link "Reschedule this event only" at bounding box center [1415, 263] width 169 height 29
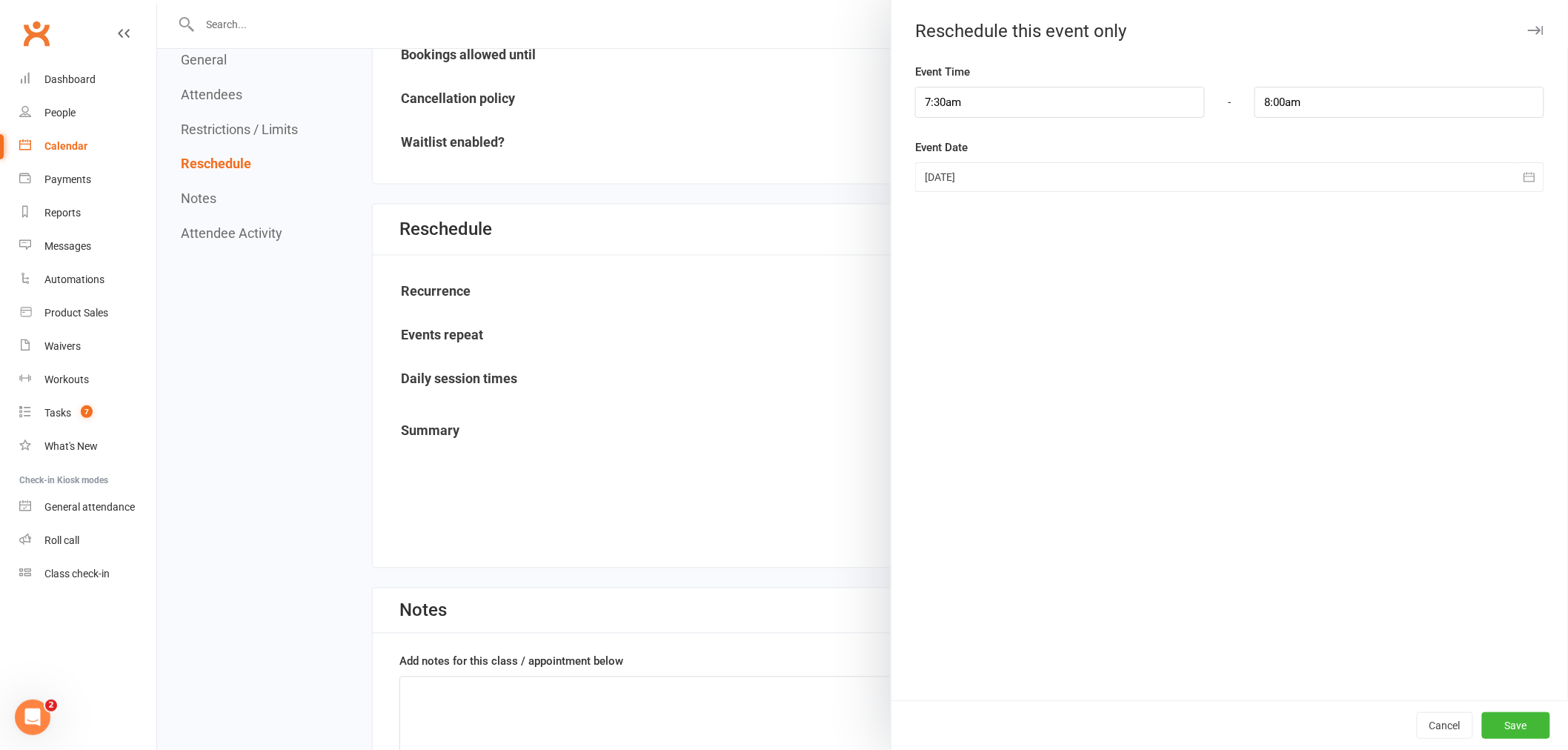
click at [1204, 182] on div at bounding box center [1229, 177] width 629 height 29
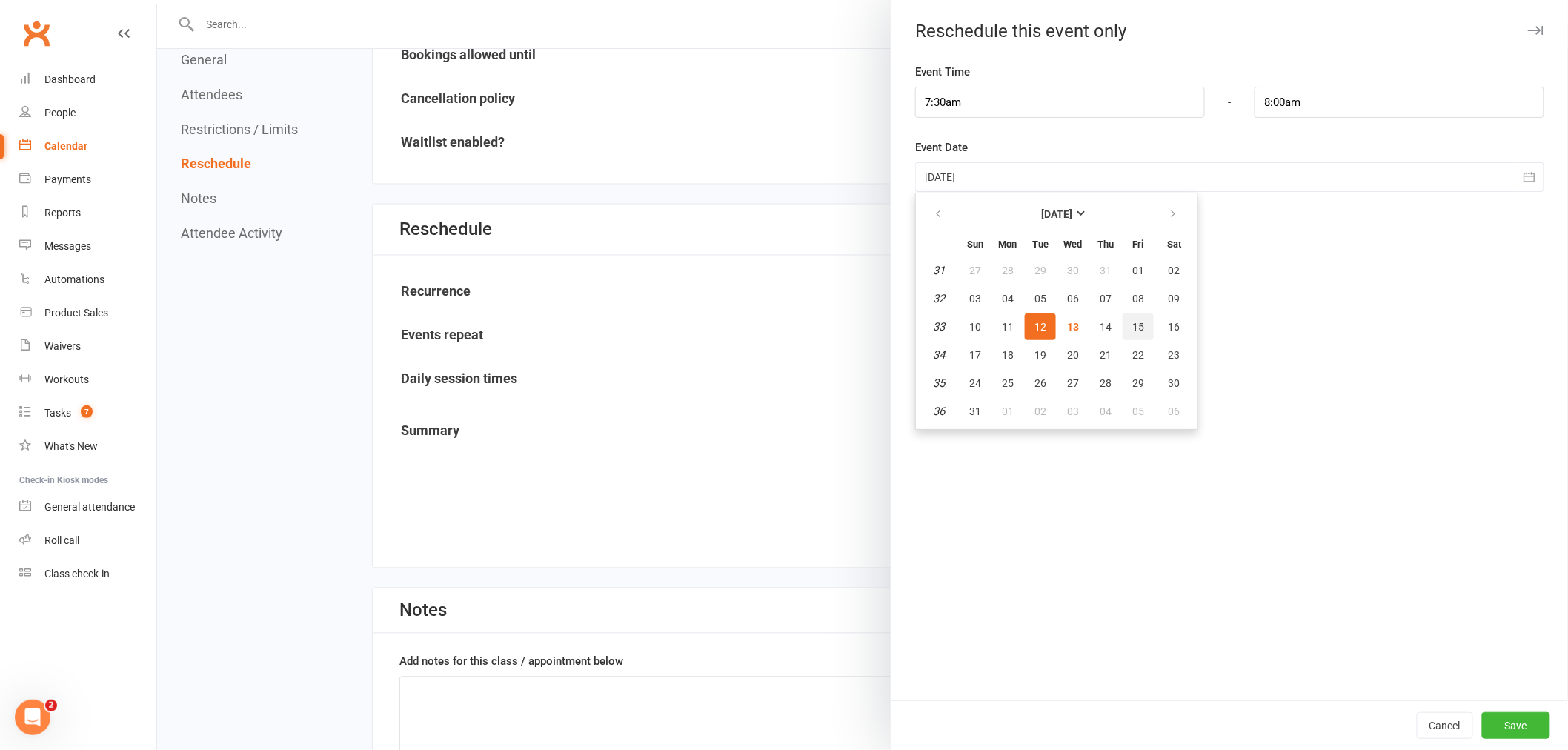
click at [1123, 320] on button "15" at bounding box center [1138, 326] width 31 height 26
type input "[DATE]"
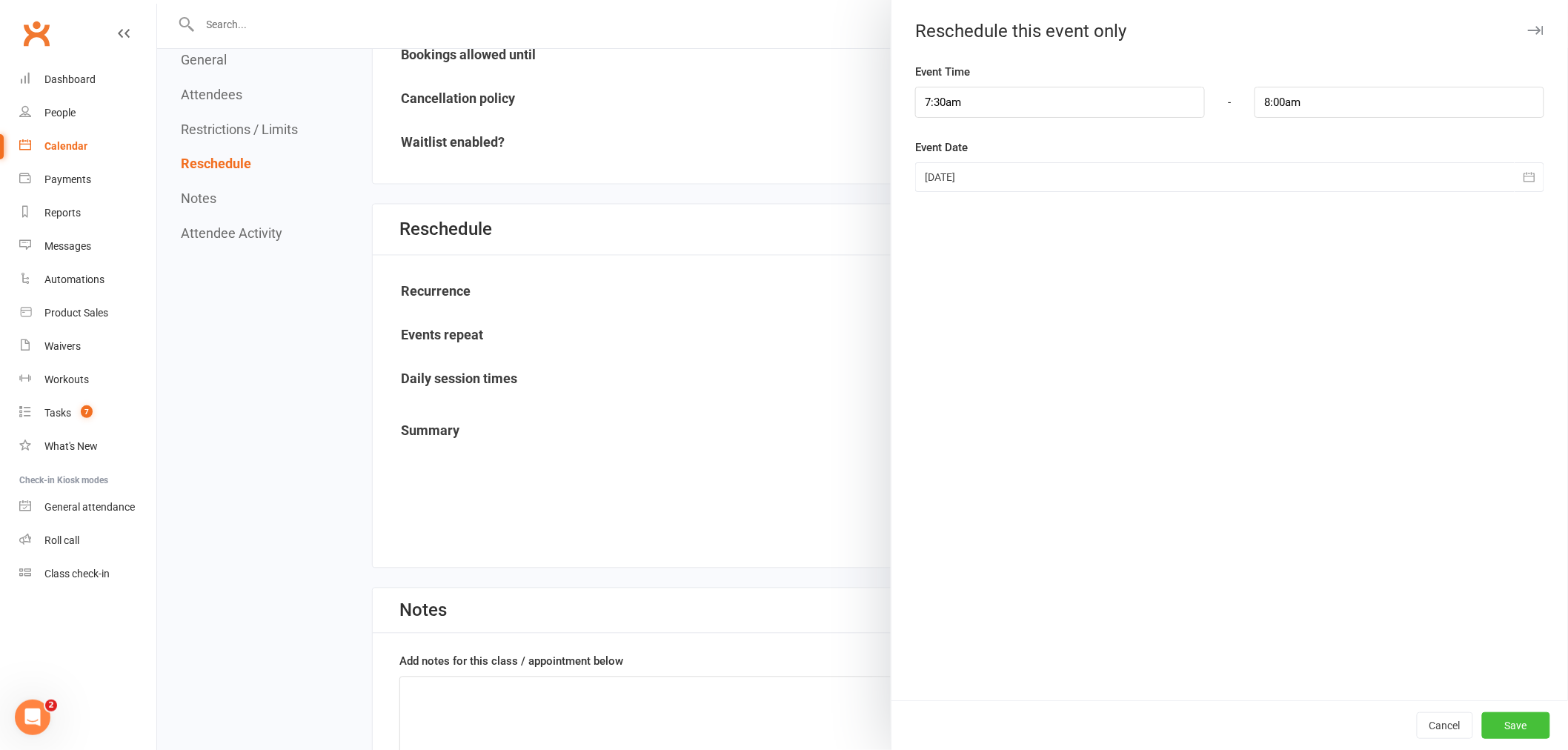
click at [1496, 721] on button "Save" at bounding box center [1516, 725] width 68 height 26
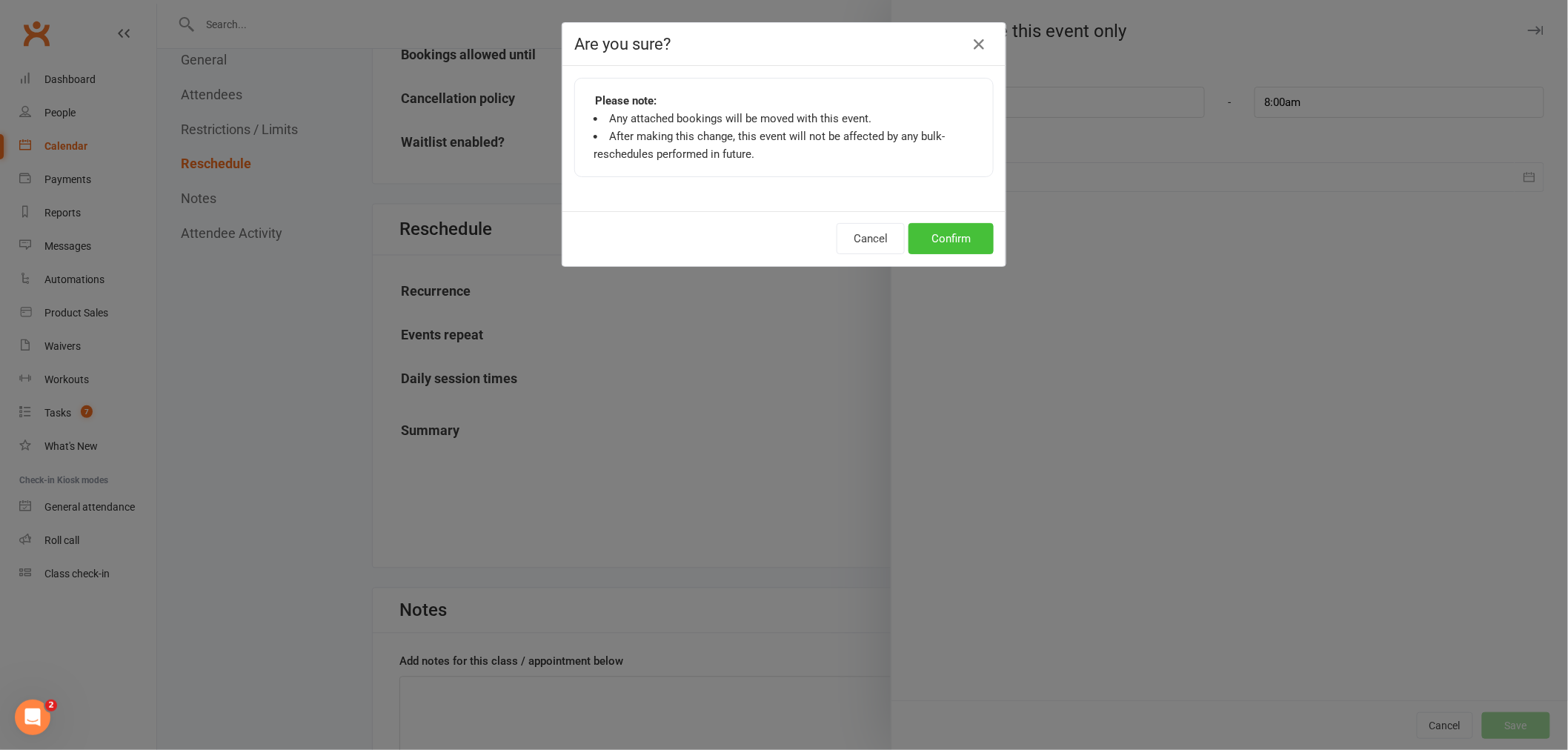
click at [928, 235] on button "Confirm" at bounding box center [951, 238] width 85 height 31
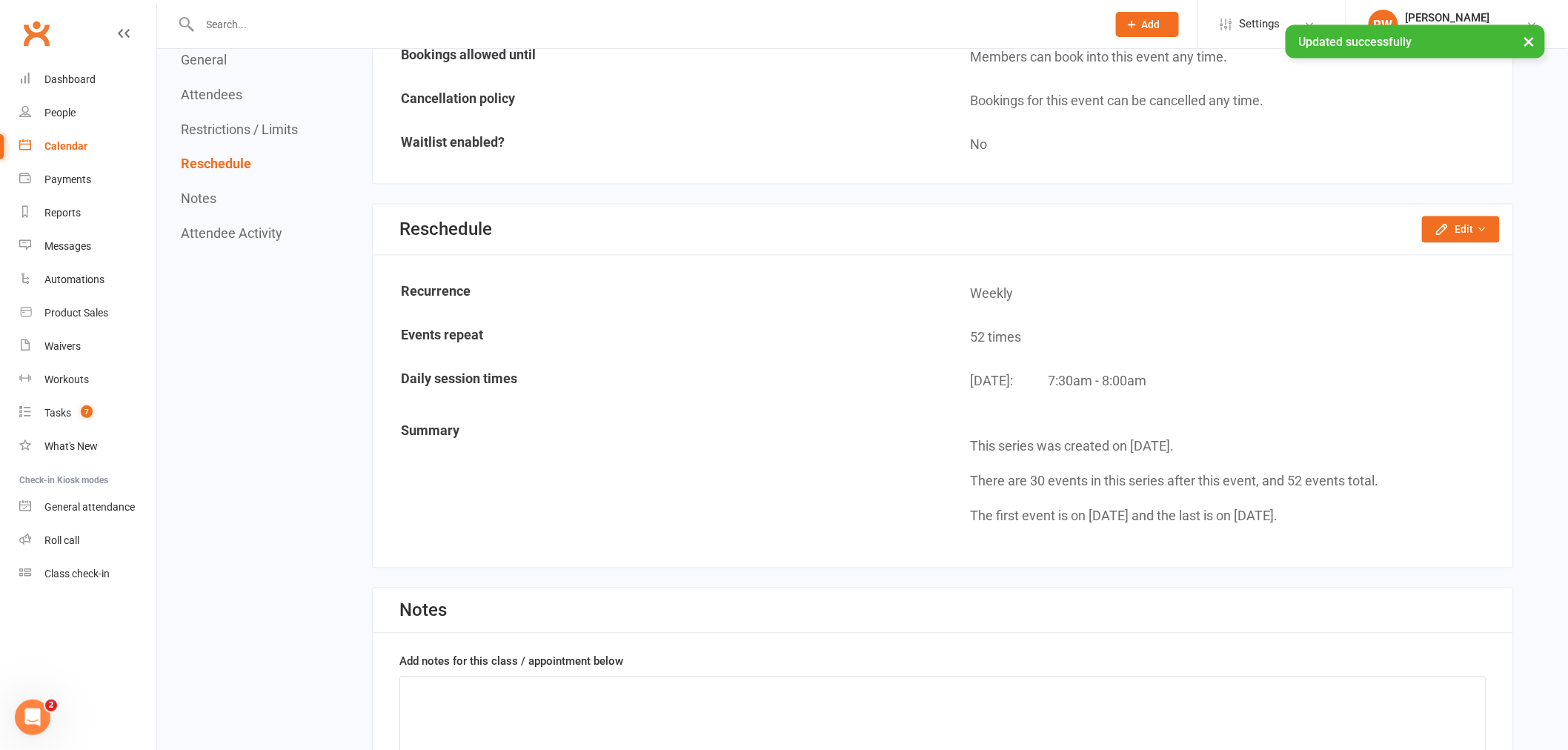
click at [63, 137] on link "Calendar" at bounding box center [88, 146] width 137 height 33
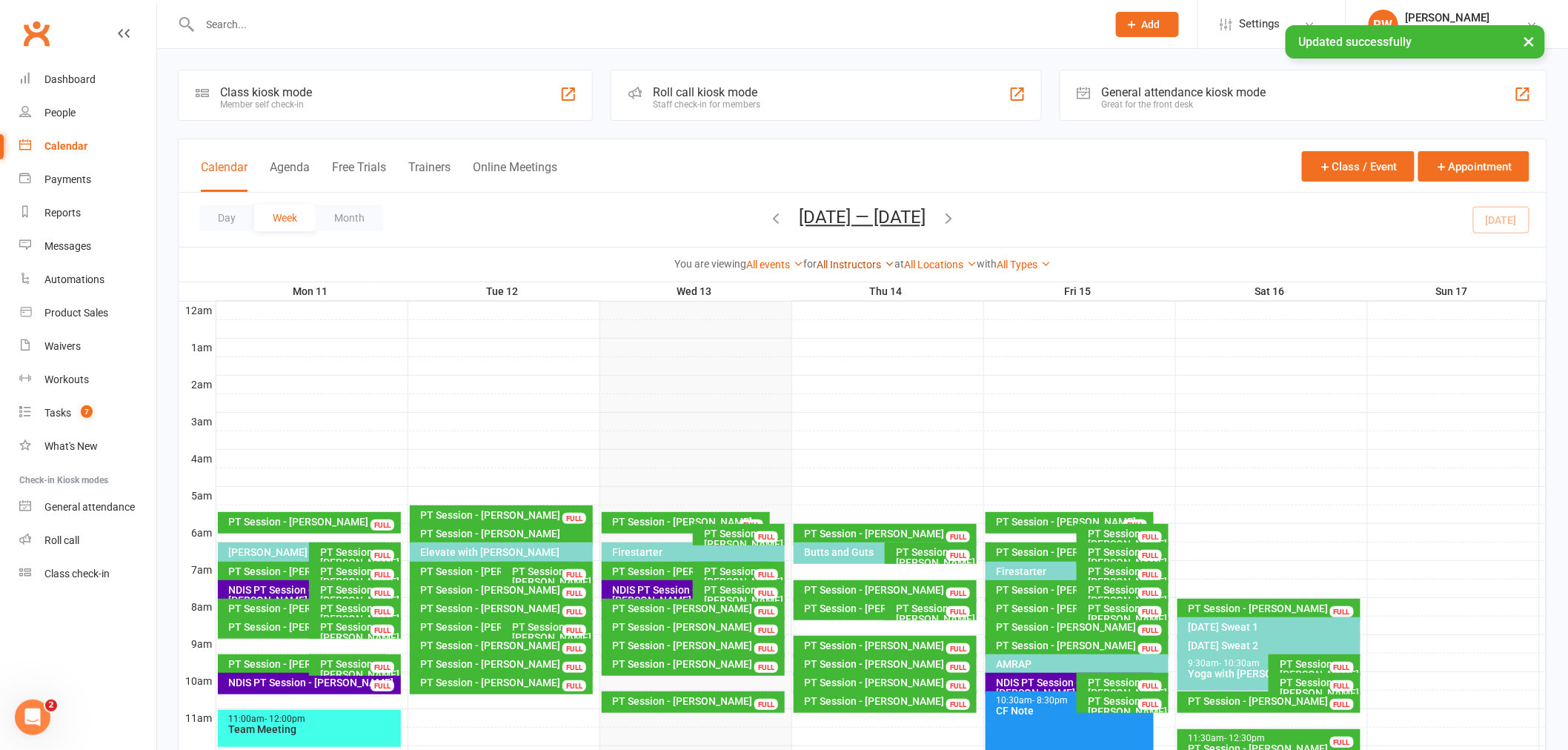
click at [828, 265] on link "All Instructors" at bounding box center [855, 265] width 77 height 12
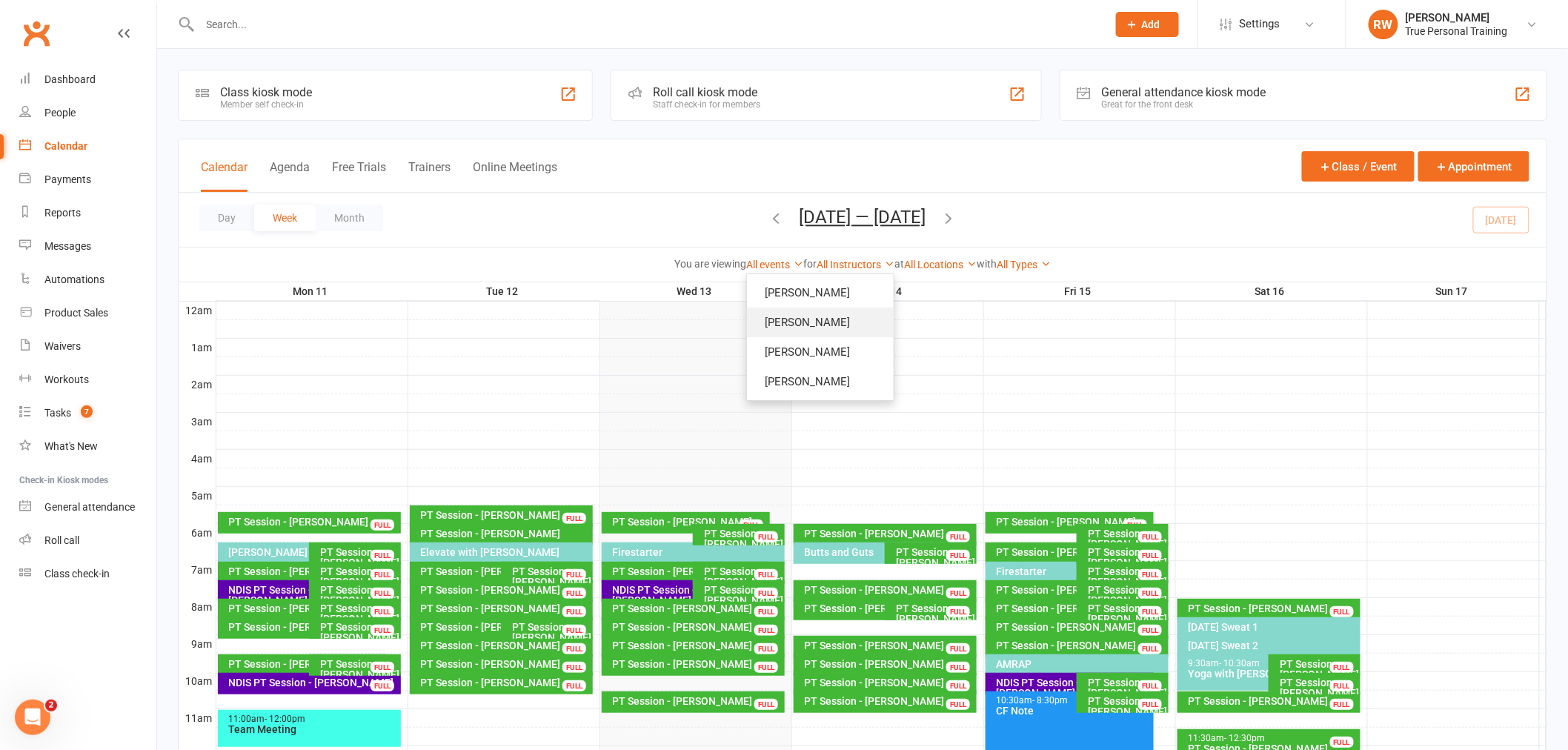
click at [834, 319] on link "[PERSON_NAME]" at bounding box center [820, 322] width 147 height 29
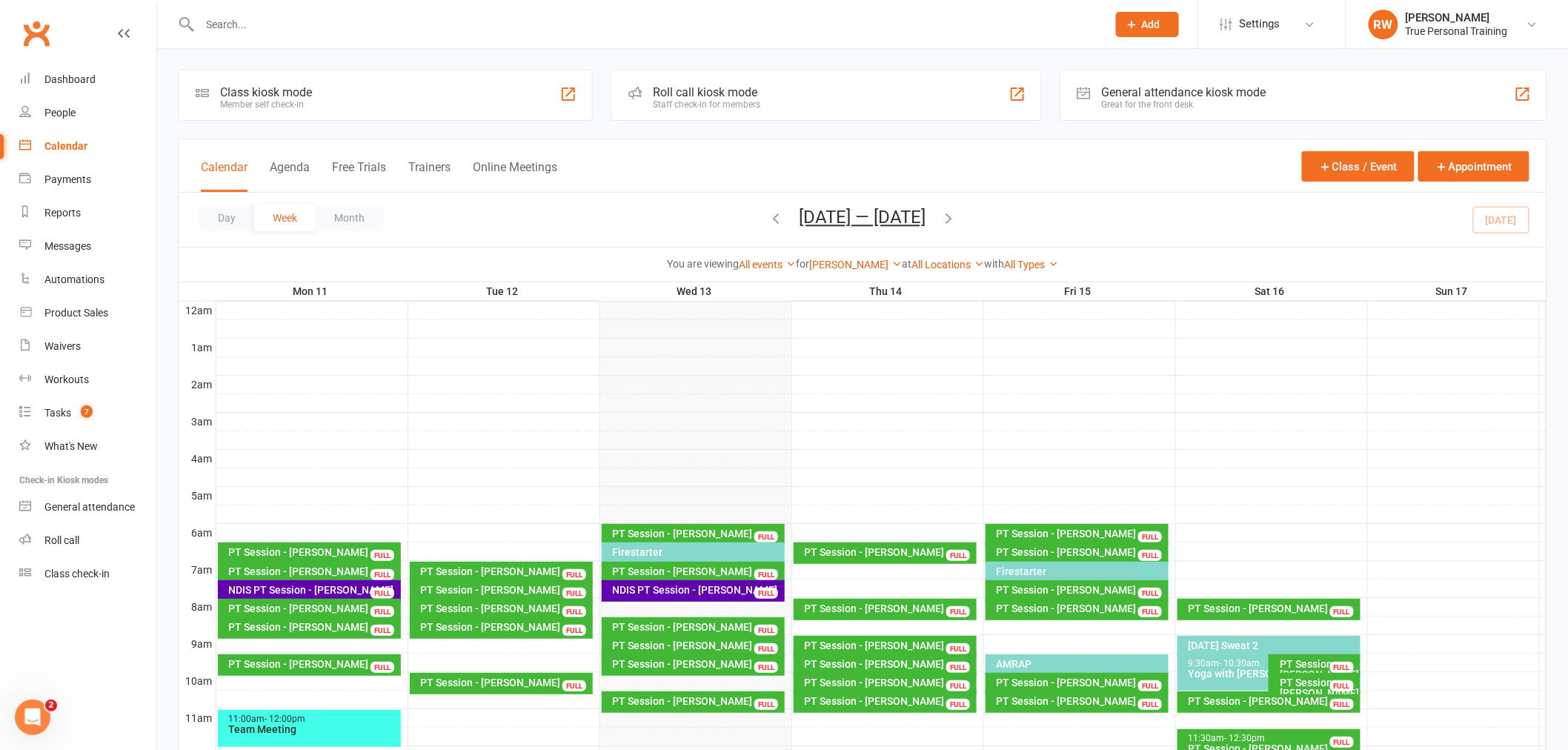
click at [865, 269] on link "[PERSON_NAME]" at bounding box center [855, 265] width 93 height 12
click at [840, 312] on link "[PERSON_NAME]" at bounding box center [828, 322] width 147 height 29
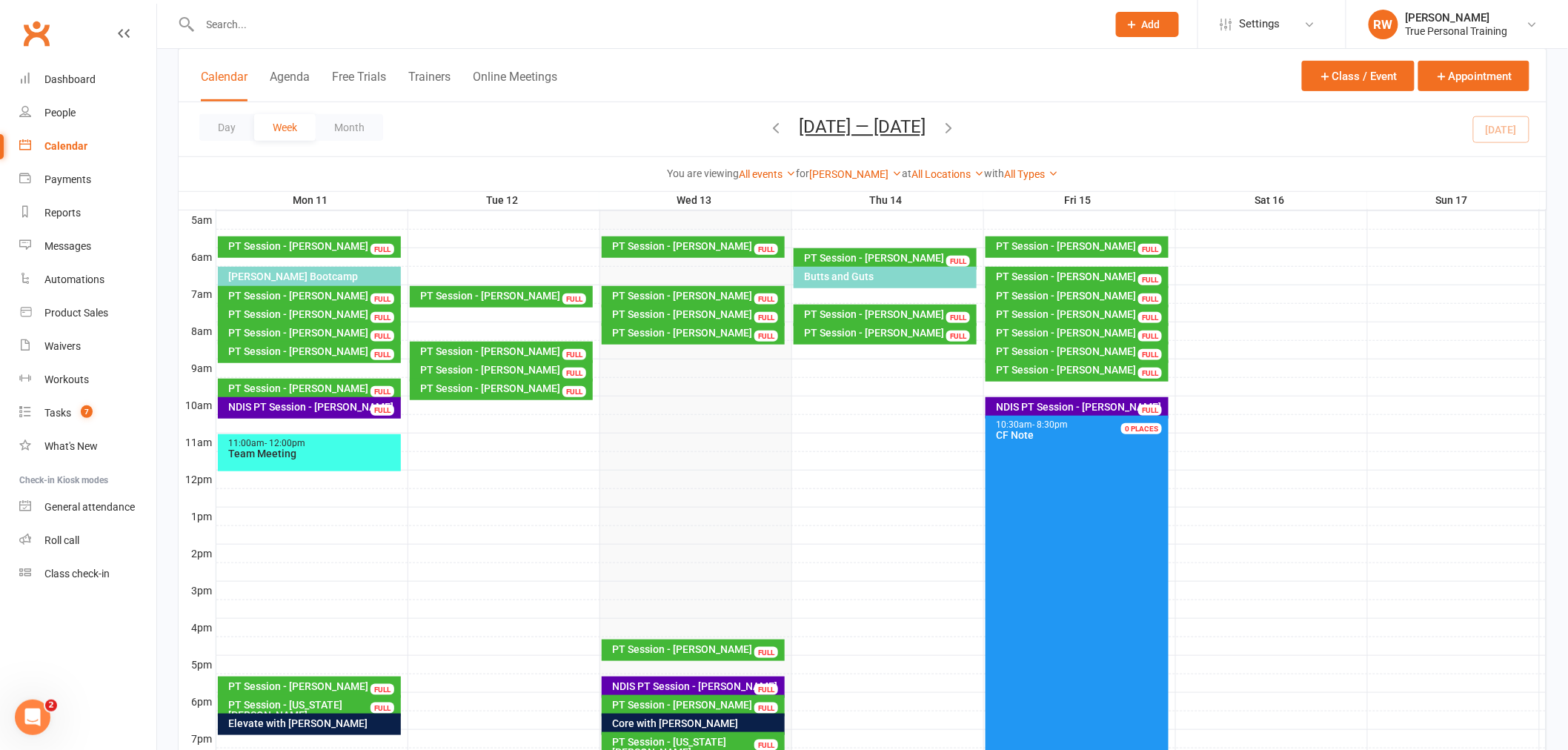
scroll to position [240, 0]
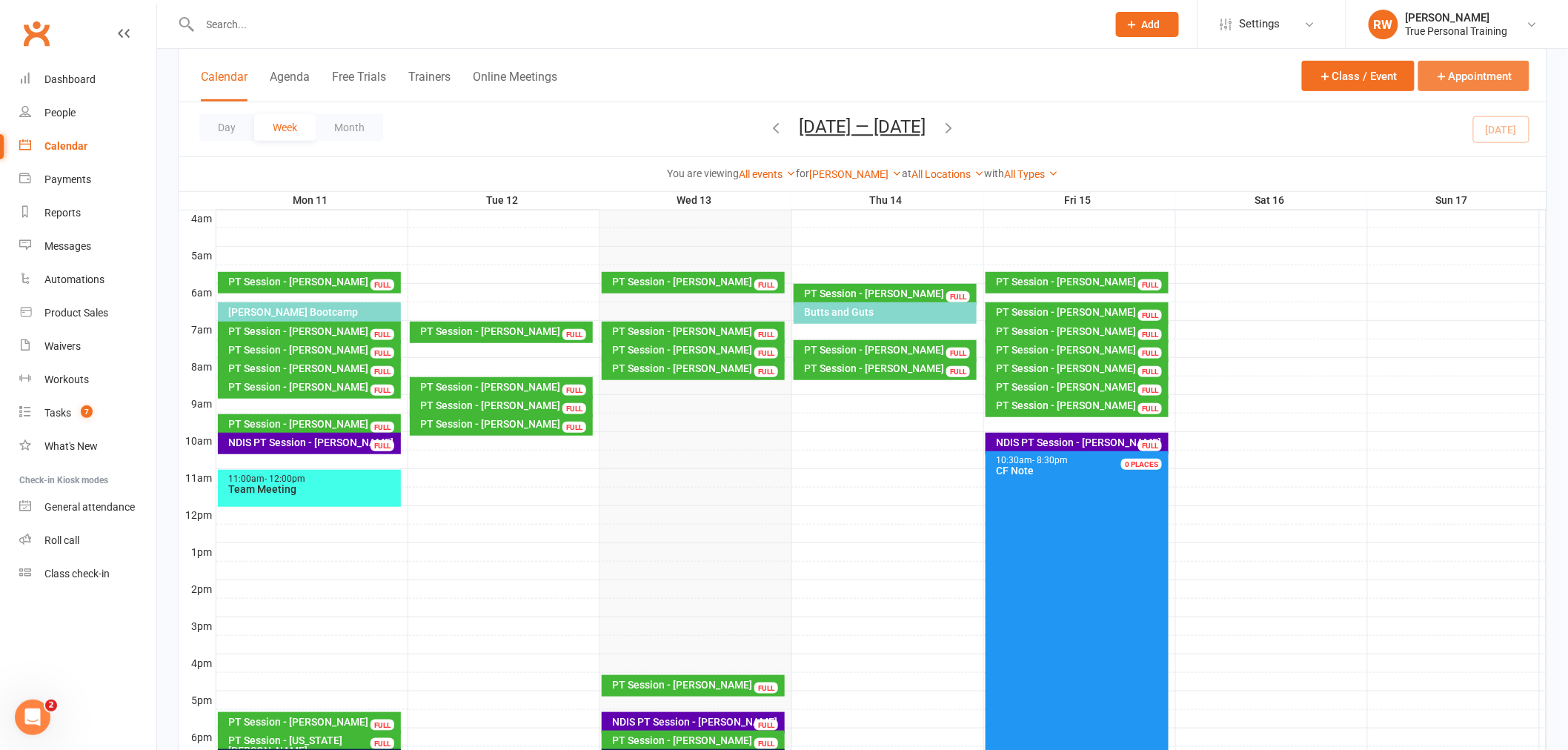
click at [1439, 71] on icon "button" at bounding box center [1442, 77] width 14 height 14
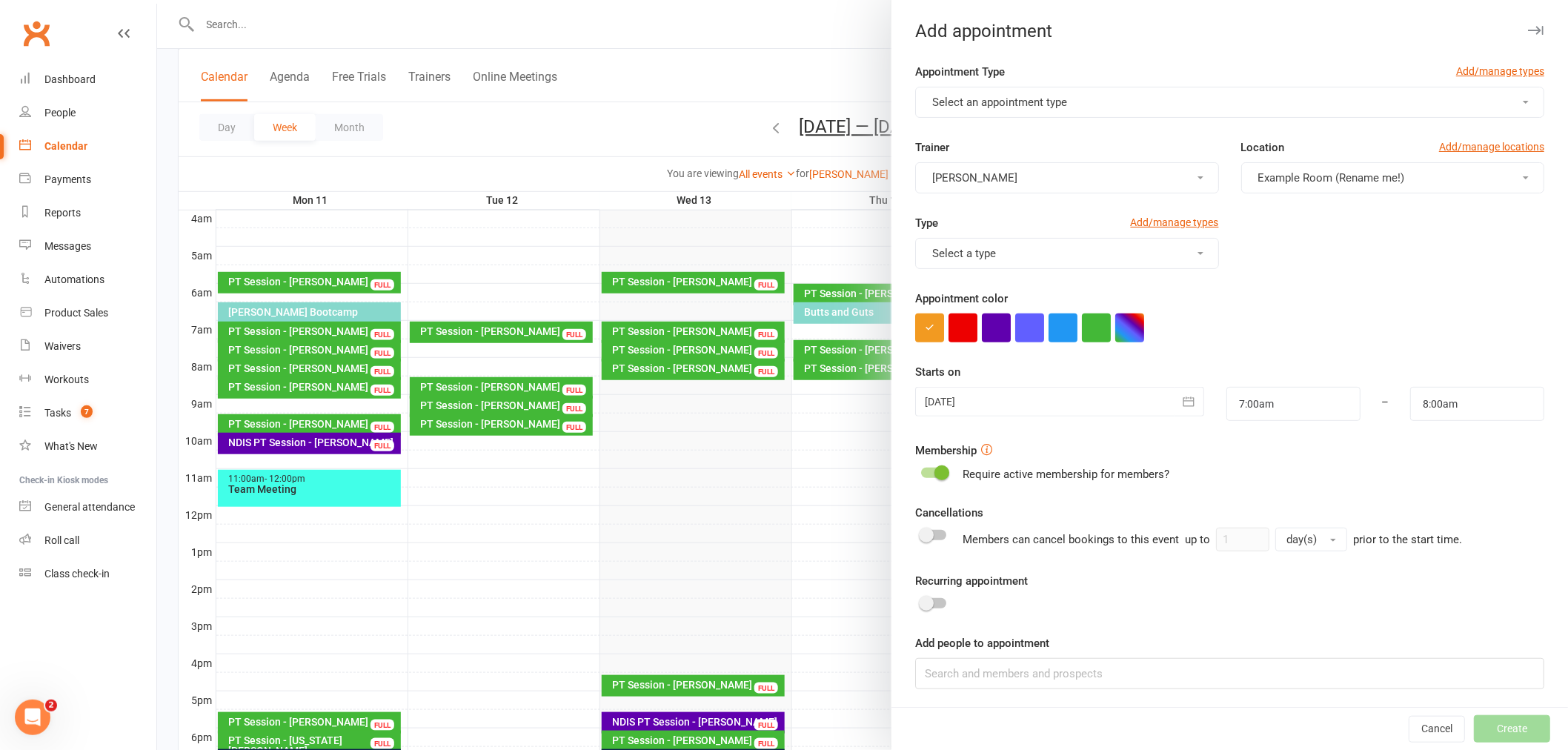
click at [984, 93] on button "Select an appointment type" at bounding box center [1229, 102] width 629 height 31
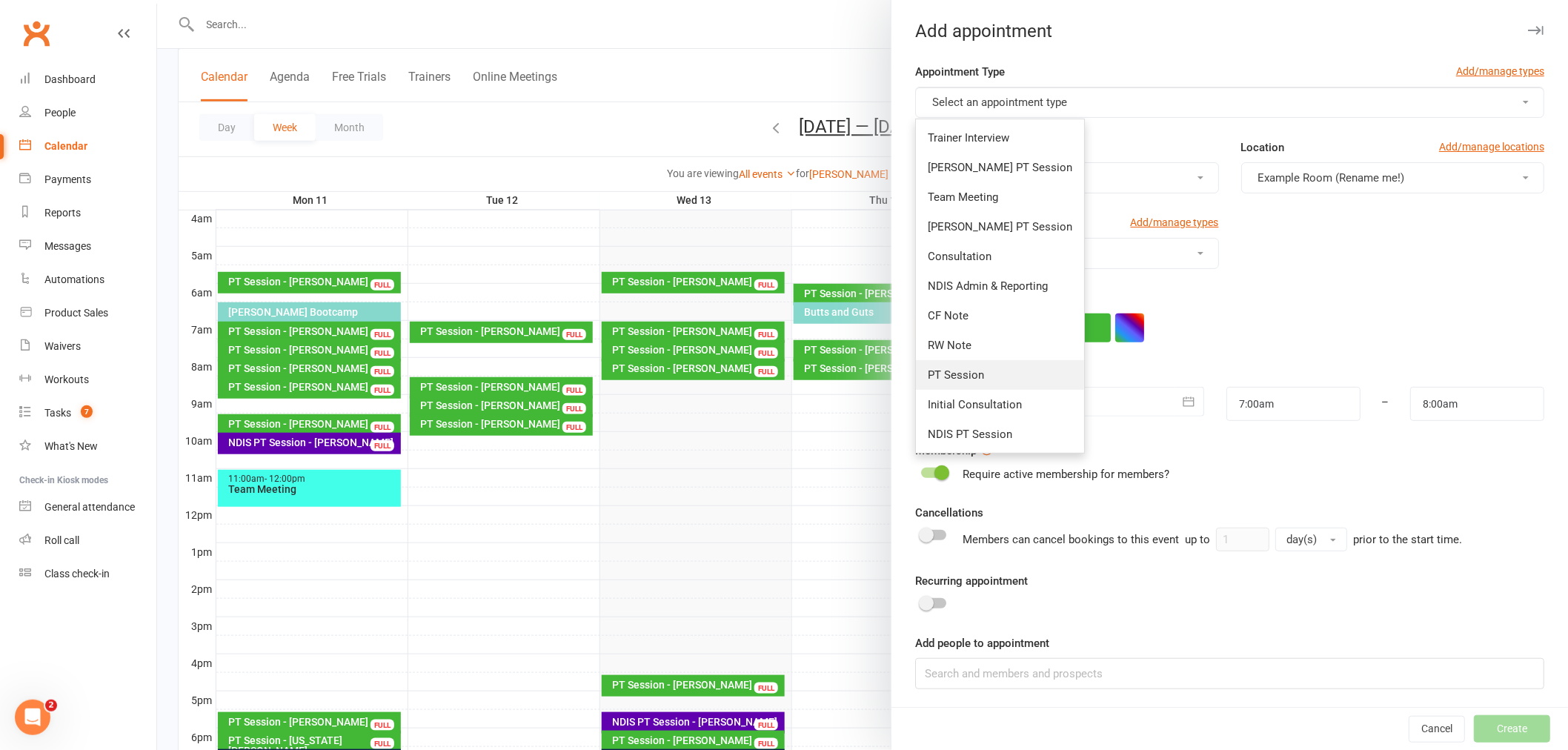
click at [973, 379] on span "PT Session" at bounding box center [956, 375] width 56 height 14
type input "7:30am"
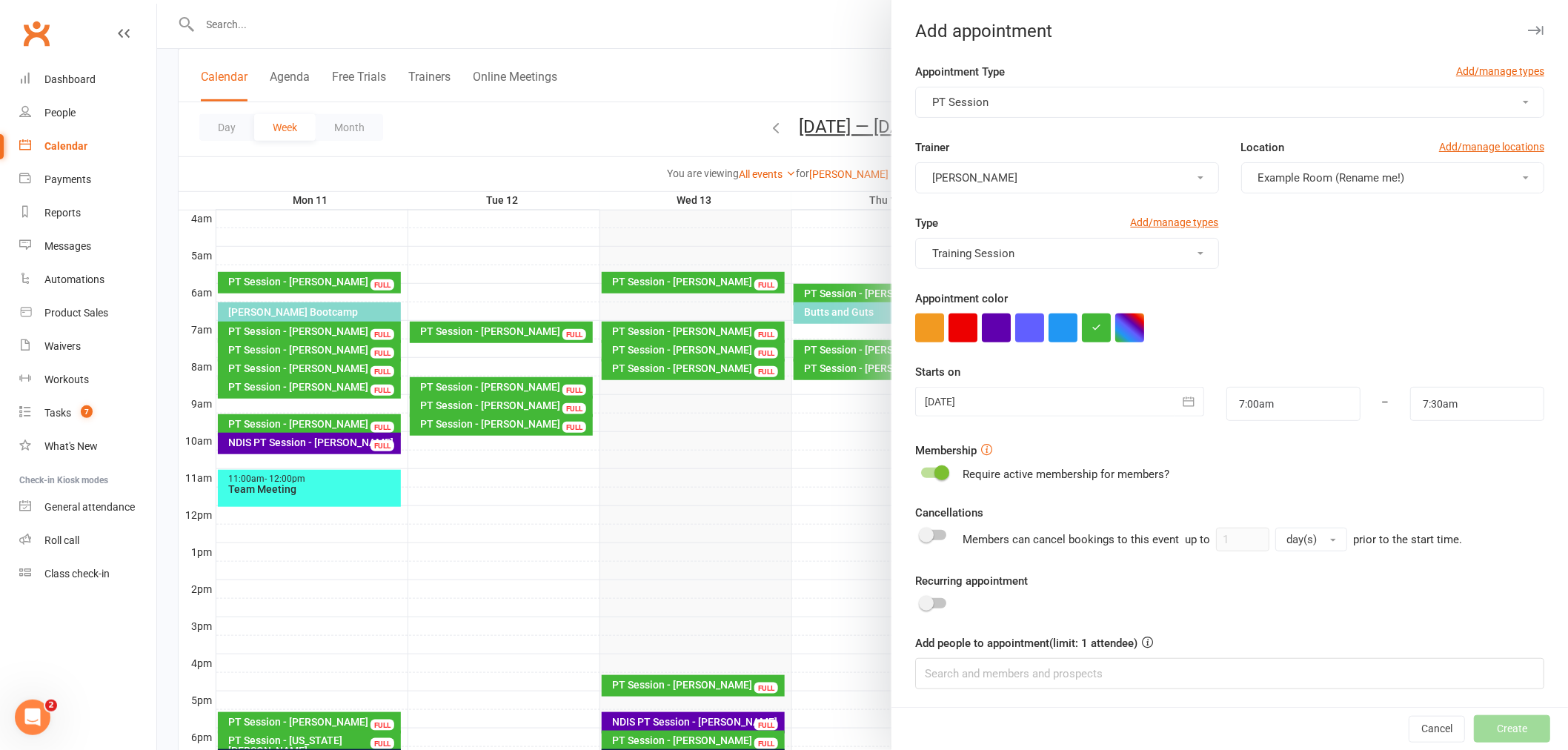
click at [1074, 178] on button "[PERSON_NAME]" at bounding box center [1066, 178] width 303 height 31
click at [1010, 208] on link "[PERSON_NAME]" at bounding box center [989, 213] width 147 height 29
click at [1301, 178] on span "Example Room (Rename me!)" at bounding box center [1331, 178] width 147 height 14
click at [1305, 242] on link "Studio" at bounding box center [1327, 242] width 171 height 29
click at [1046, 405] on div at bounding box center [1059, 401] width 289 height 29
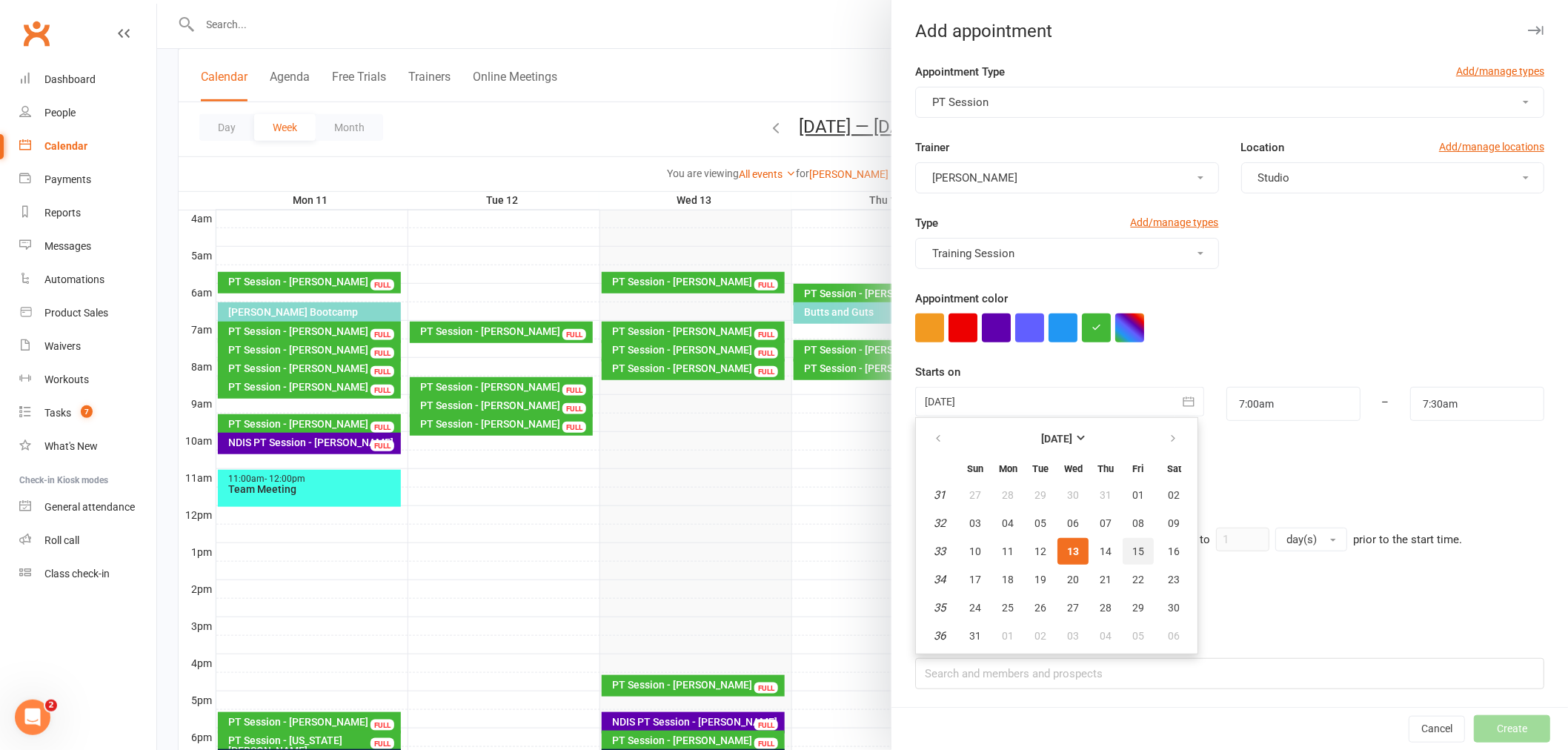
click at [1132, 545] on span "15" at bounding box center [1138, 551] width 12 height 12
type input "[DATE]"
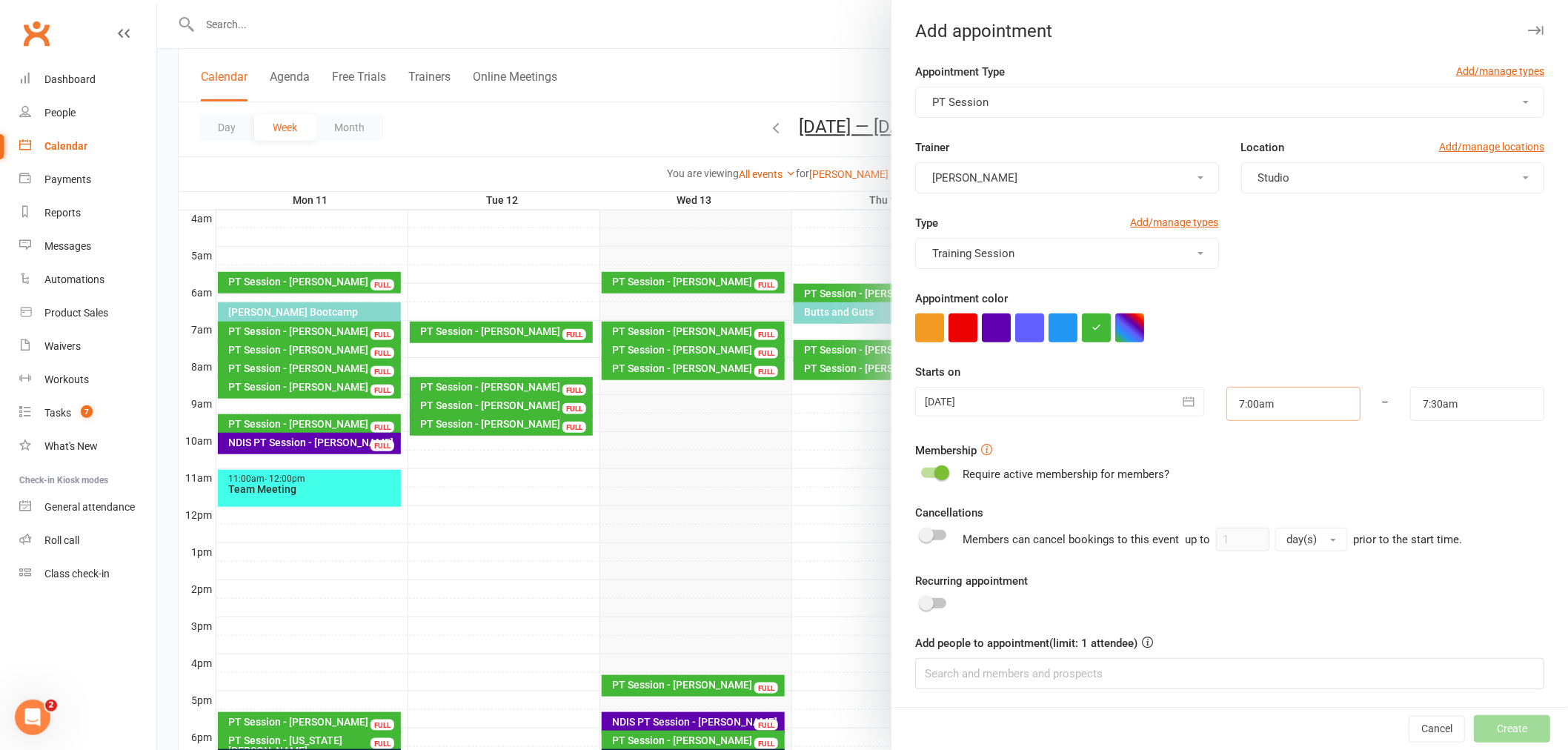
click at [1268, 404] on input "7:00am" at bounding box center [1293, 403] width 134 height 34
type input "9:30am"
click at [1247, 430] on li "9:30am" at bounding box center [1263, 432] width 71 height 23
click at [1410, 403] on input "7:30am" at bounding box center [1477, 403] width 134 height 34
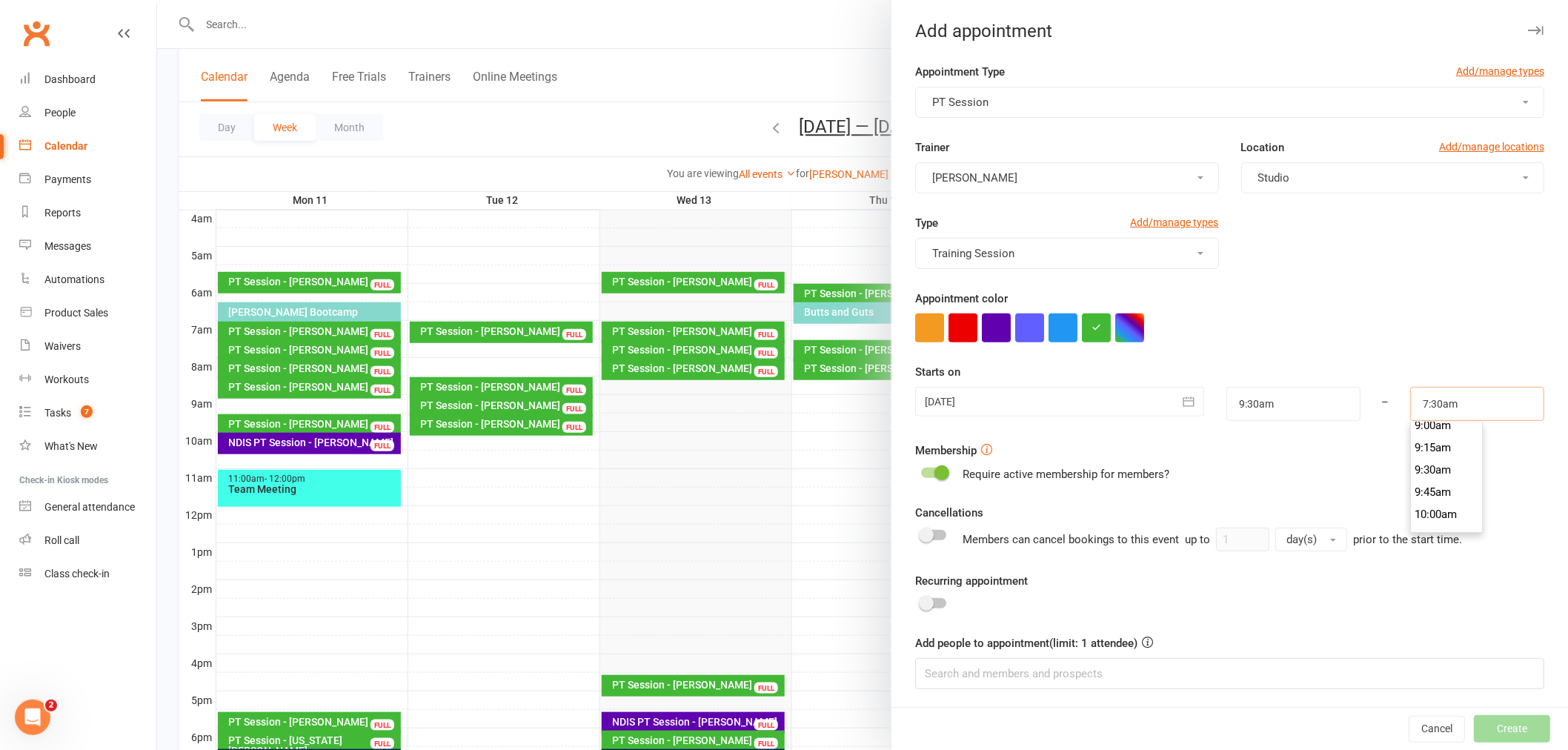
scroll to position [891, 0]
type input "10:00am"
click at [1429, 430] on li "10:00am" at bounding box center [1446, 432] width 71 height 23
click at [1204, 672] on input at bounding box center [1229, 673] width 629 height 31
click at [936, 472] on span at bounding box center [942, 473] width 15 height 15
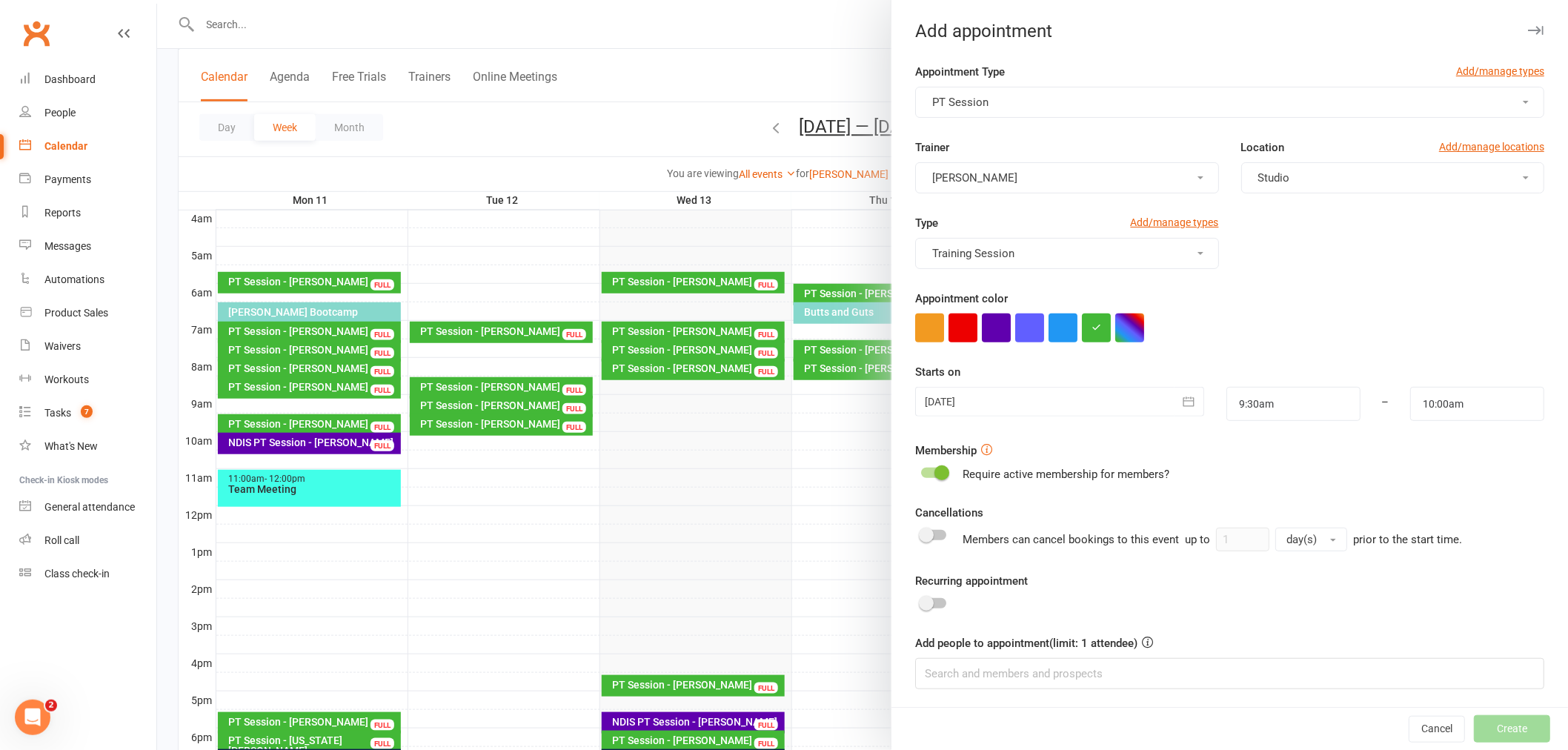
click at [921, 470] on input "checkbox" at bounding box center [921, 470] width 0 height 0
click at [934, 463] on div "Membership Require active membership for members?" at bounding box center [1229, 462] width 629 height 41
click at [930, 470] on div at bounding box center [933, 473] width 25 height 11
click at [921, 470] on input "checkbox" at bounding box center [921, 470] width 0 height 0
click at [1048, 676] on input at bounding box center [1229, 673] width 629 height 31
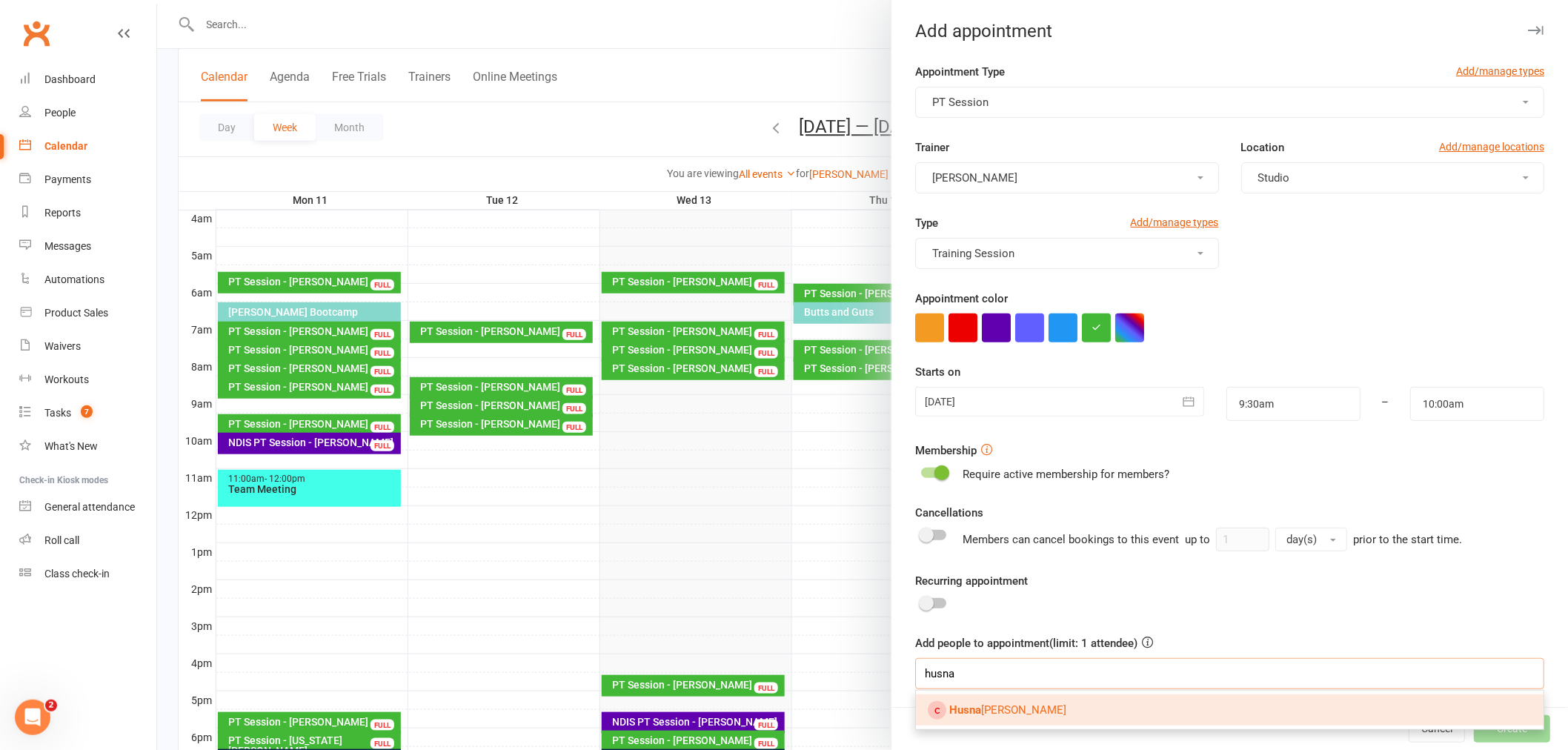
type input "husna"
click at [1016, 708] on link "[PERSON_NAME]" at bounding box center [1229, 709] width 628 height 31
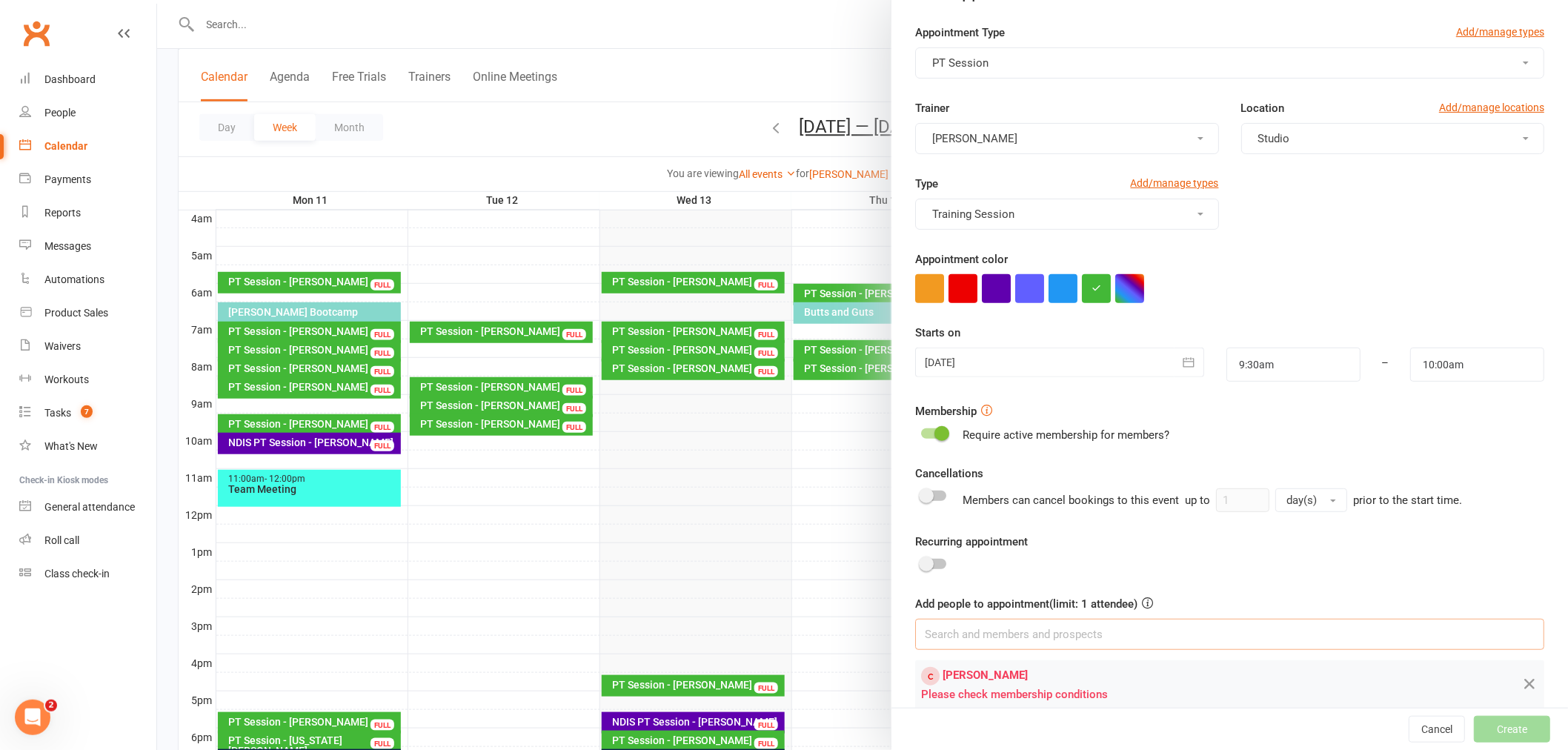
scroll to position [61, 0]
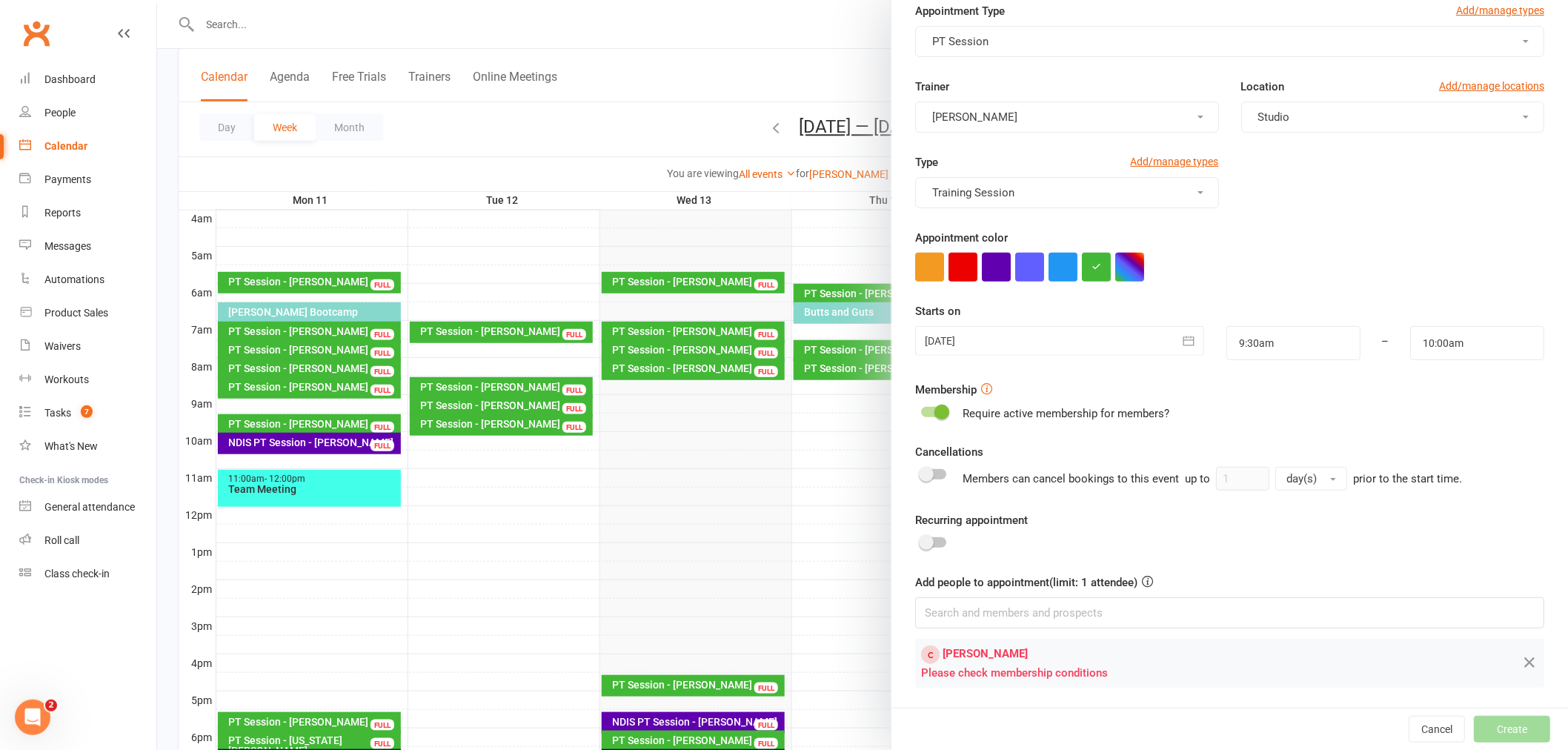
click at [939, 408] on span at bounding box center [942, 412] width 15 height 15
click at [921, 410] on input "checkbox" at bounding box center [921, 410] width 0 height 0
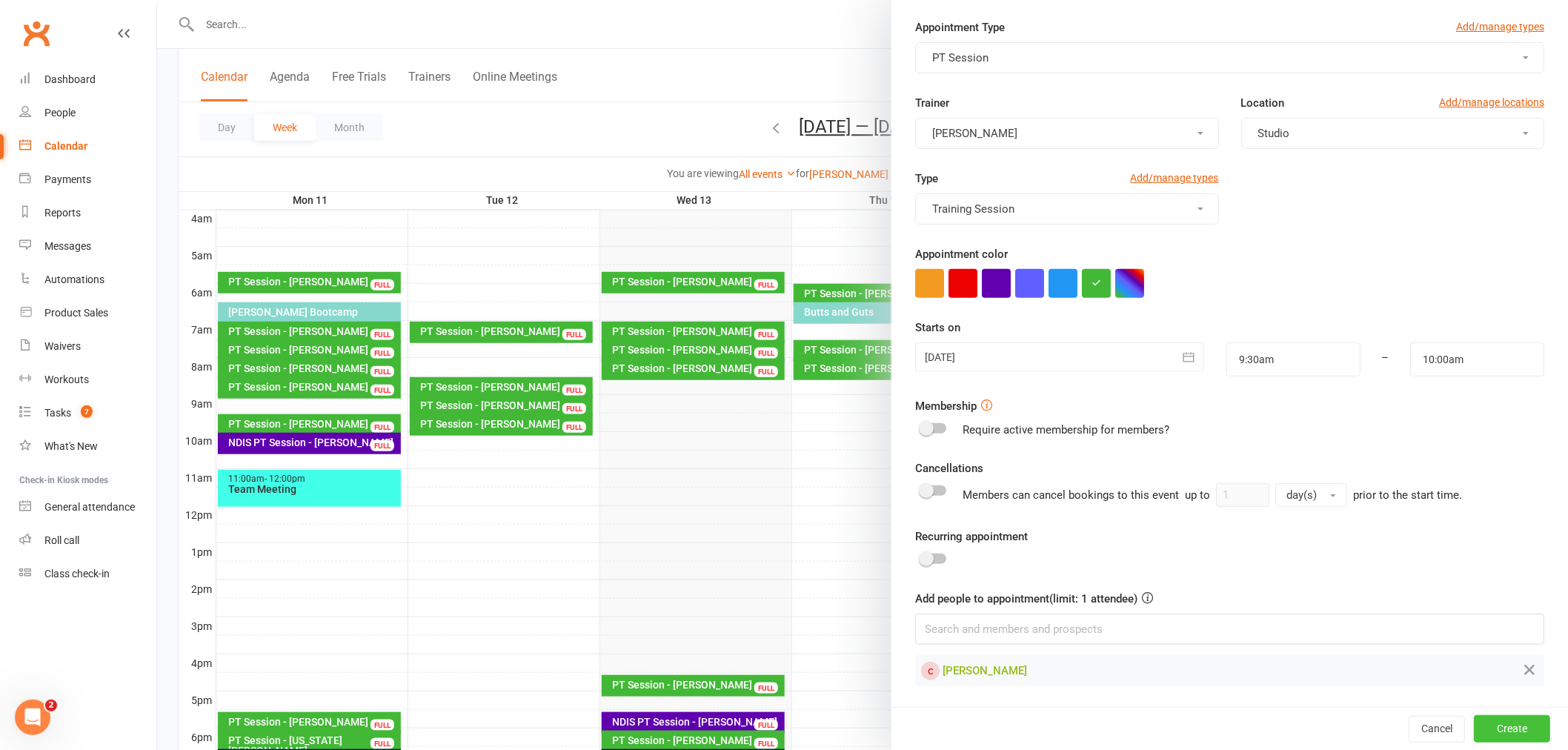
click at [1484, 727] on button "Create" at bounding box center [1512, 727] width 76 height 26
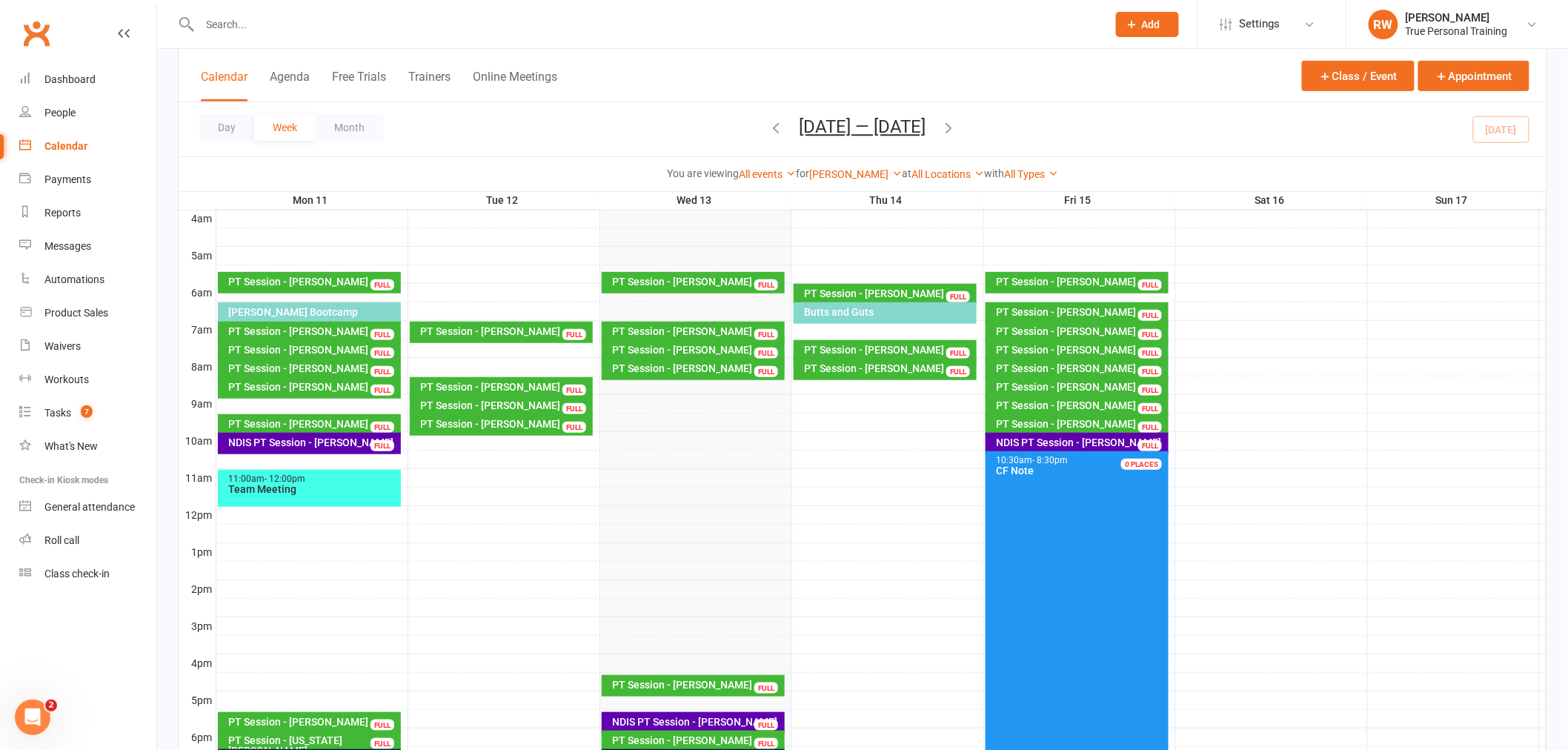
scroll to position [158, 0]
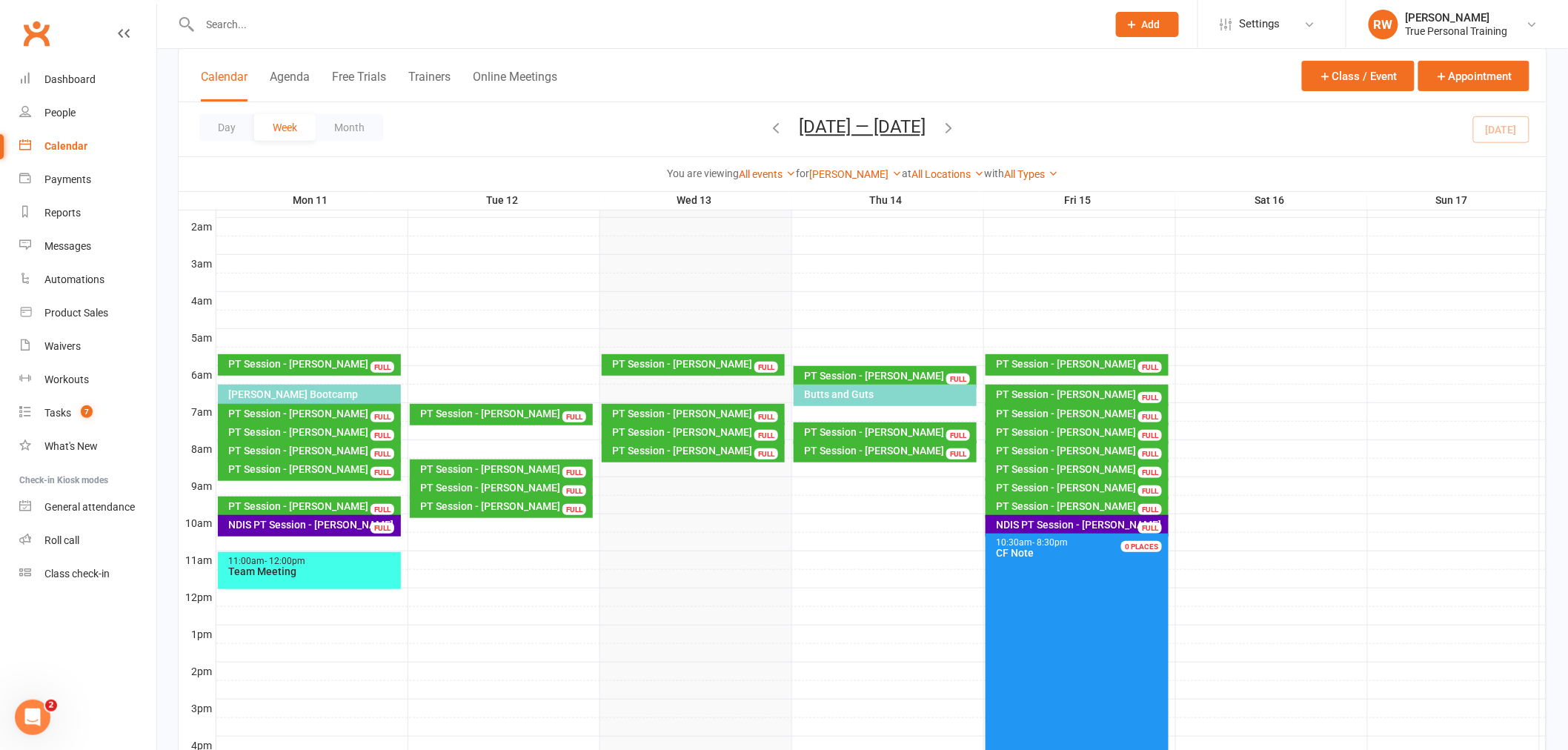
click at [770, 124] on icon "button" at bounding box center [776, 128] width 17 height 17
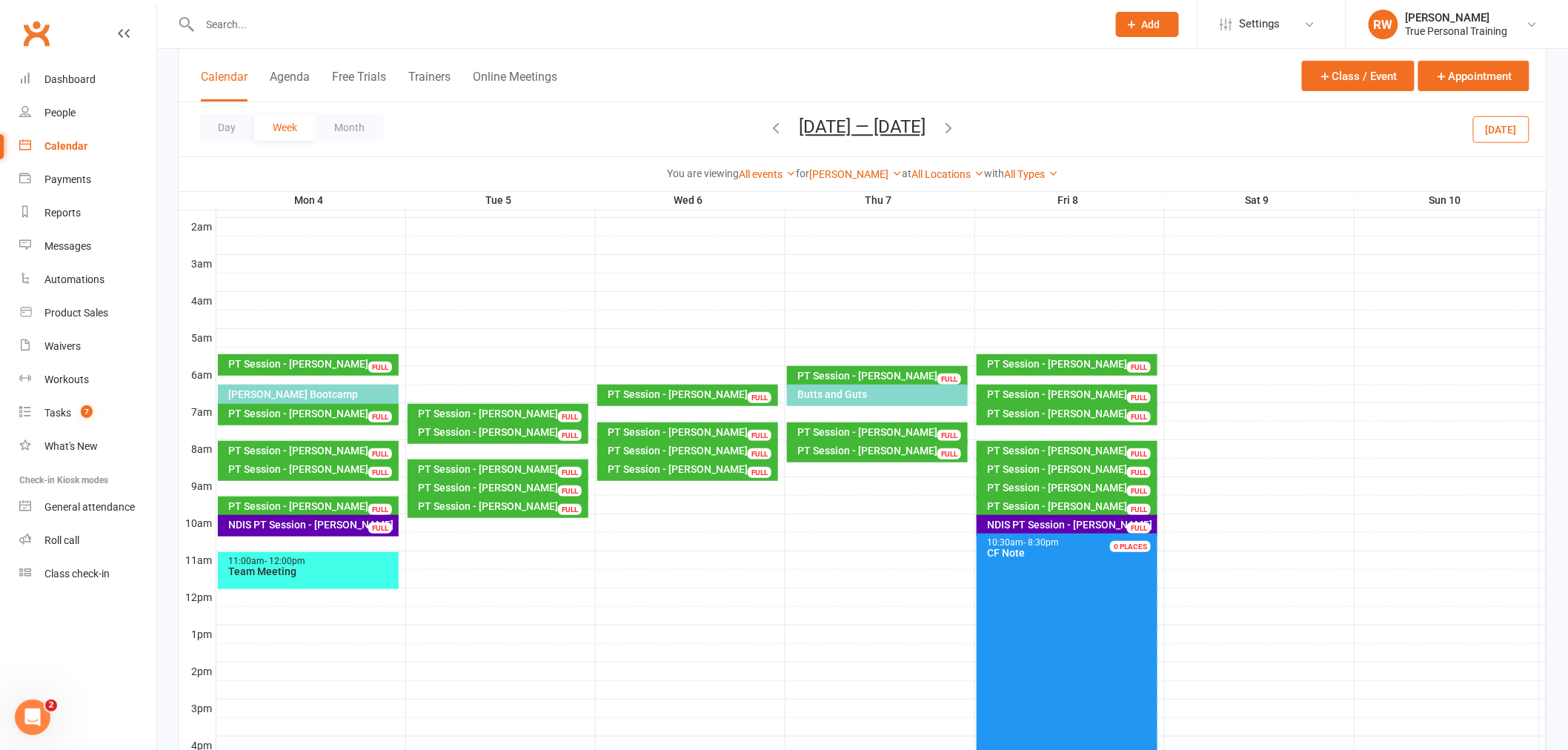
click at [949, 129] on icon "button" at bounding box center [950, 128] width 17 height 17
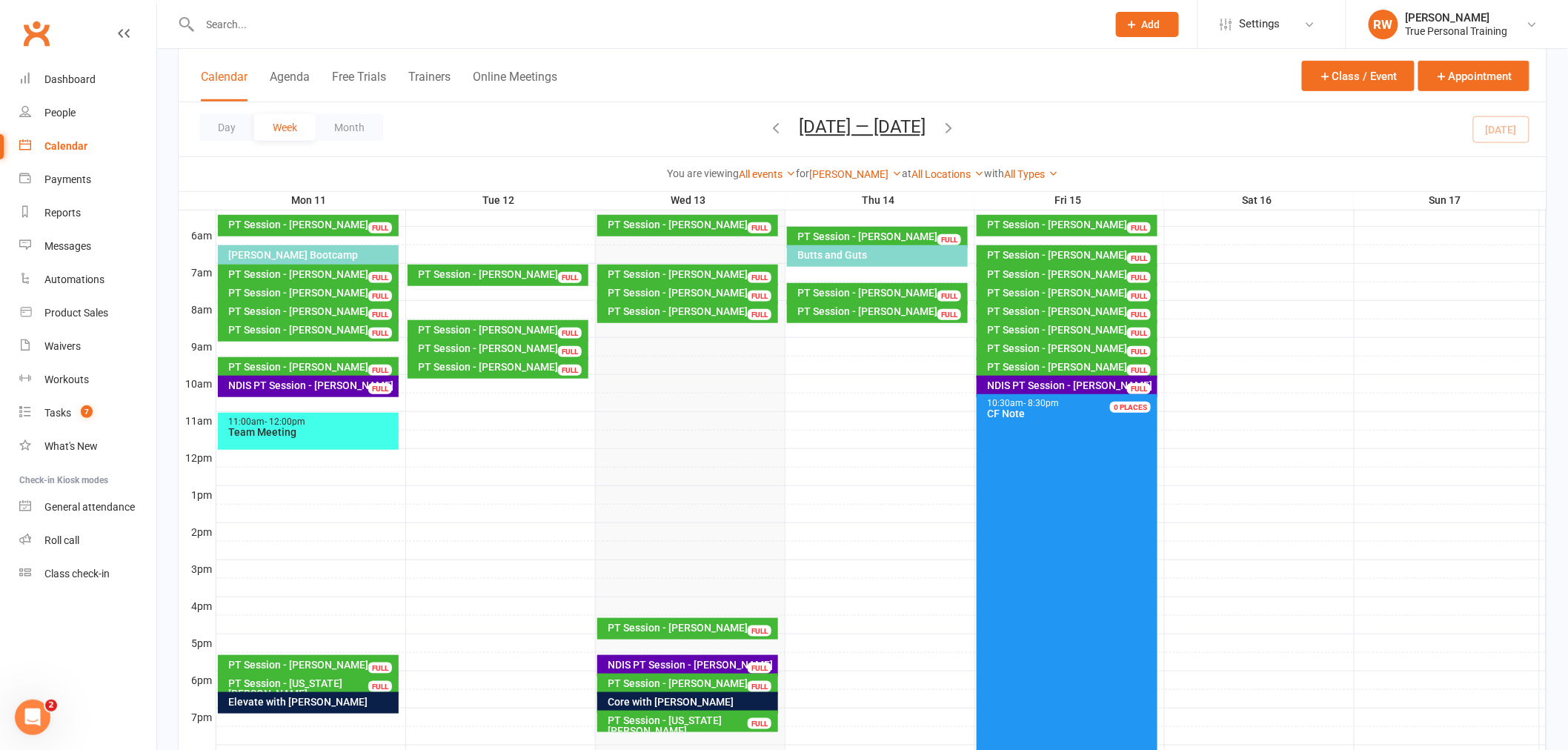
scroll to position [322, 0]
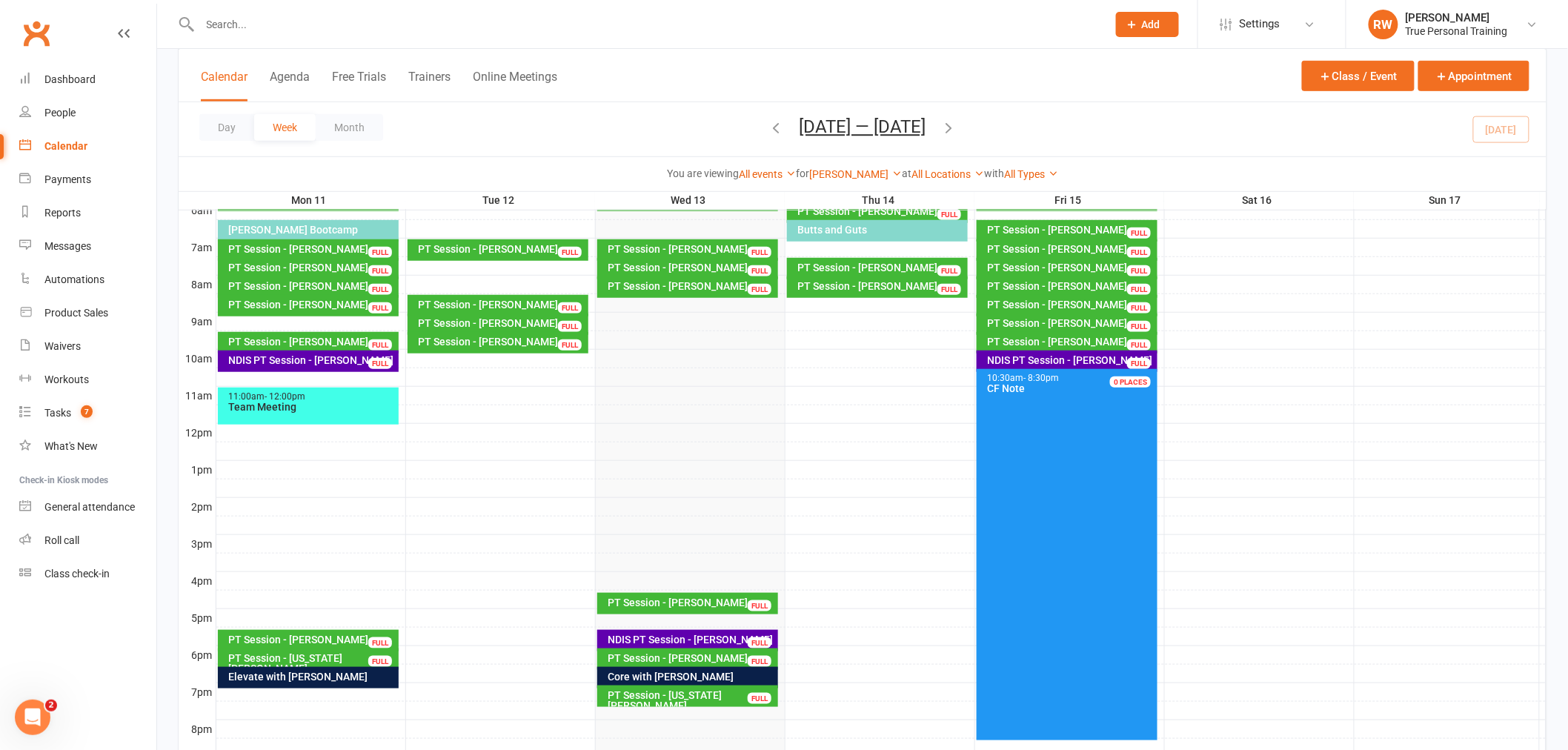
click at [941, 117] on button "button" at bounding box center [950, 129] width 17 height 26
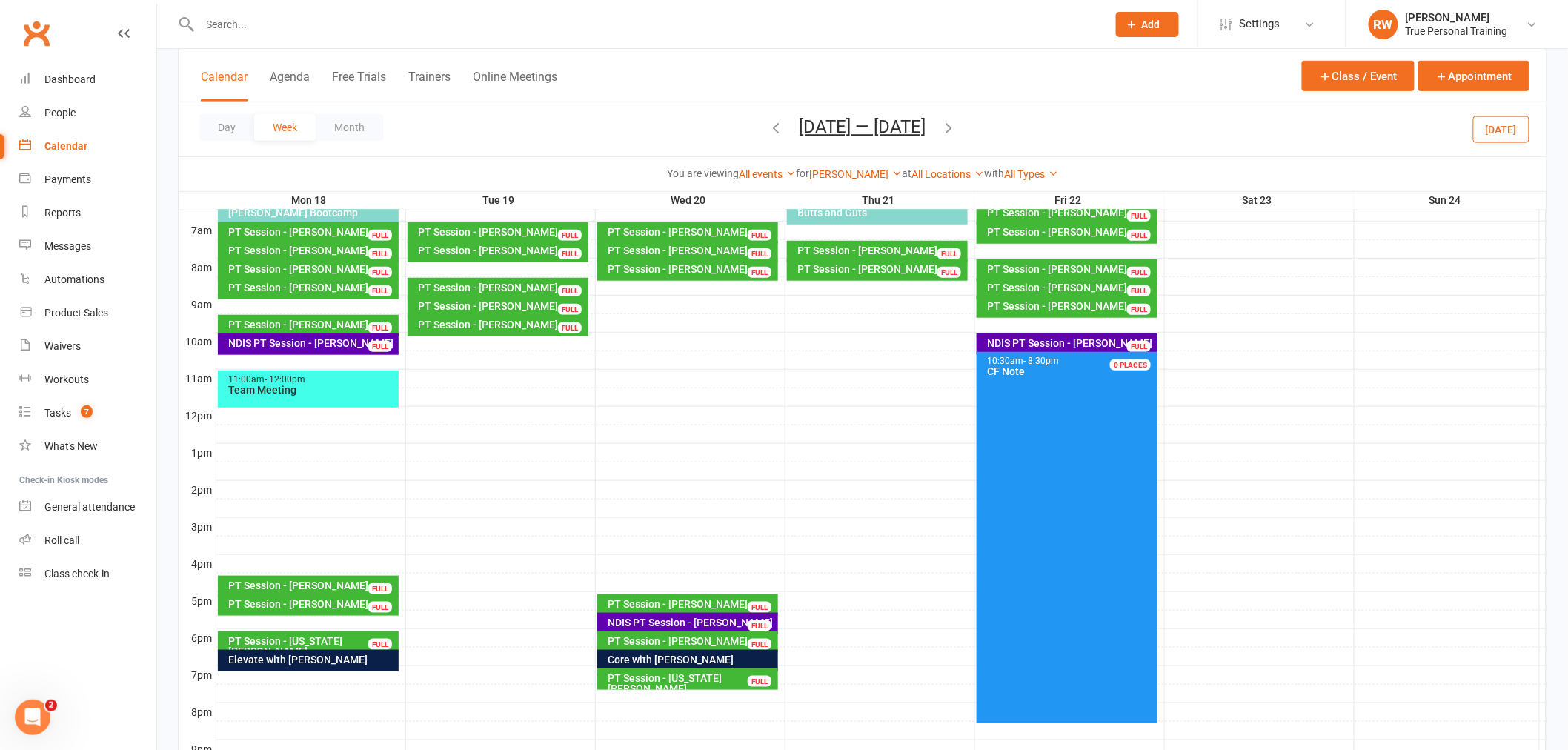
scroll to position [405, 0]
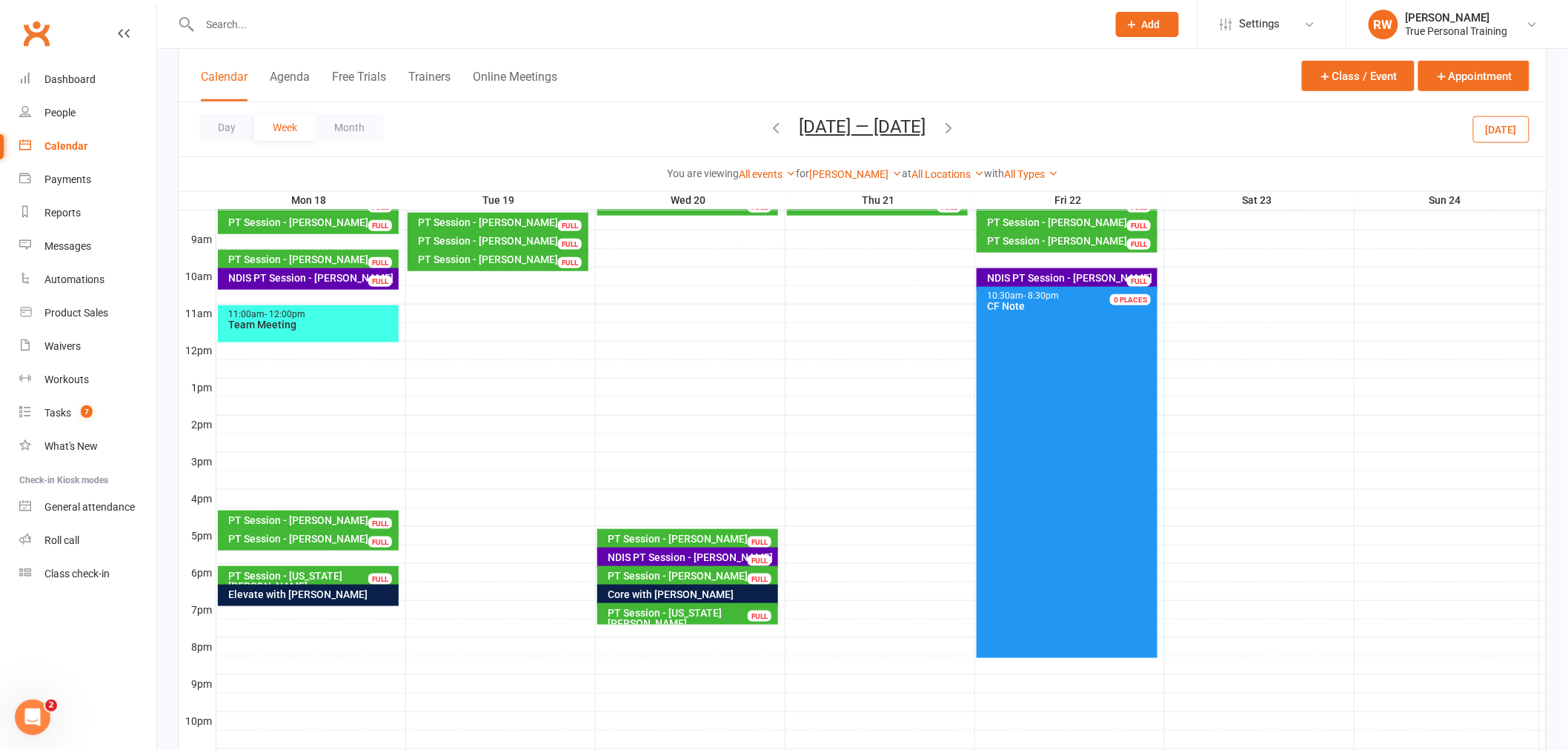
click at [771, 121] on icon "button" at bounding box center [776, 128] width 17 height 17
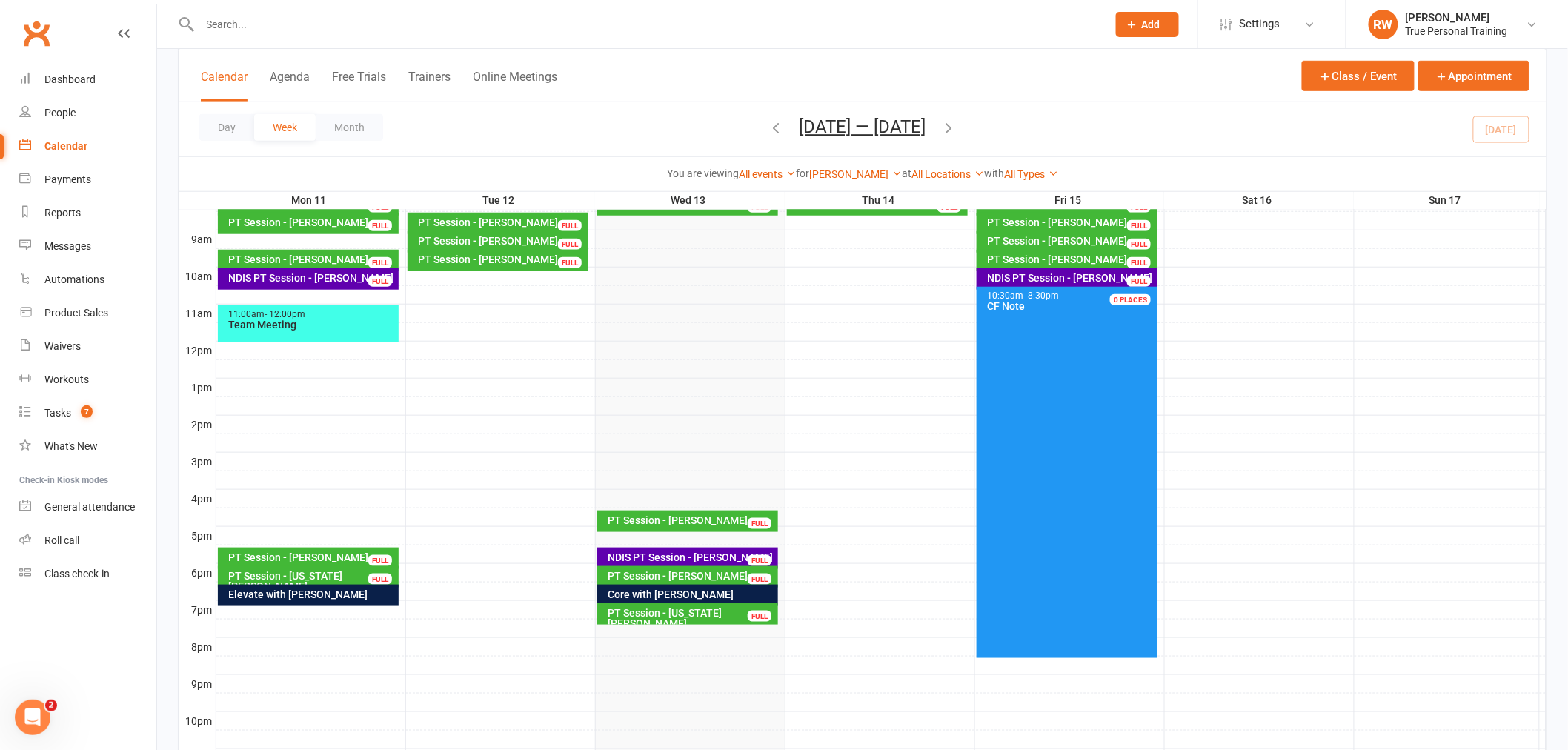
click at [1166, 112] on div "Day Week Month [DATE] — [DATE] [DATE] Sun Mon Tue Wed Thu Fri Sat 27 28 29 30 3…" at bounding box center [862, 129] width 1368 height 54
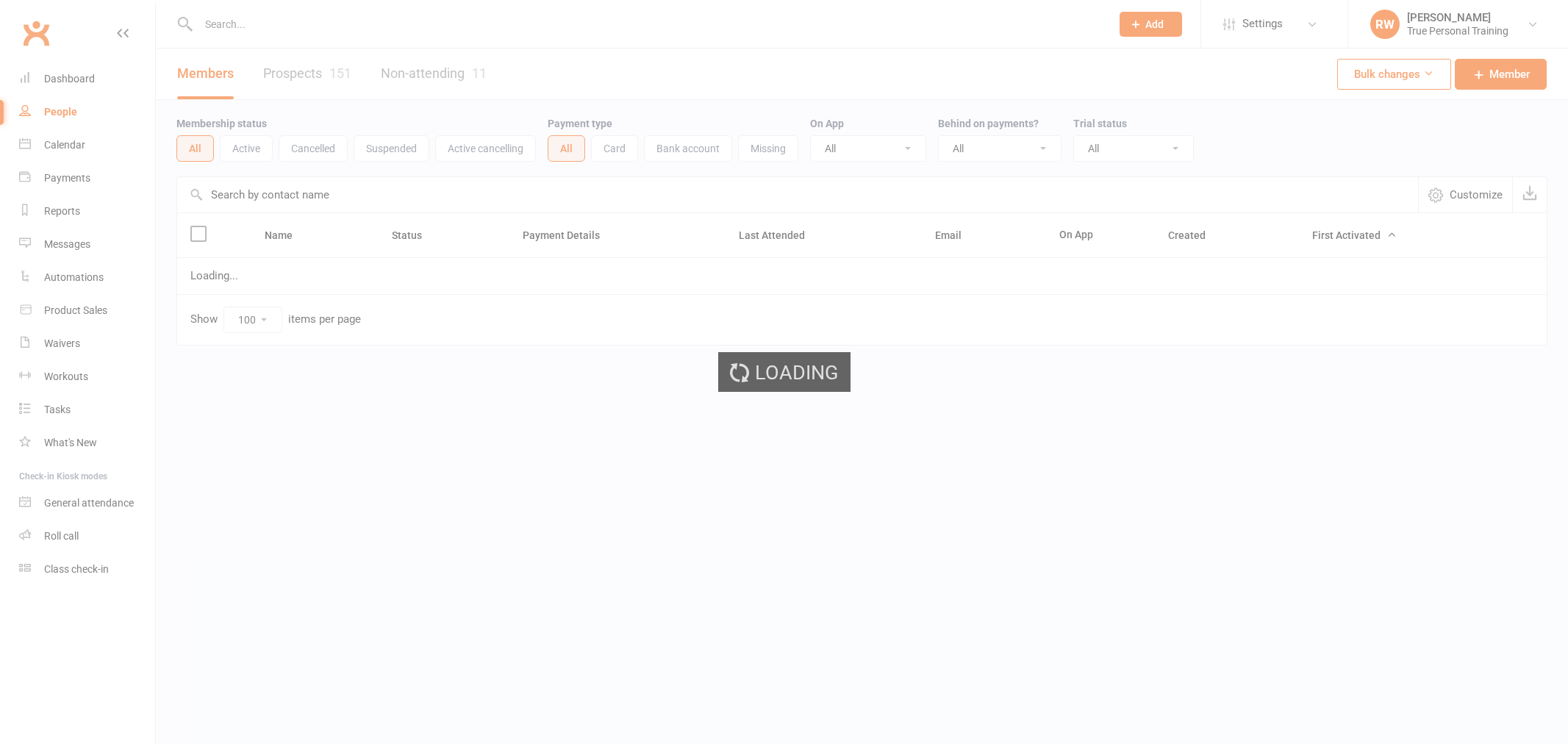
select select "100"
click at [385, 19] on input "text" at bounding box center [647, 25] width 906 height 21
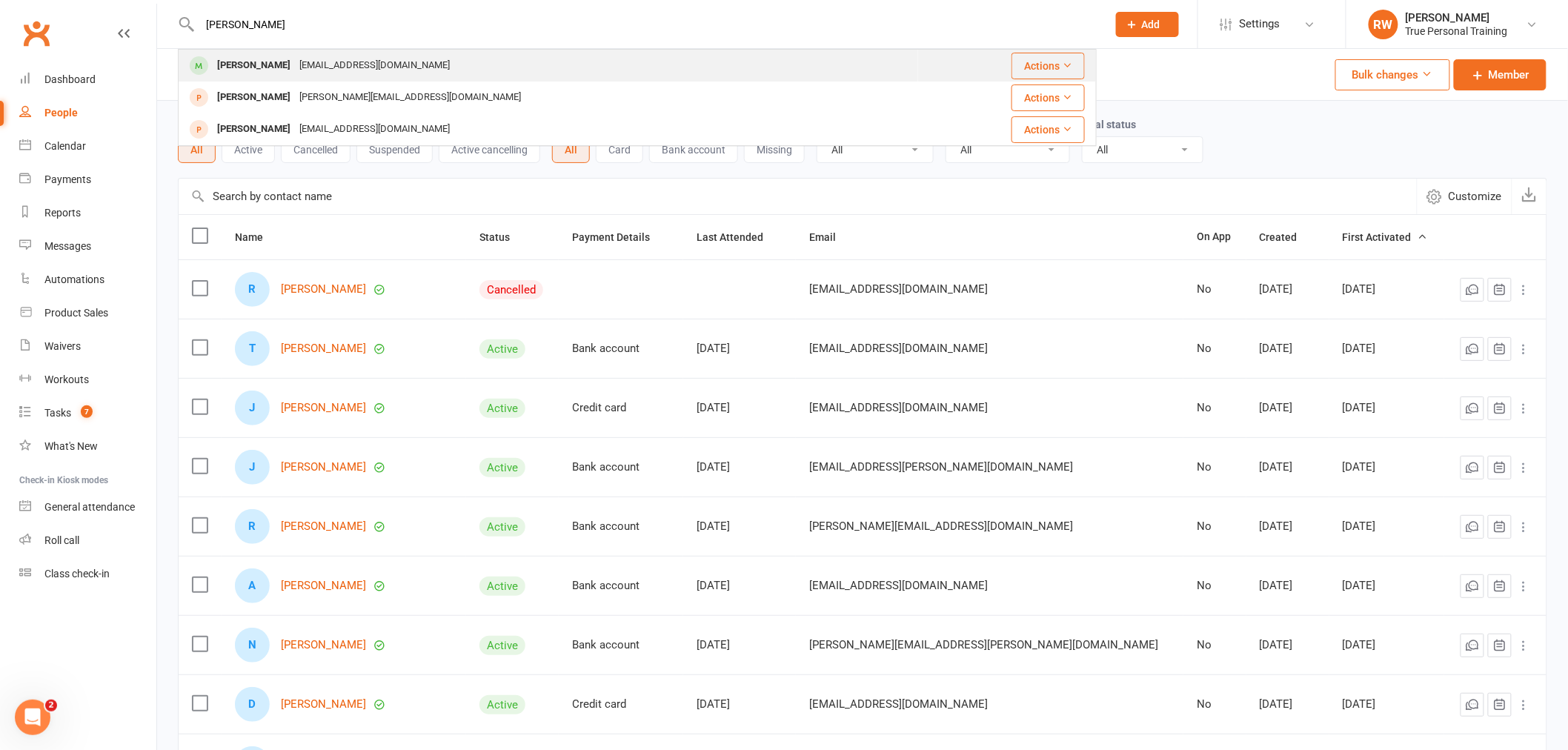
type input "liz"
click at [308, 60] on div "lizzie.phillips101@gmail.com" at bounding box center [375, 65] width 160 height 22
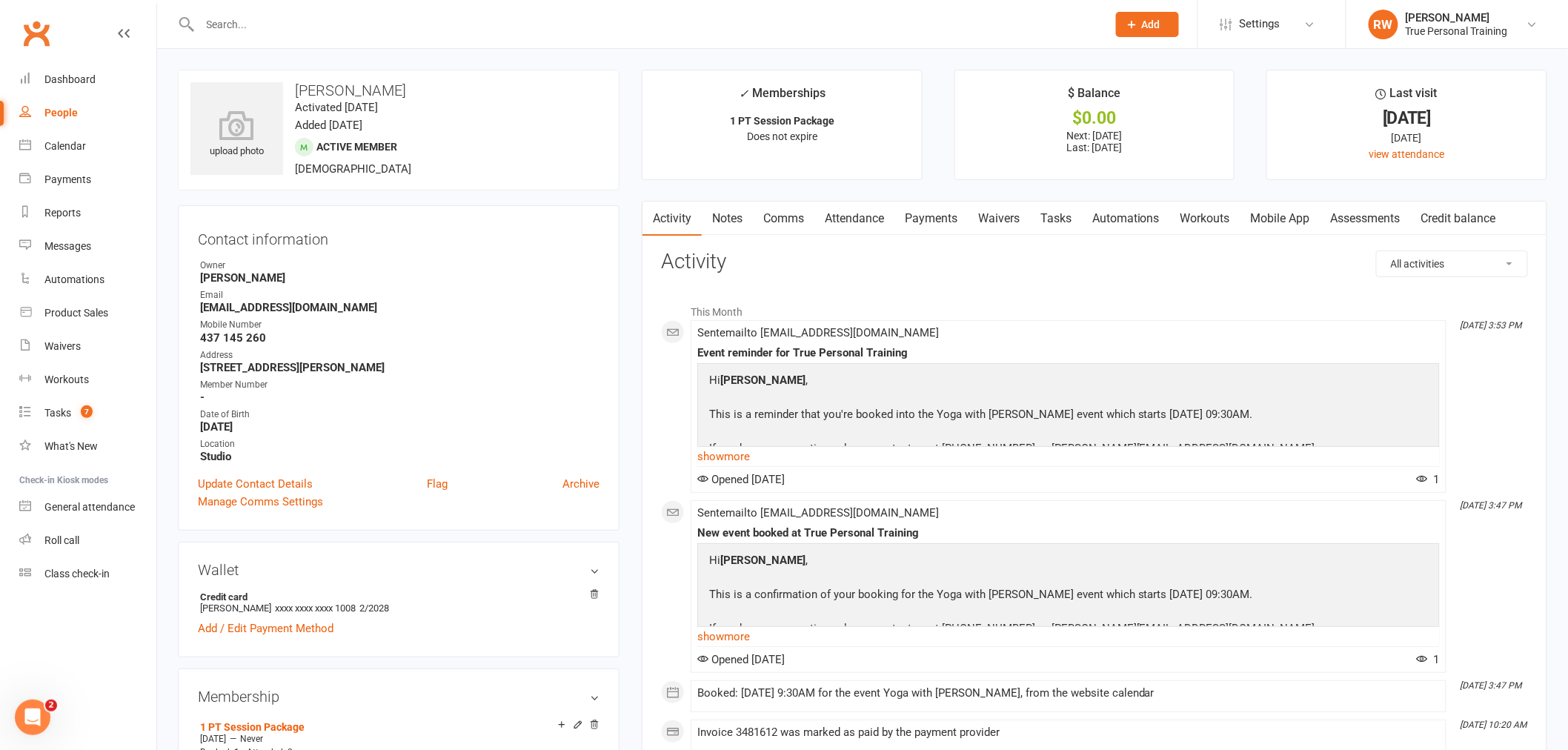
drag, startPoint x: 406, startPoint y: 41, endPoint x: 406, endPoint y: 31, distance: 10.0
click at [406, 32] on div at bounding box center [637, 24] width 919 height 48
click at [406, 31] on input "text" at bounding box center [646, 25] width 901 height 21
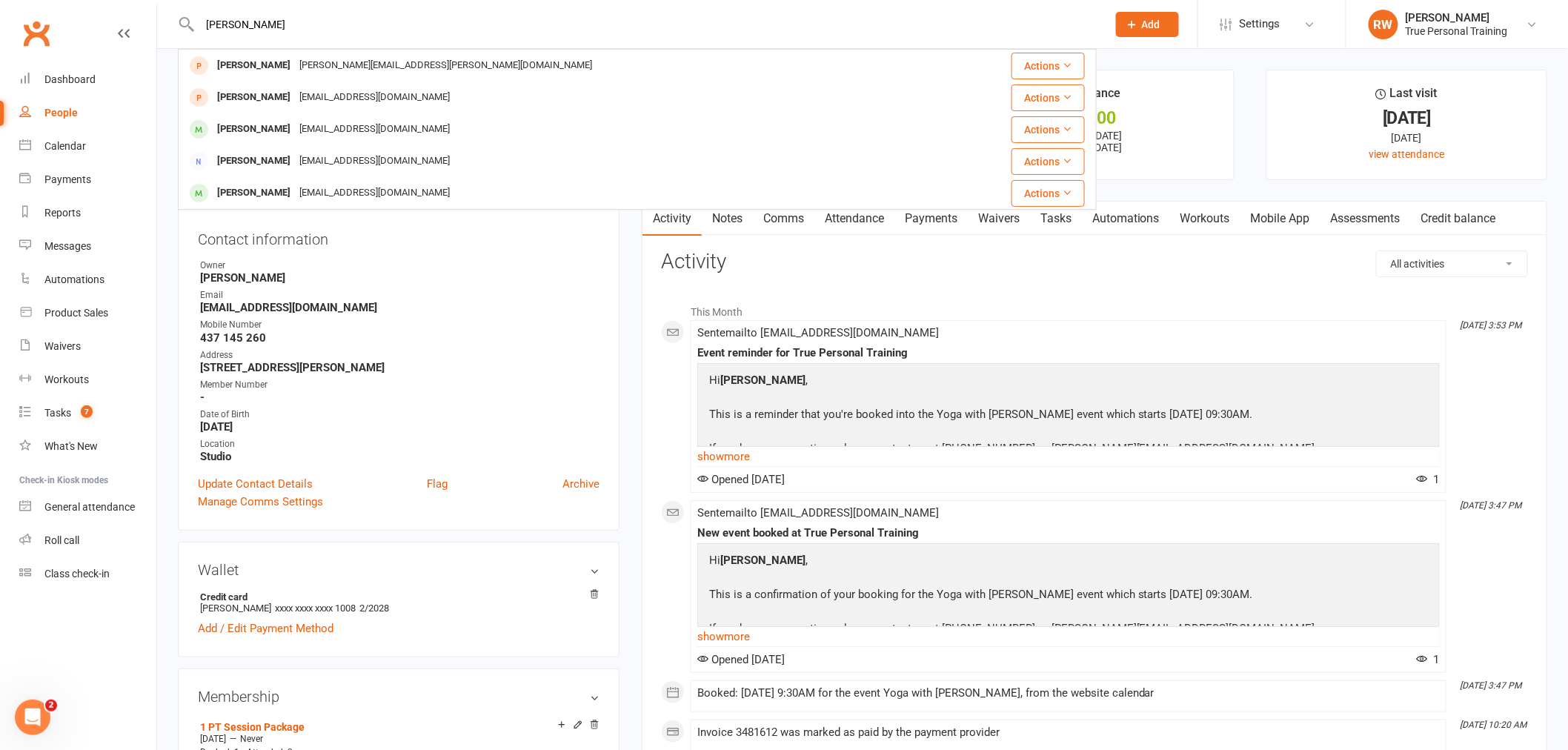
type input "anne"
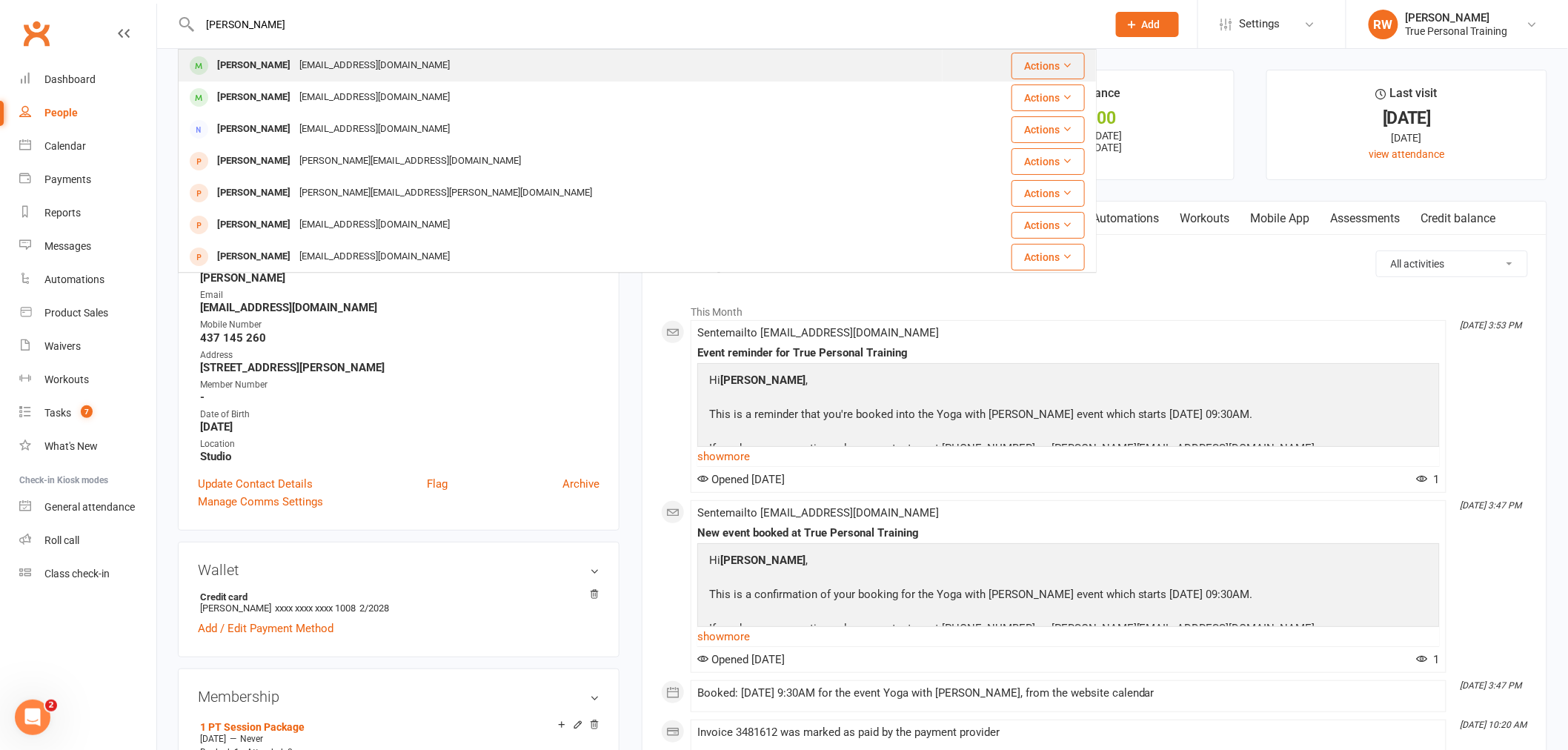
click at [389, 60] on div "anniemc58@hotmail.com" at bounding box center [375, 65] width 160 height 22
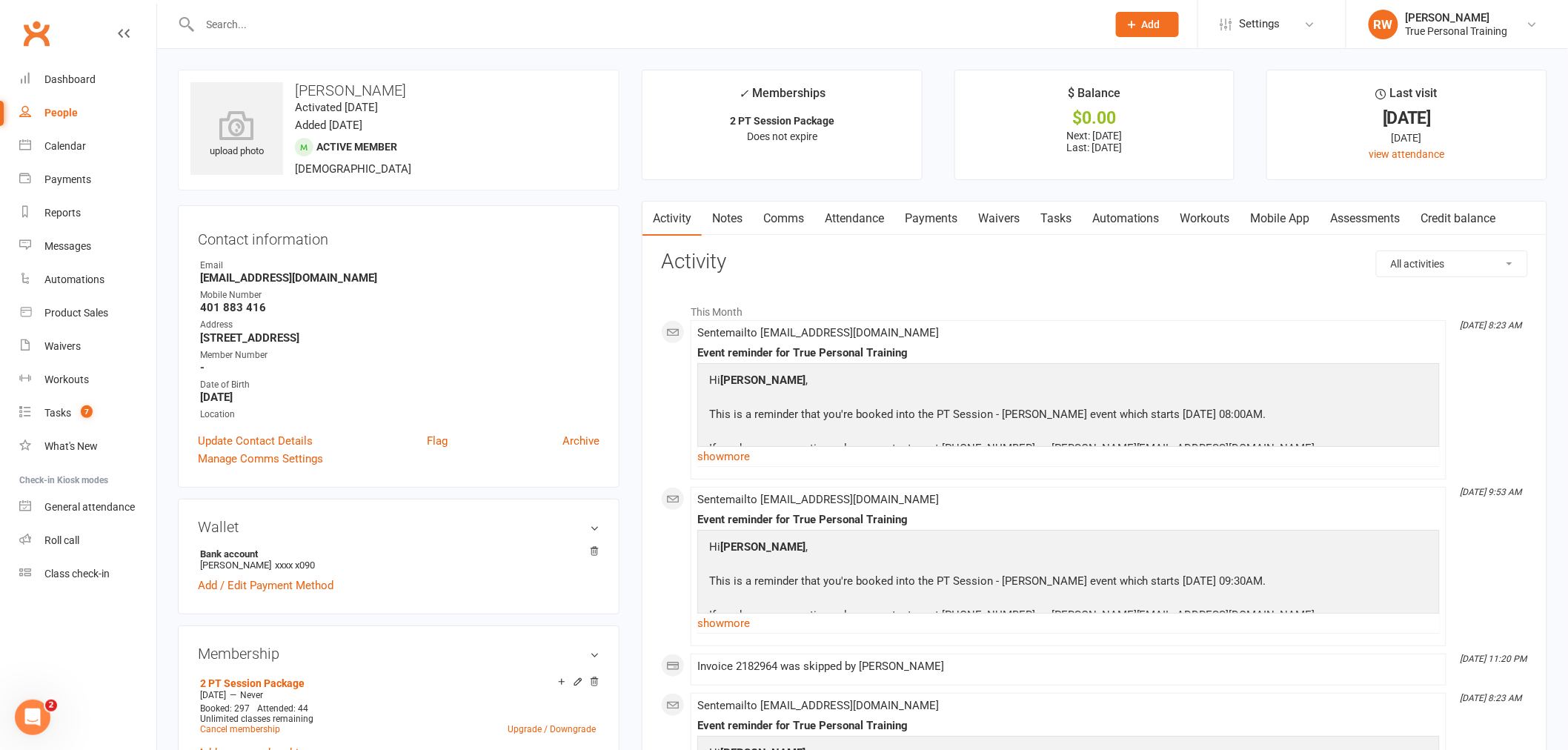
click at [293, 24] on input "text" at bounding box center [646, 25] width 901 height 21
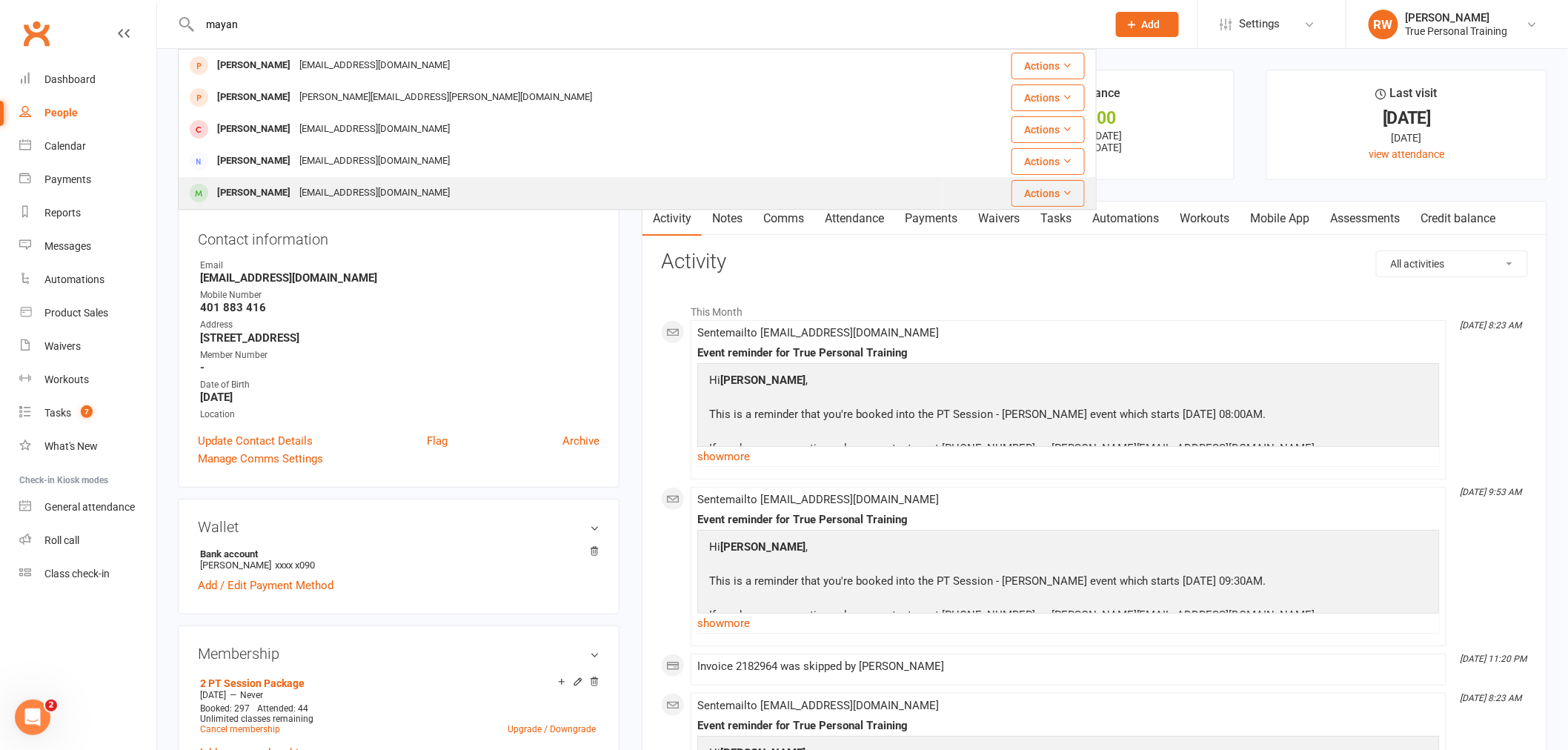
type input "mayan"
click at [335, 196] on div "Tannermaryanne2@gmail.com" at bounding box center [375, 193] width 160 height 22
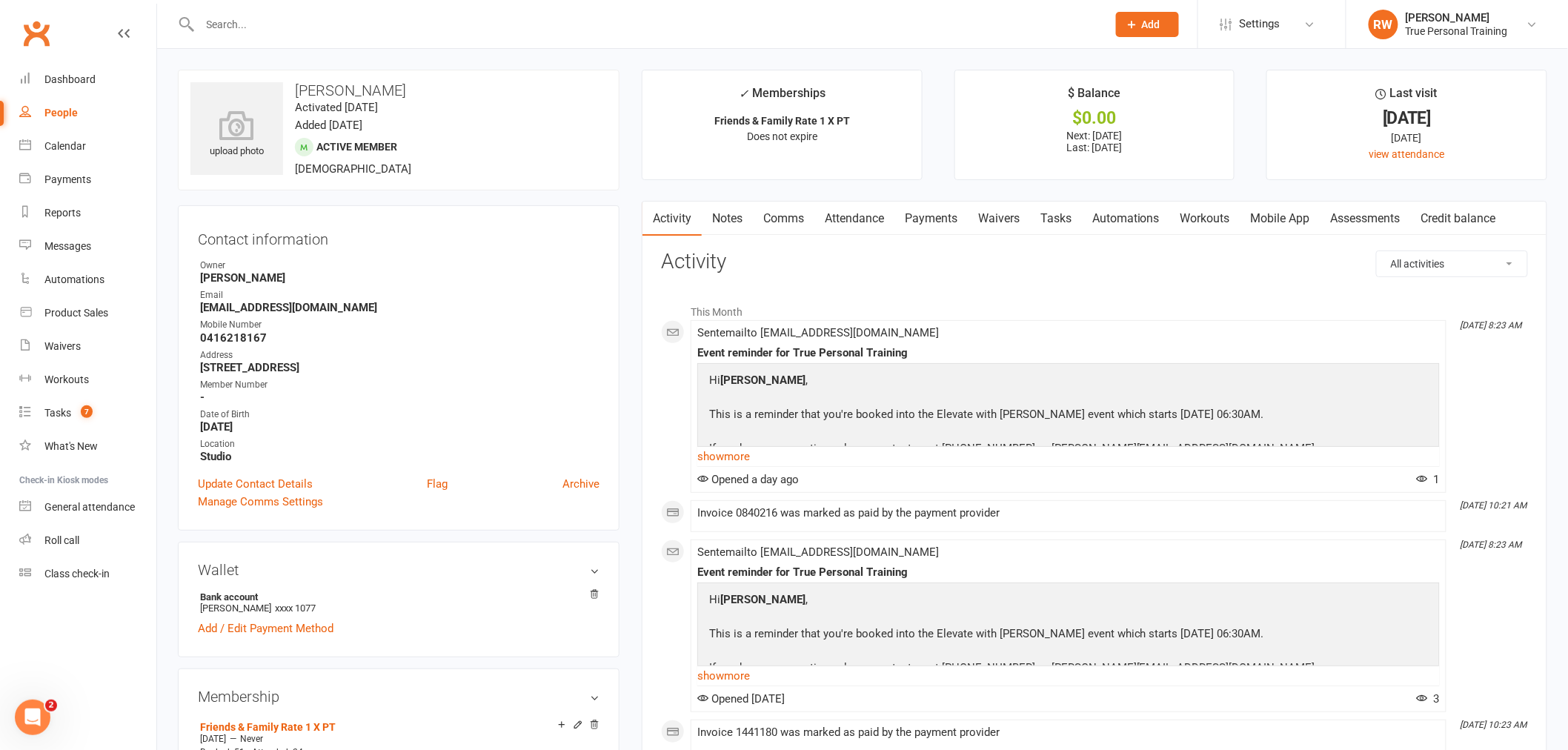
click at [350, 27] on input "text" at bounding box center [646, 25] width 901 height 21
type input "jan"
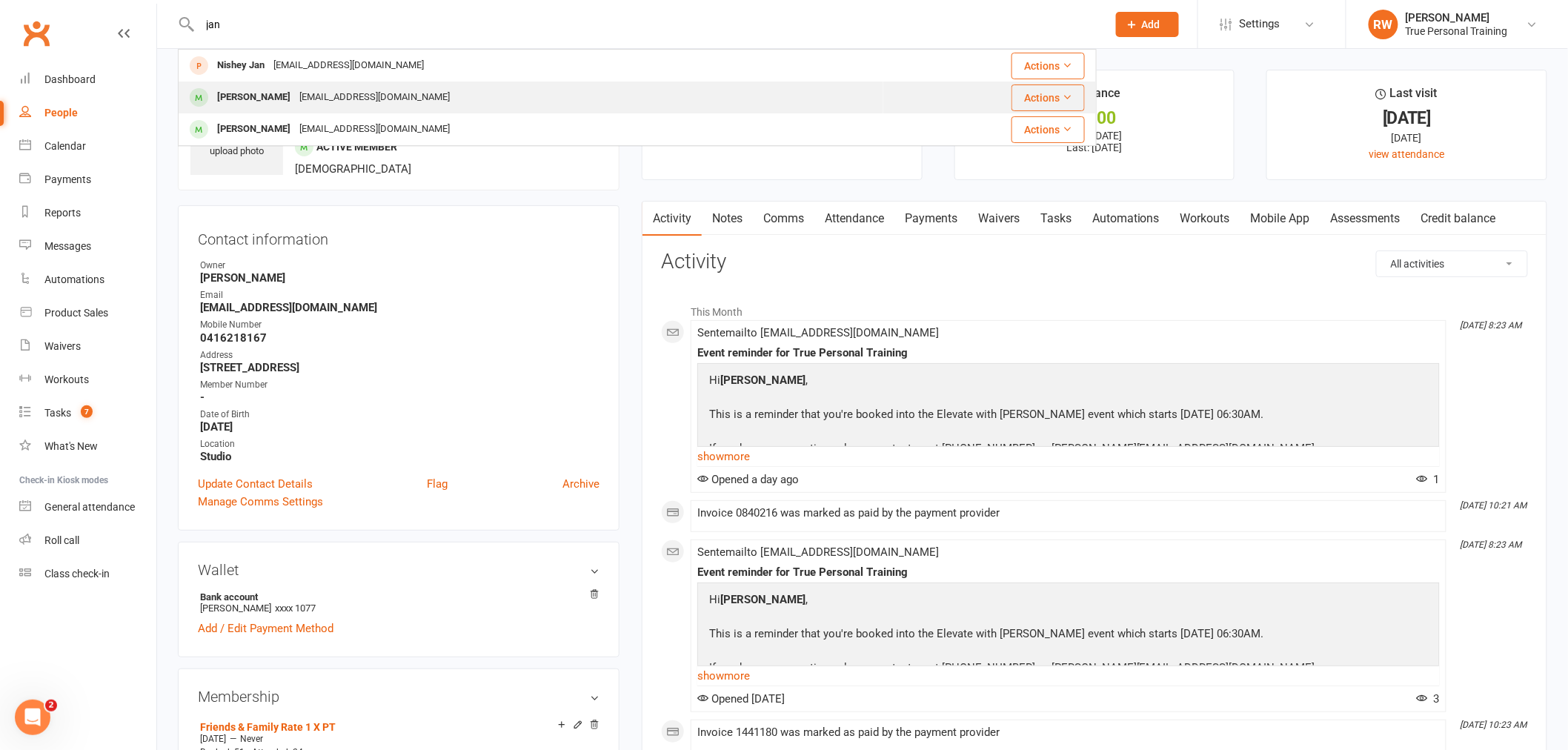
click at [360, 91] on div "jan@drjandudley.com.au" at bounding box center [375, 97] width 160 height 22
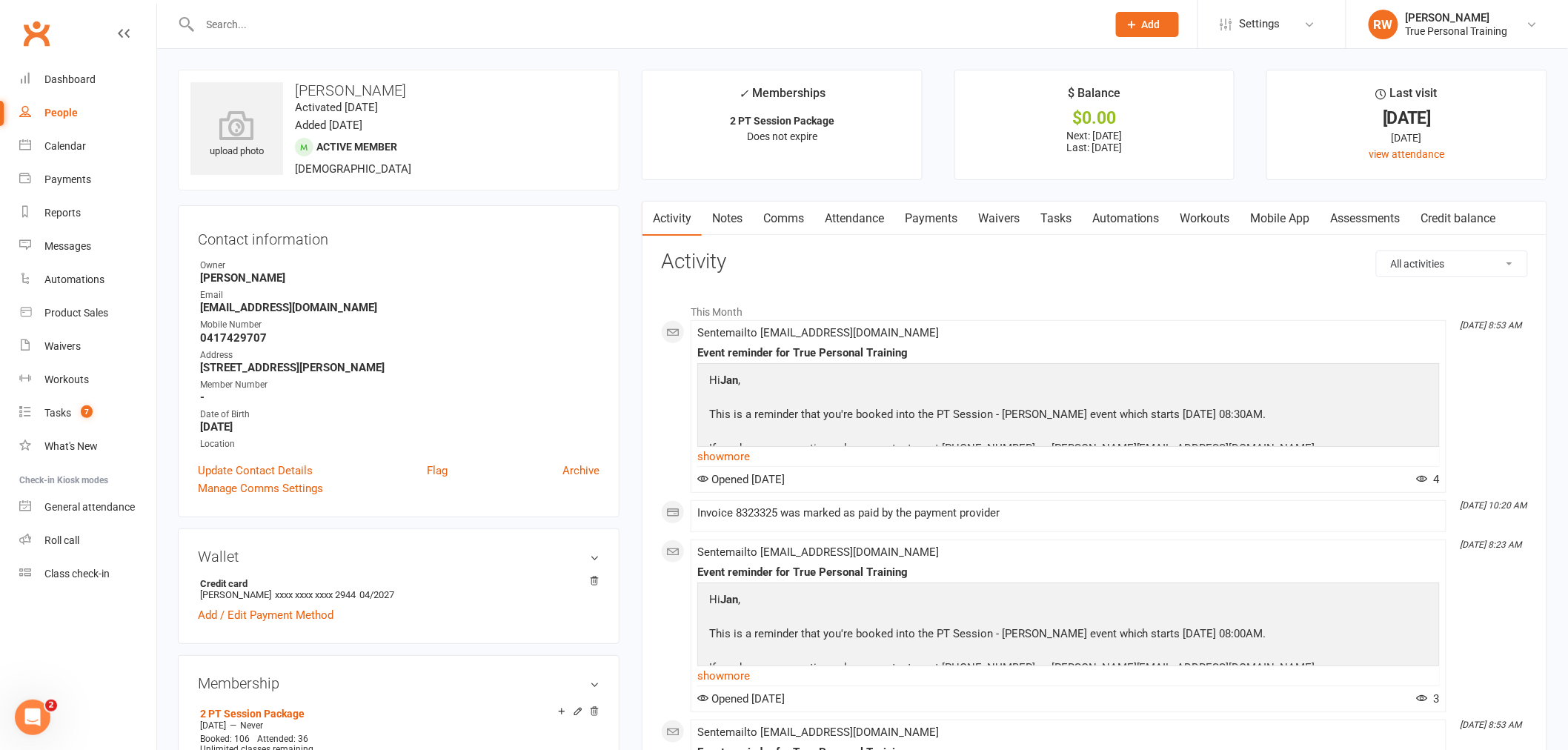
click at [329, 28] on input "text" at bounding box center [646, 25] width 901 height 21
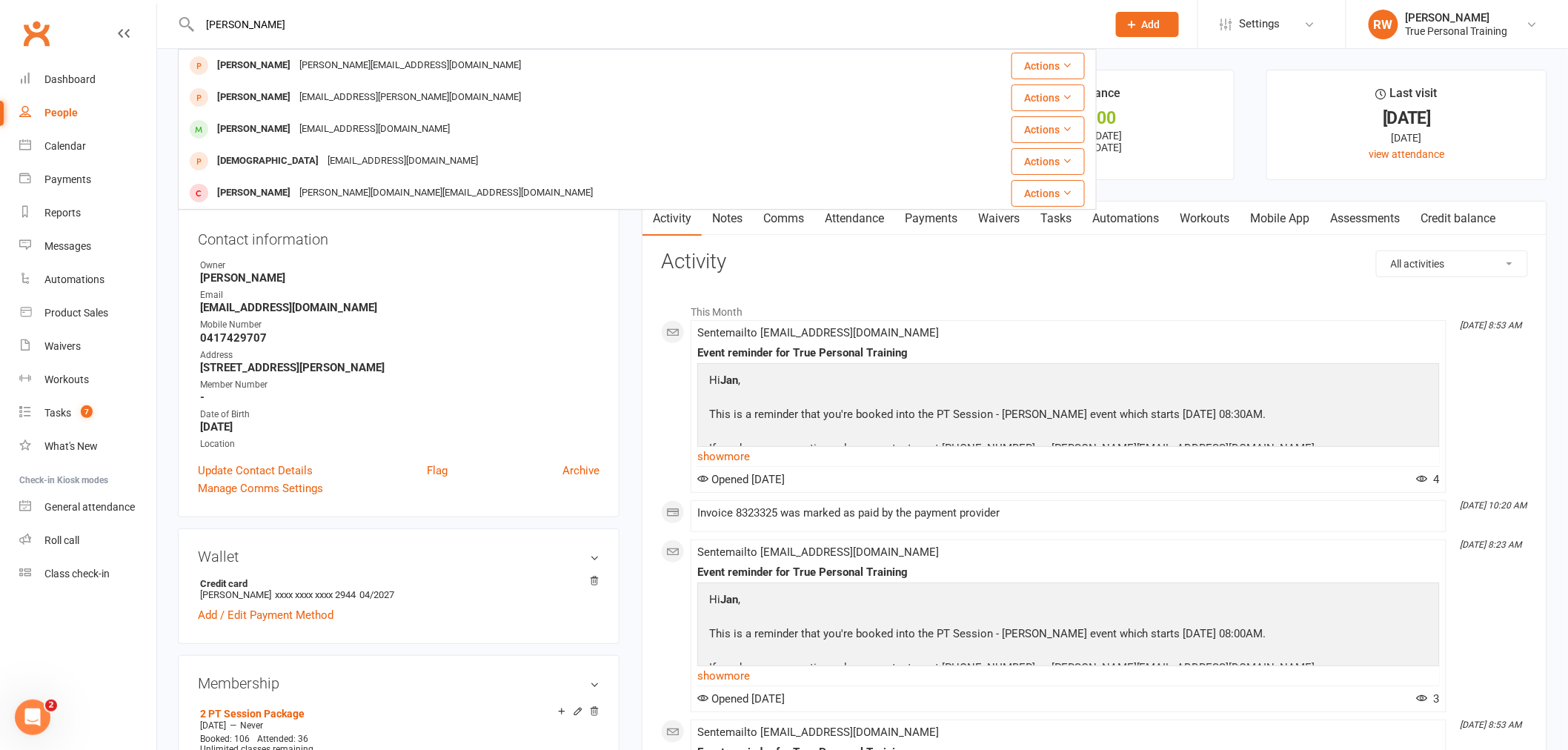
type input "sarah"
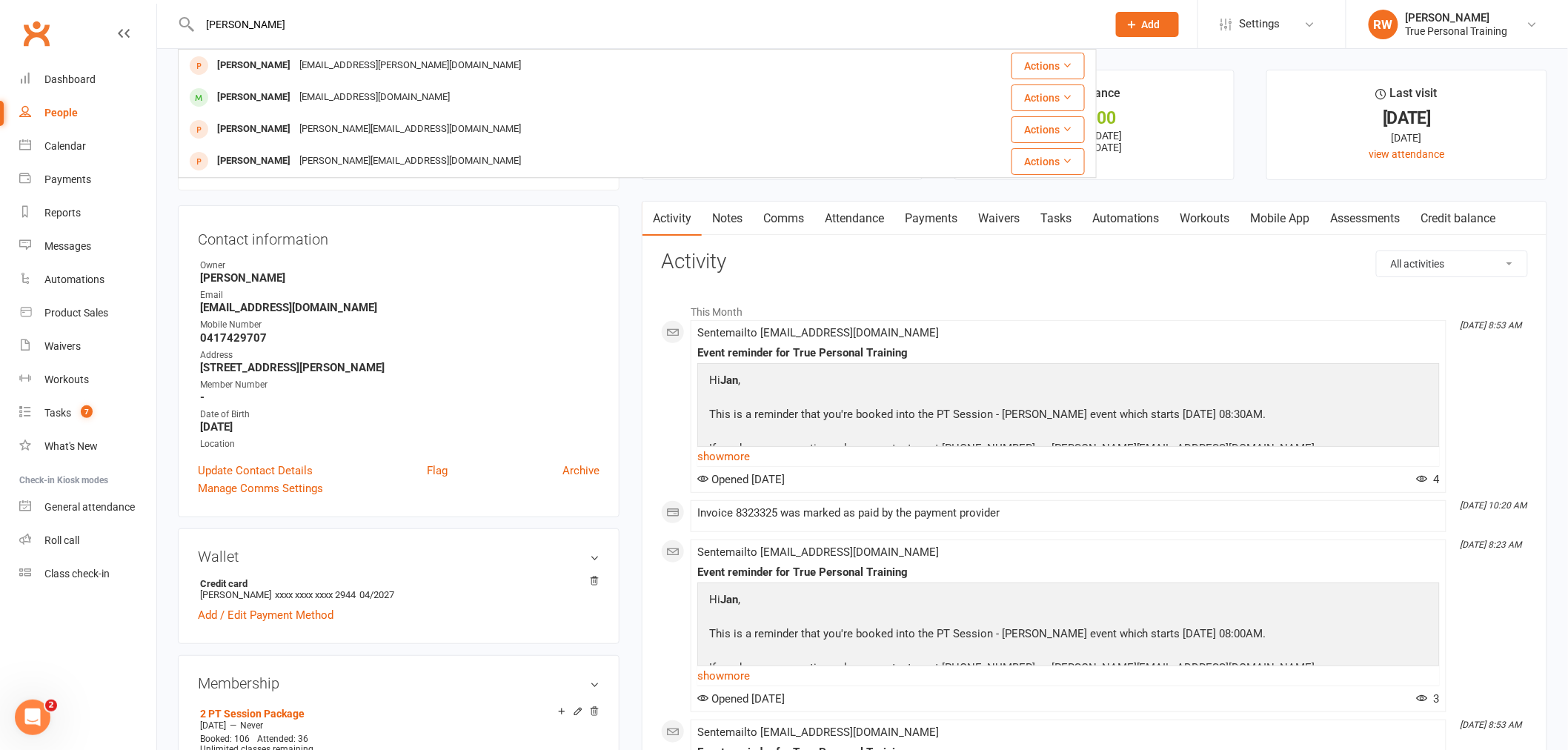
click at [315, 99] on div "sarahlucy70@hotmail.com" at bounding box center [375, 97] width 160 height 22
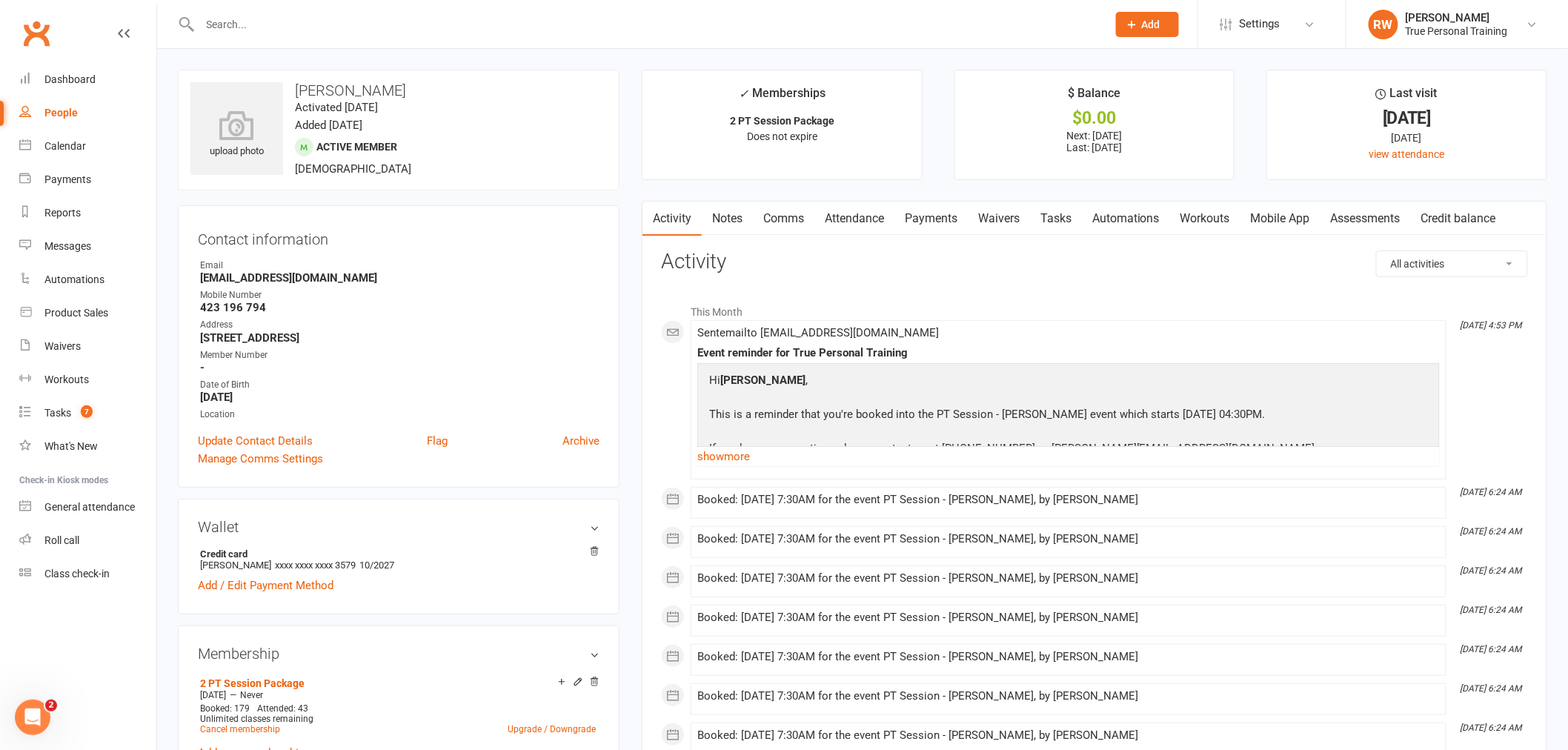
click at [415, 12] on div at bounding box center [637, 24] width 919 height 48
click at [403, 32] on input "text" at bounding box center [646, 25] width 901 height 21
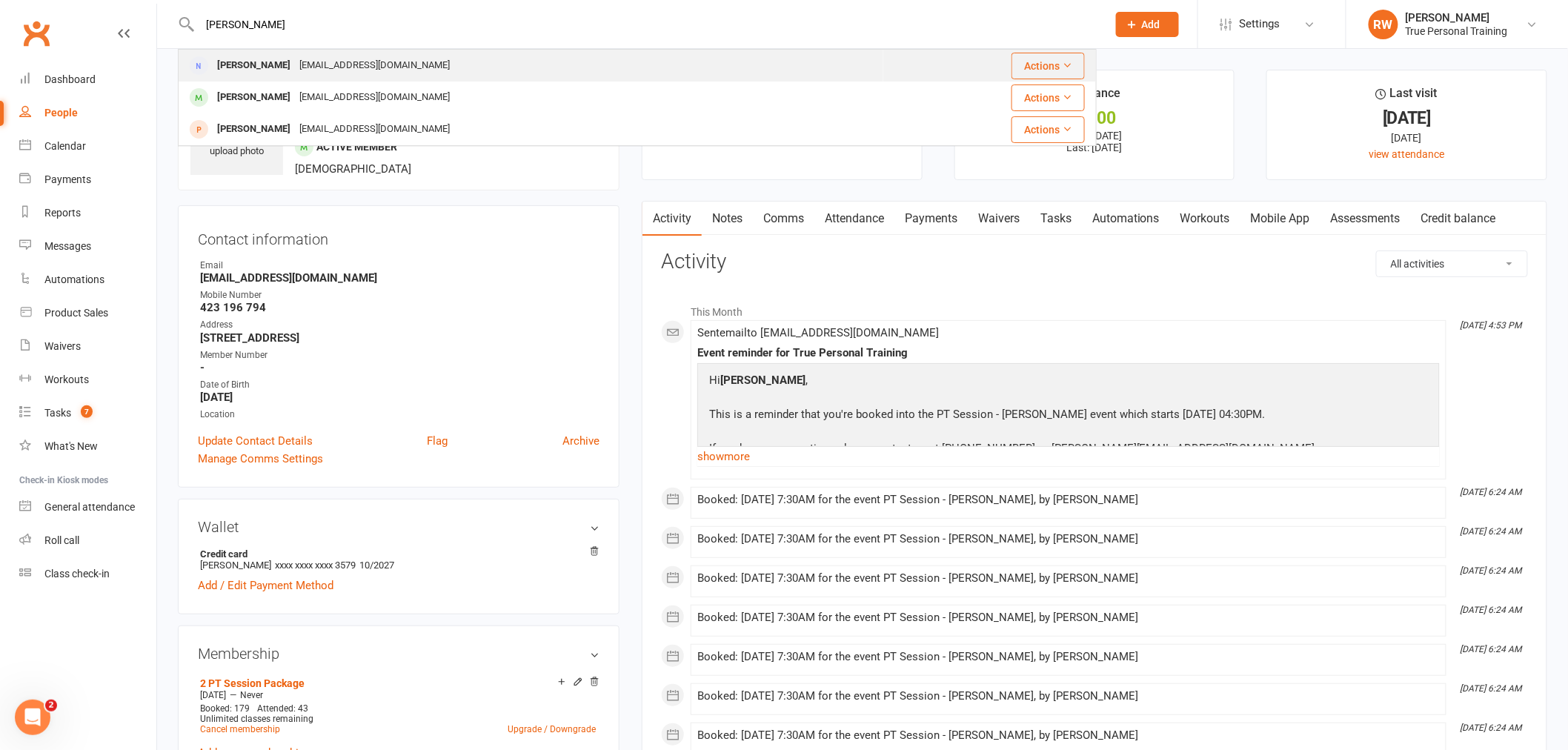
type input "[PERSON_NAME]"
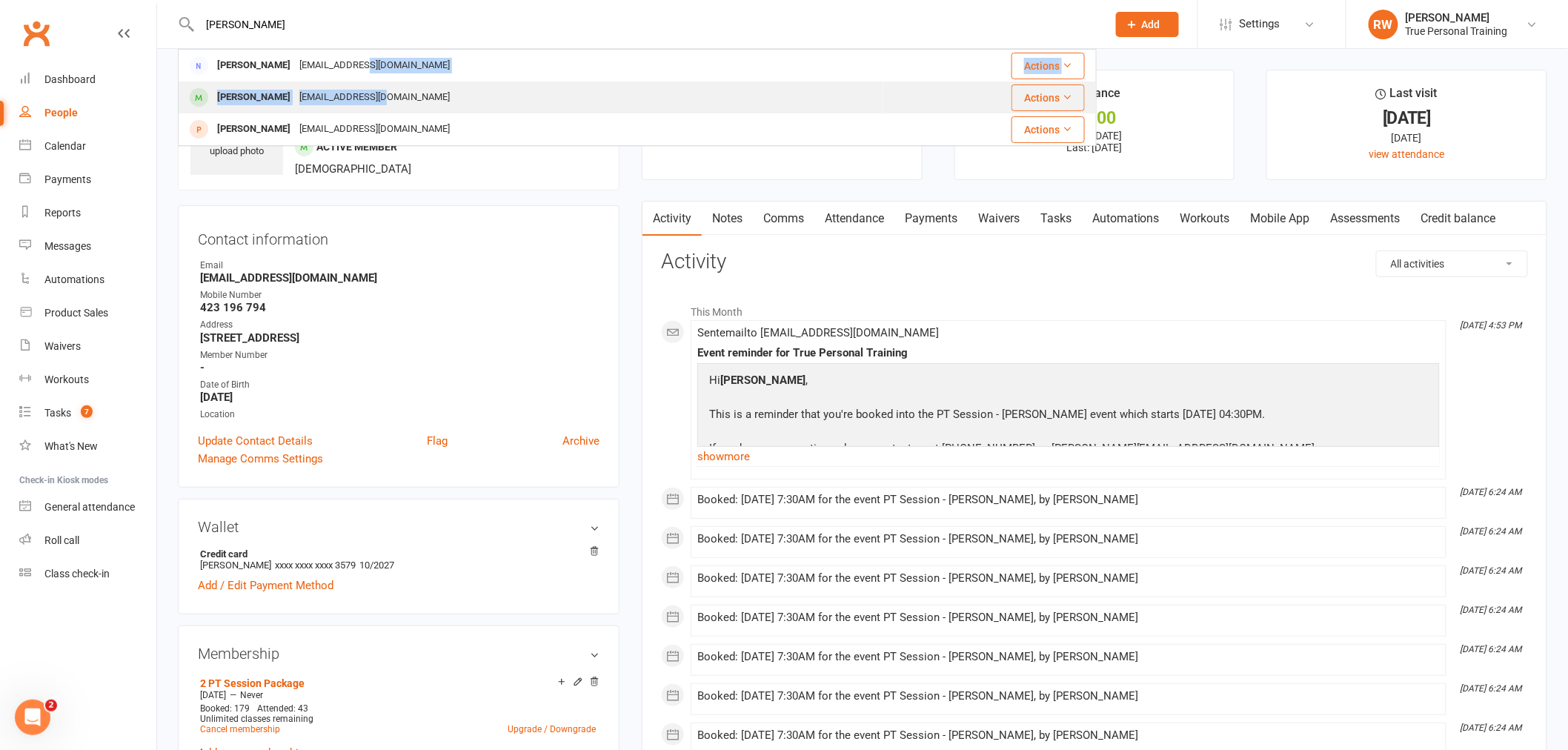
drag, startPoint x: 357, startPoint y: 74, endPoint x: 372, endPoint y: 87, distance: 19.8
click at [369, 99] on tbody "Ian Campbell luckycambo@gmail.com Actions Ian Campbell luckycambo@gmail.com Act…" at bounding box center [637, 97] width 917 height 96
click at [390, 95] on div "[EMAIL_ADDRESS][DOMAIN_NAME]" at bounding box center [375, 97] width 160 height 22
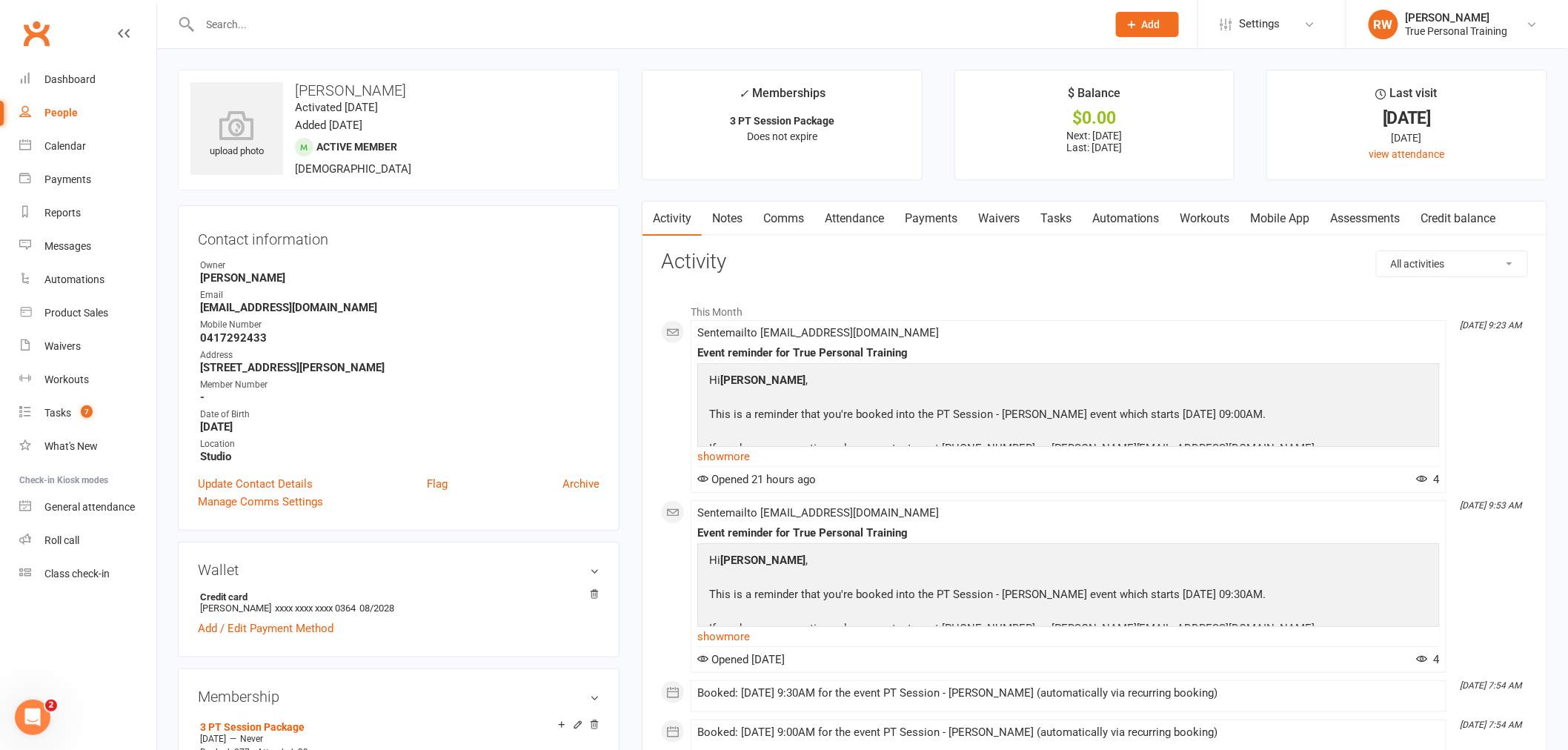
click at [350, 20] on input "text" at bounding box center [646, 25] width 901 height 21
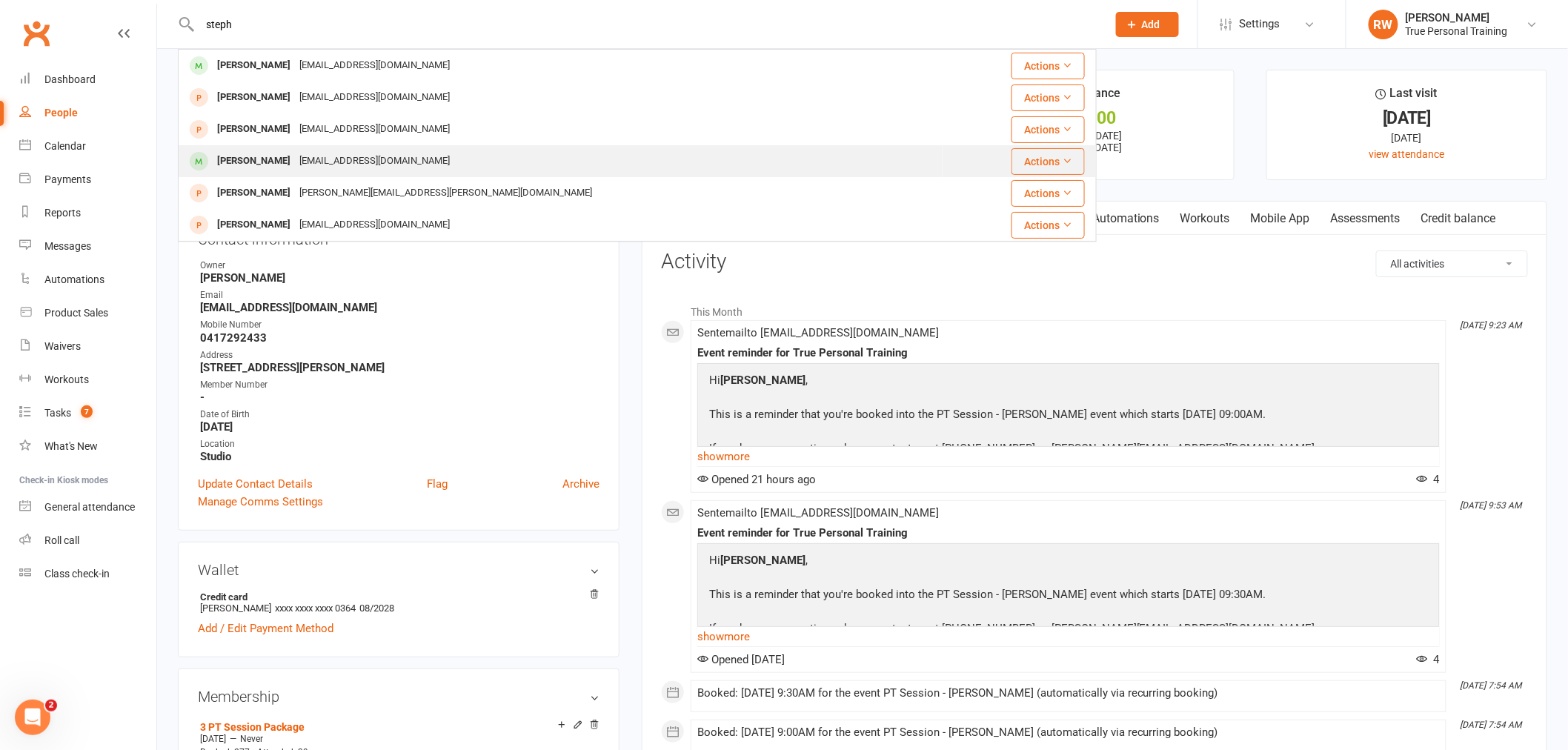
type input "steph"
click at [372, 158] on div "schmcios@hotmail.com" at bounding box center [375, 161] width 160 height 22
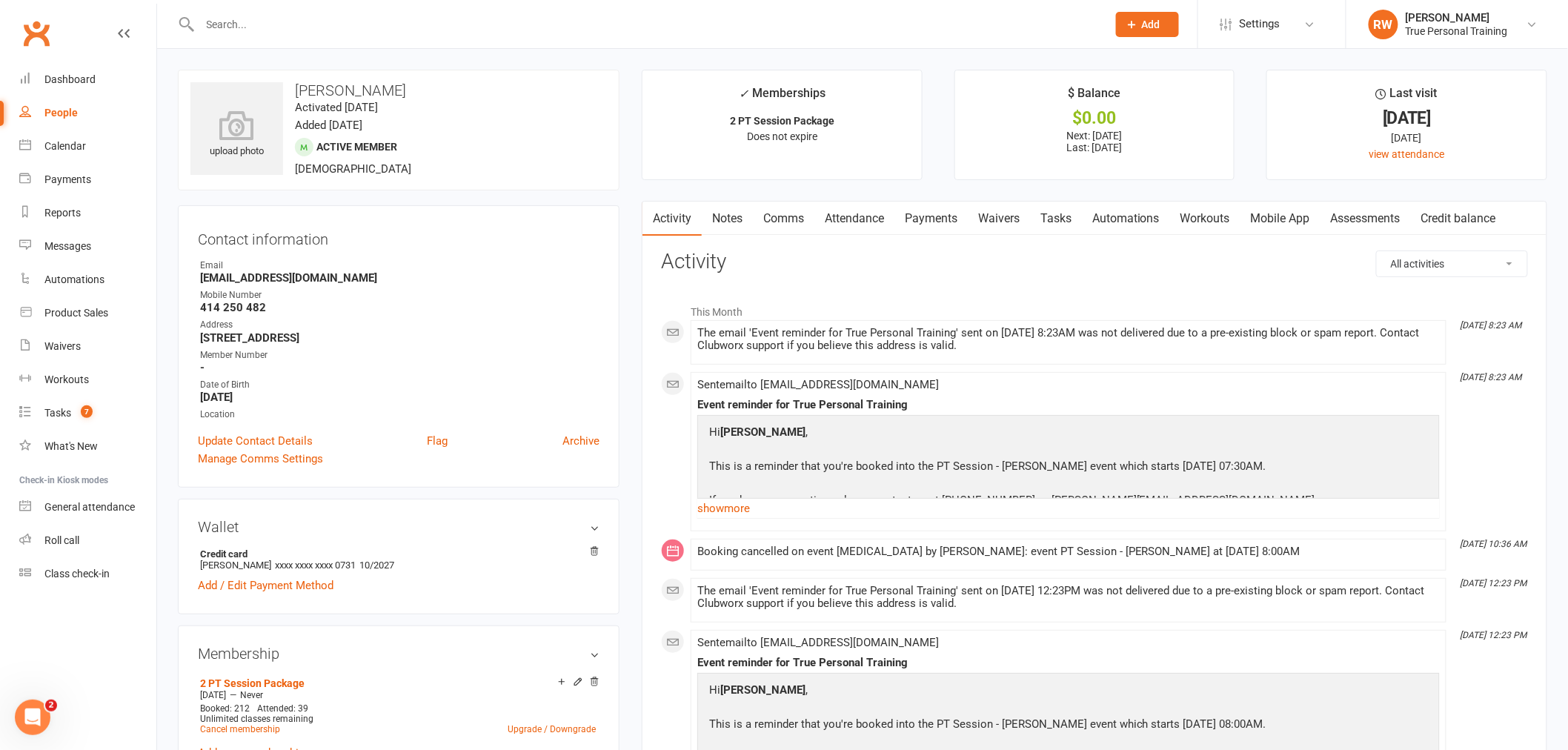
click at [256, 37] on div at bounding box center [637, 24] width 919 height 48
click at [257, 26] on input "text" at bounding box center [646, 25] width 901 height 21
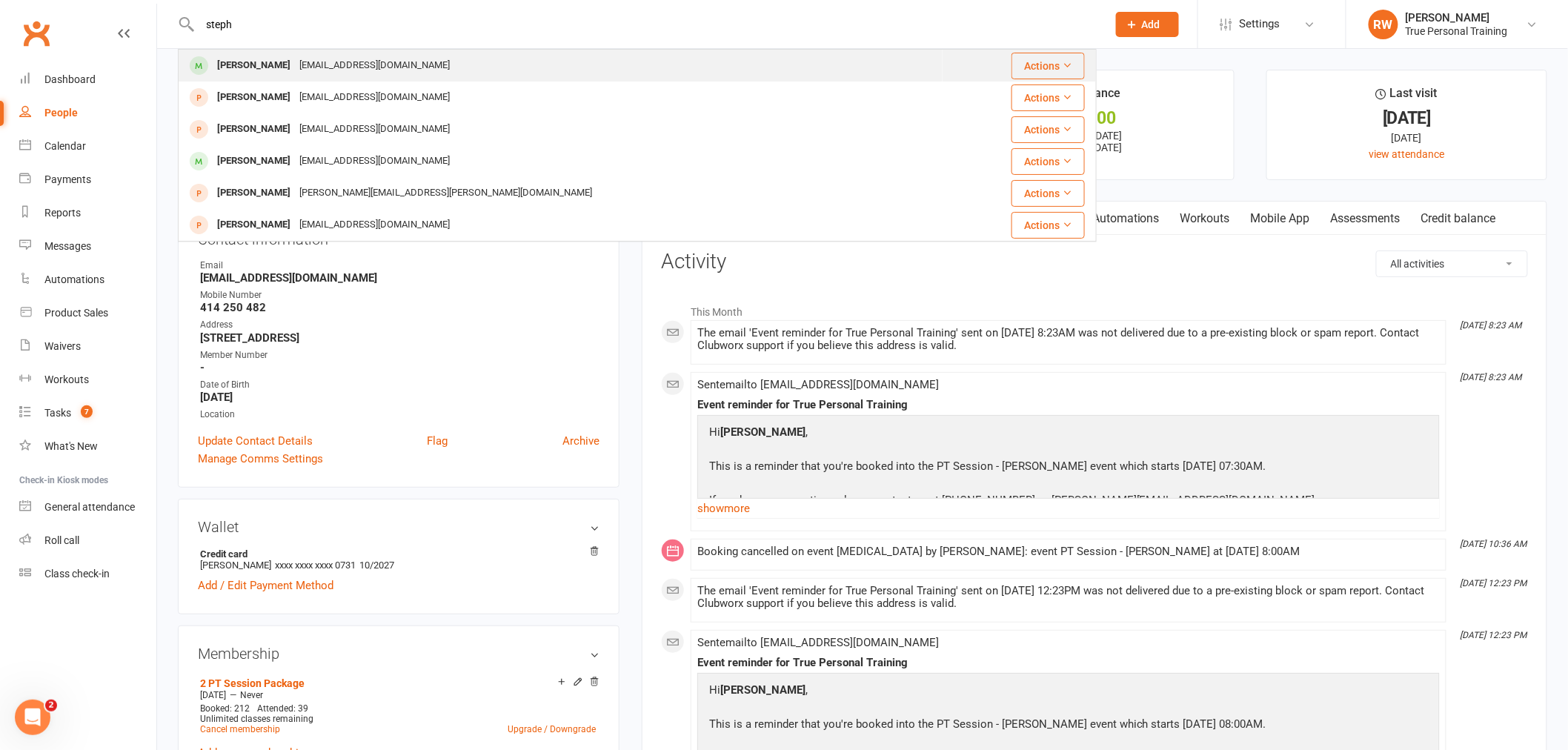
type input "steph"
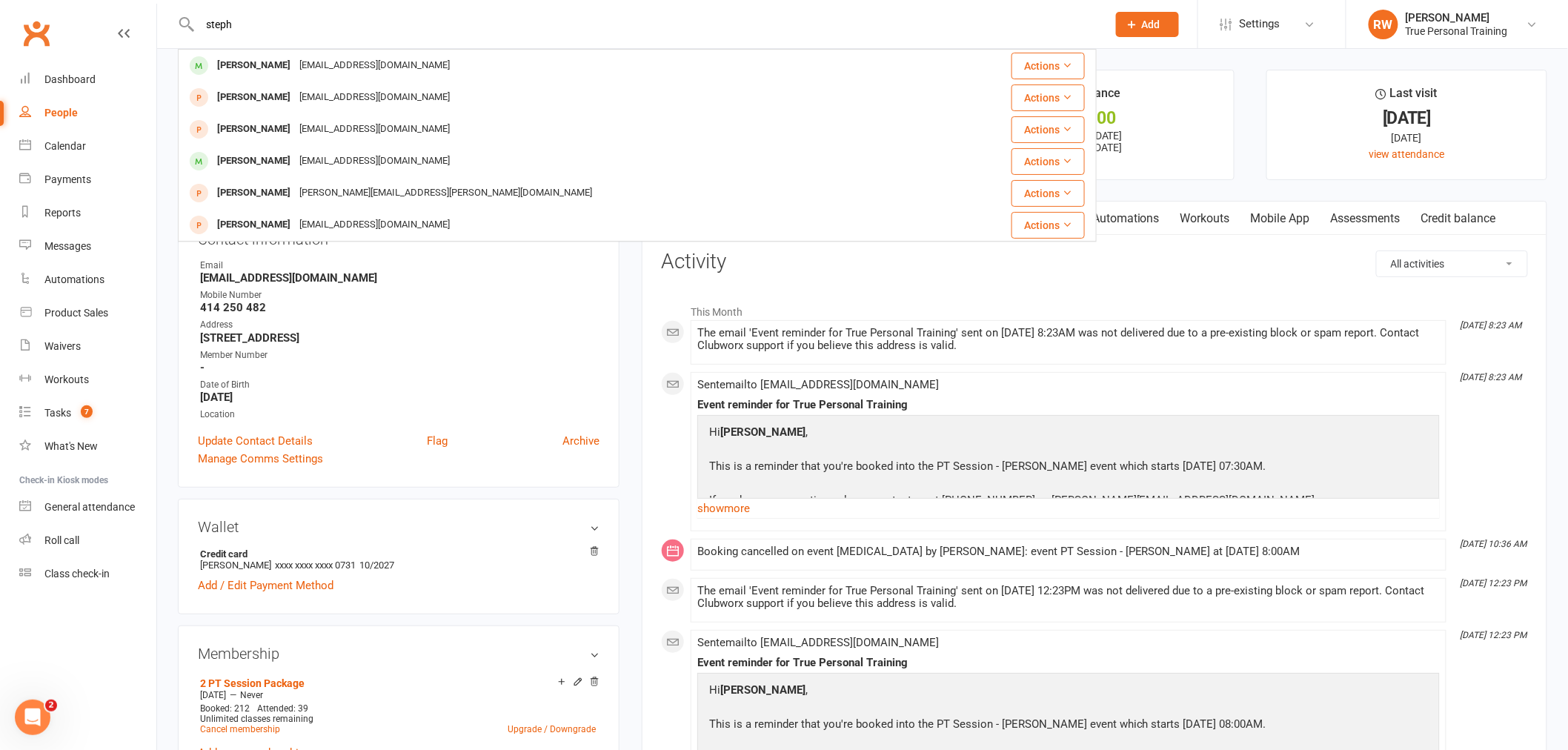
click at [220, 59] on div "Stephanie Voce" at bounding box center [254, 65] width 82 height 22
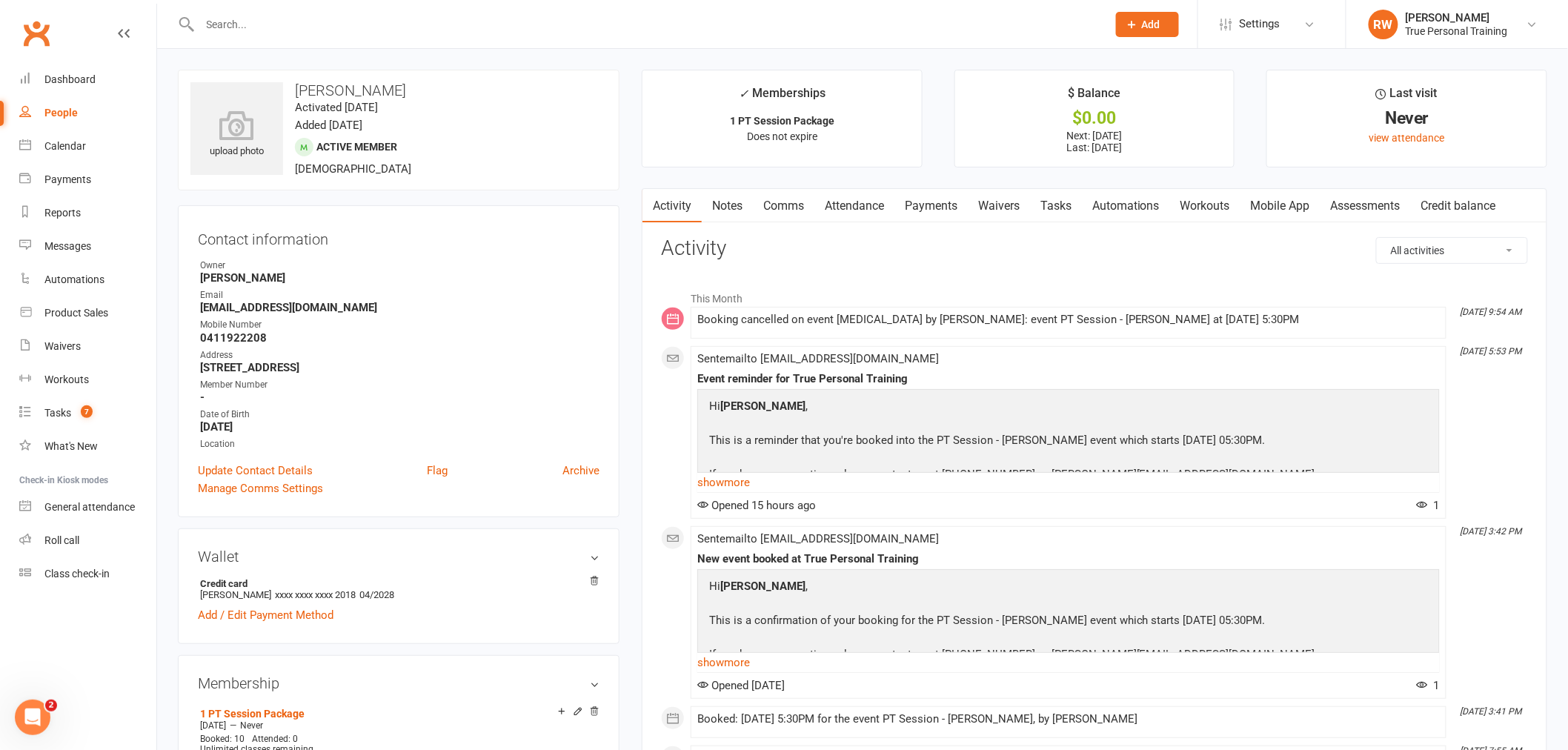
click at [230, 27] on input "text" at bounding box center [646, 25] width 901 height 21
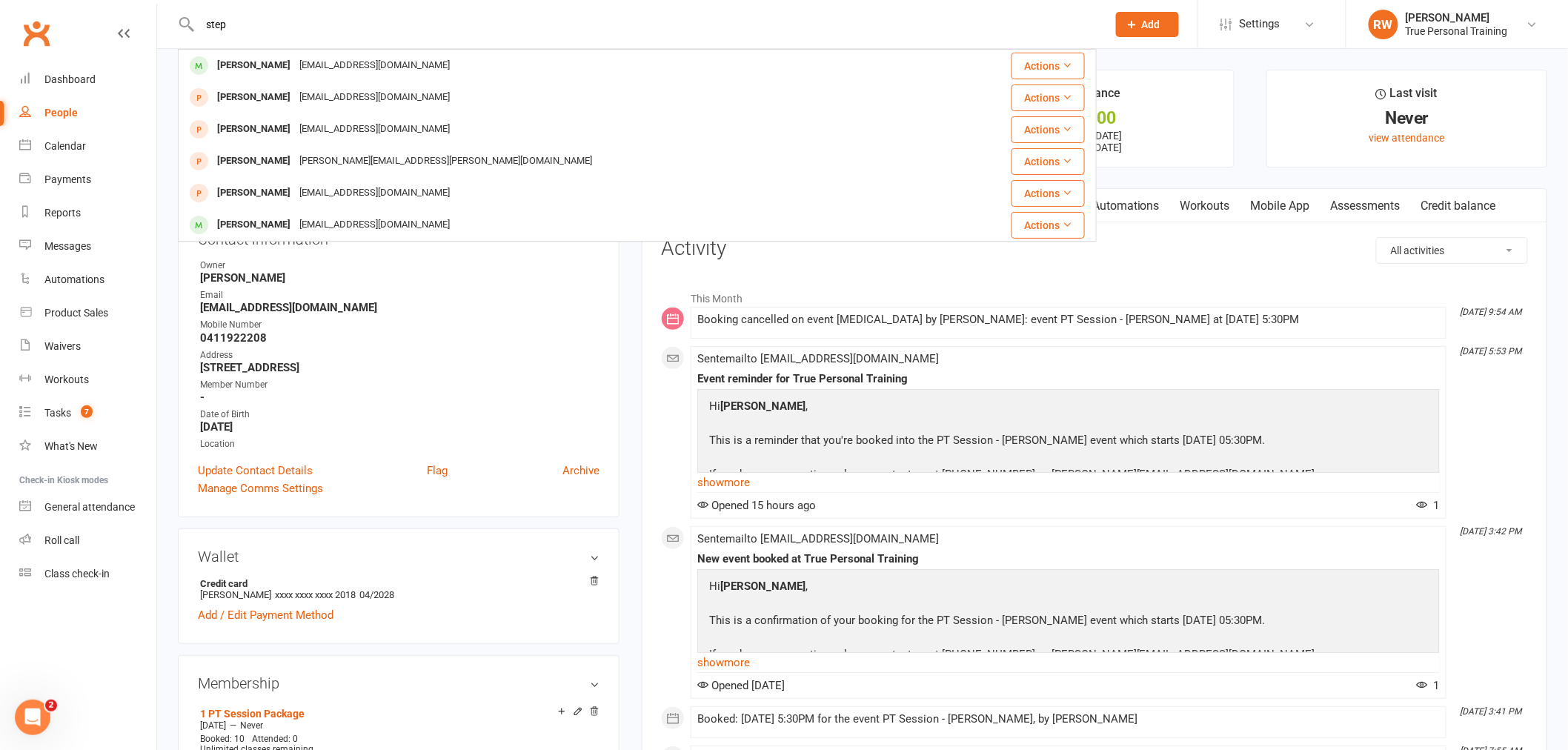
drag, startPoint x: 272, startPoint y: 32, endPoint x: 173, endPoint y: 2, distance: 103.4
click at [173, 2] on react-component "step Stephanie Voce stephvoce41@hotmail.com Actions Stephane Hoani setphyau@yah…" at bounding box center [548, 24] width 1097 height 48
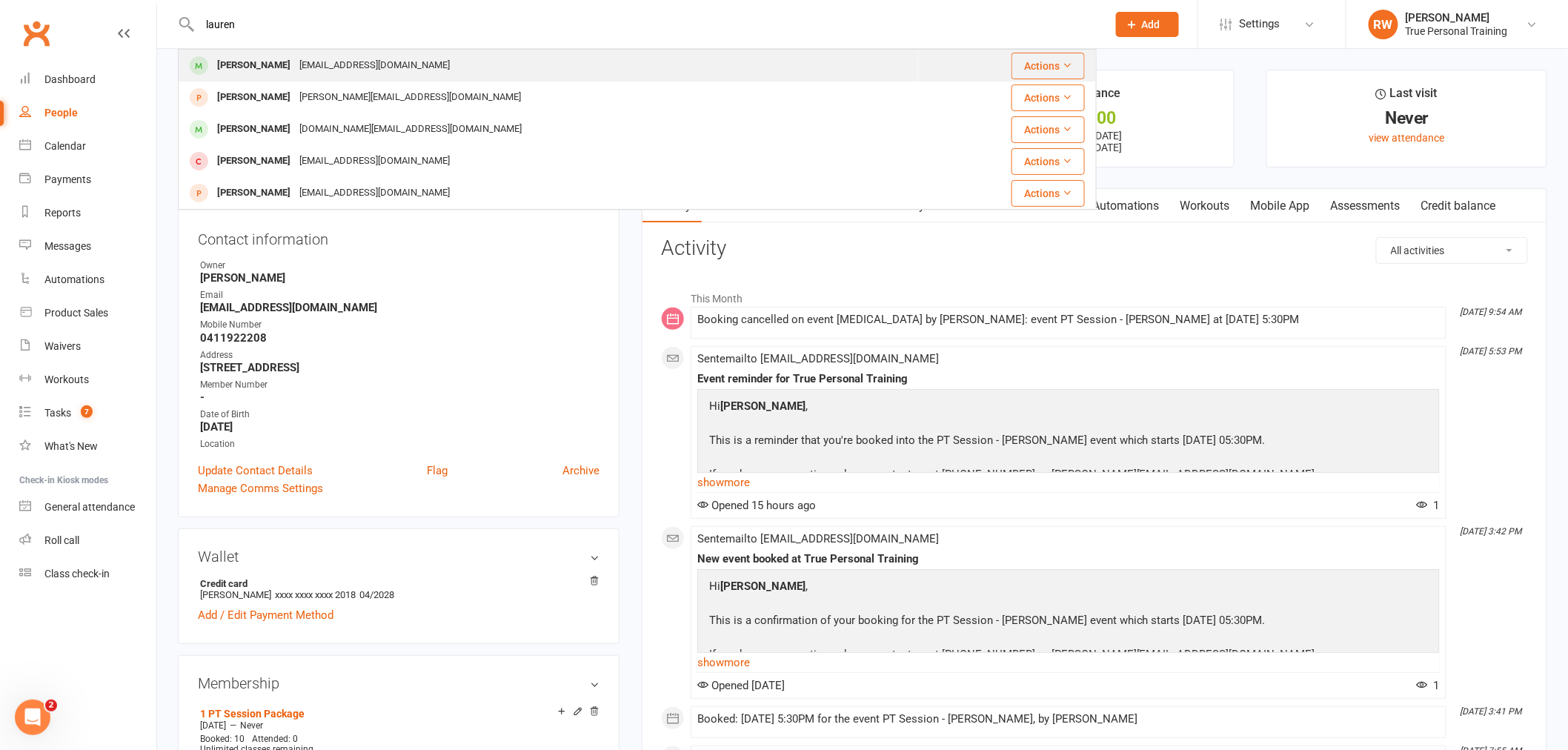
type input "lauren"
click at [371, 63] on div "laurenmaywood@hotmail.co.uk" at bounding box center [375, 65] width 160 height 22
